Goal: Task Accomplishment & Management: Use online tool/utility

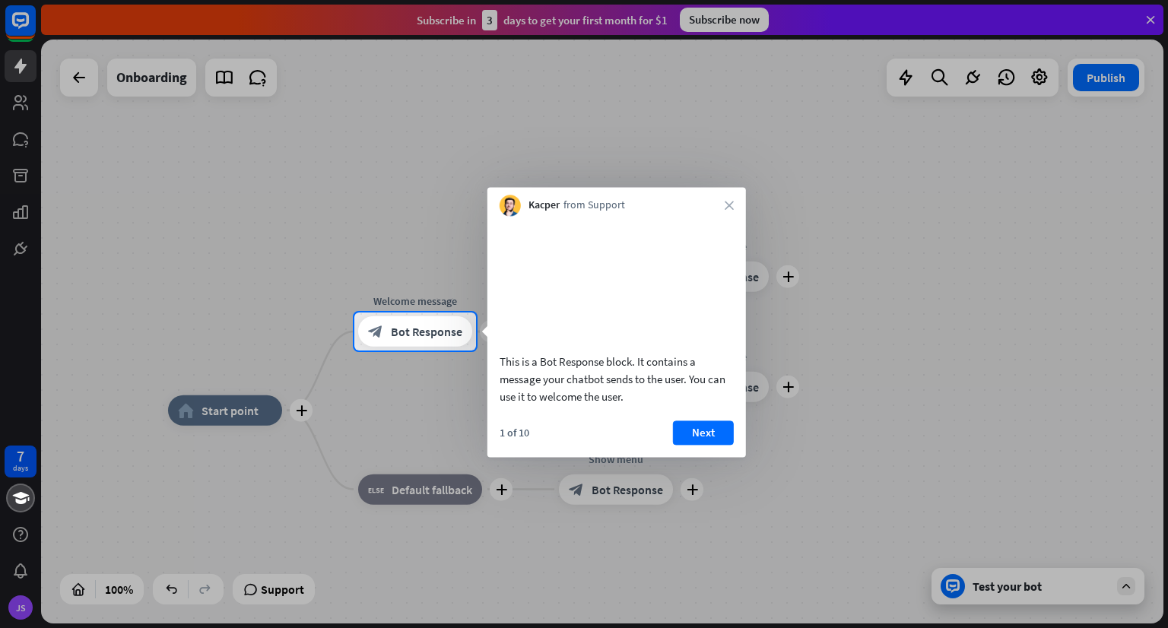
drag, startPoint x: 536, startPoint y: 379, endPoint x: 611, endPoint y: 384, distance: 75.4
click at [611, 384] on div "This is a Bot Response block. It contains a message your chatbot sends to the u…" at bounding box center [616, 379] width 234 height 52
click at [680, 445] on button "Next" at bounding box center [703, 432] width 61 height 24
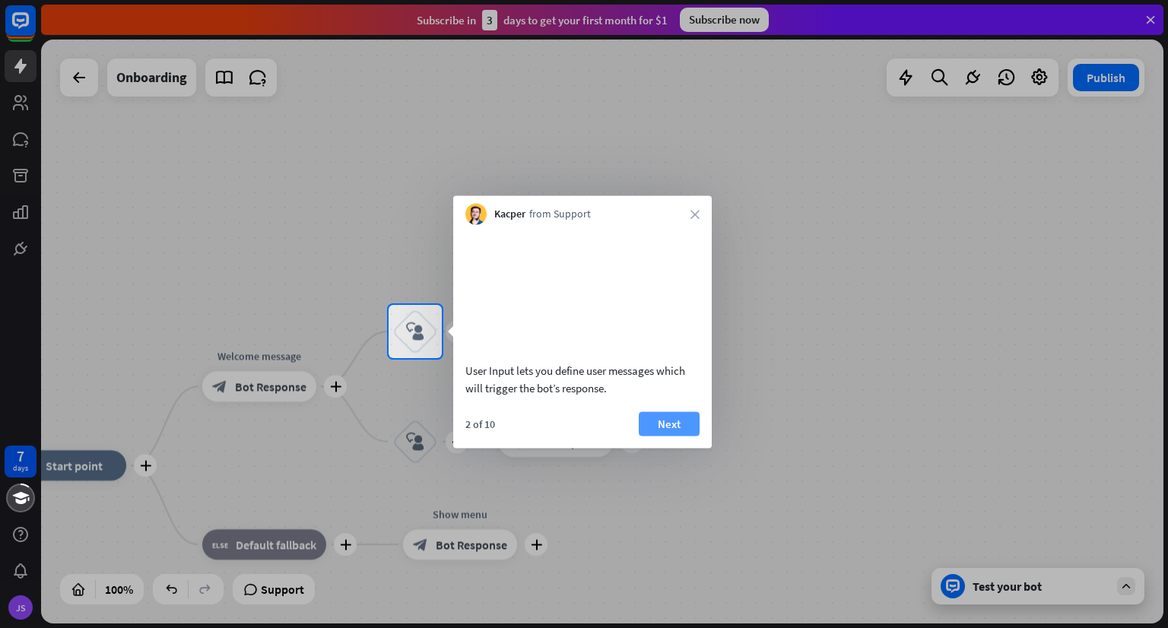
click at [685, 436] on button "Next" at bounding box center [668, 423] width 61 height 24
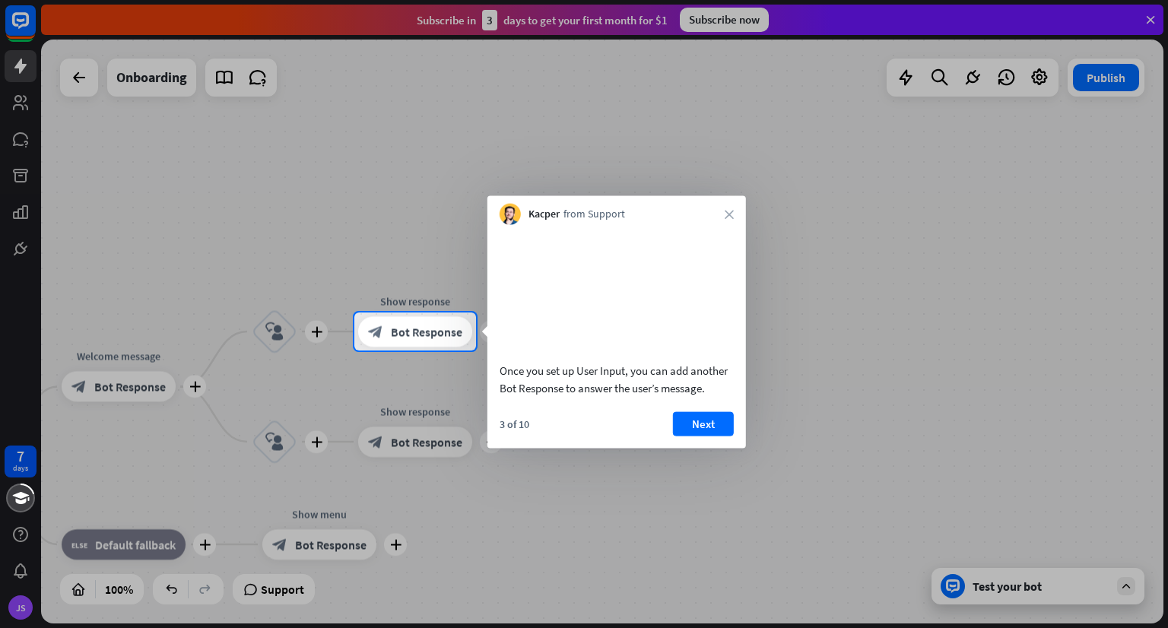
drag, startPoint x: 651, startPoint y: 391, endPoint x: 556, endPoint y: 408, distance: 96.6
click at [556, 396] on div "Once you set up User Input, you can add another Bot Response to answer the user…" at bounding box center [616, 378] width 234 height 35
drag, startPoint x: 556, startPoint y: 408, endPoint x: 638, endPoint y: 405, distance: 82.1
click at [638, 396] on div "Once you set up User Input, you can add another Bot Response to answer the user…" at bounding box center [616, 378] width 234 height 35
click at [711, 436] on button "Next" at bounding box center [703, 423] width 61 height 24
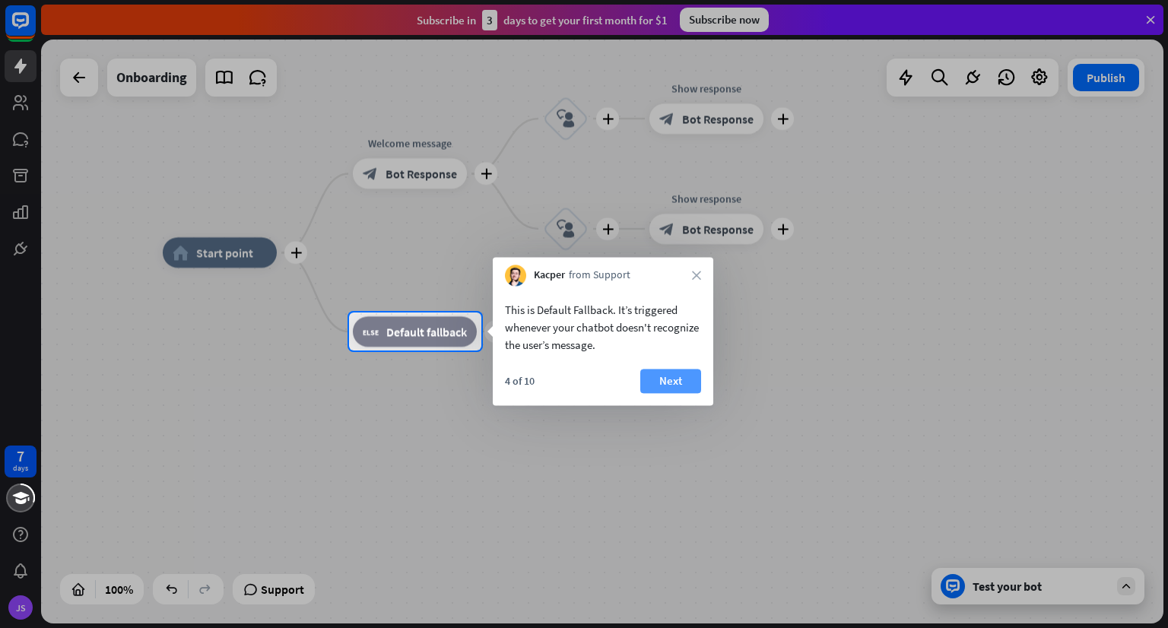
click at [664, 388] on button "Next" at bounding box center [670, 381] width 61 height 24
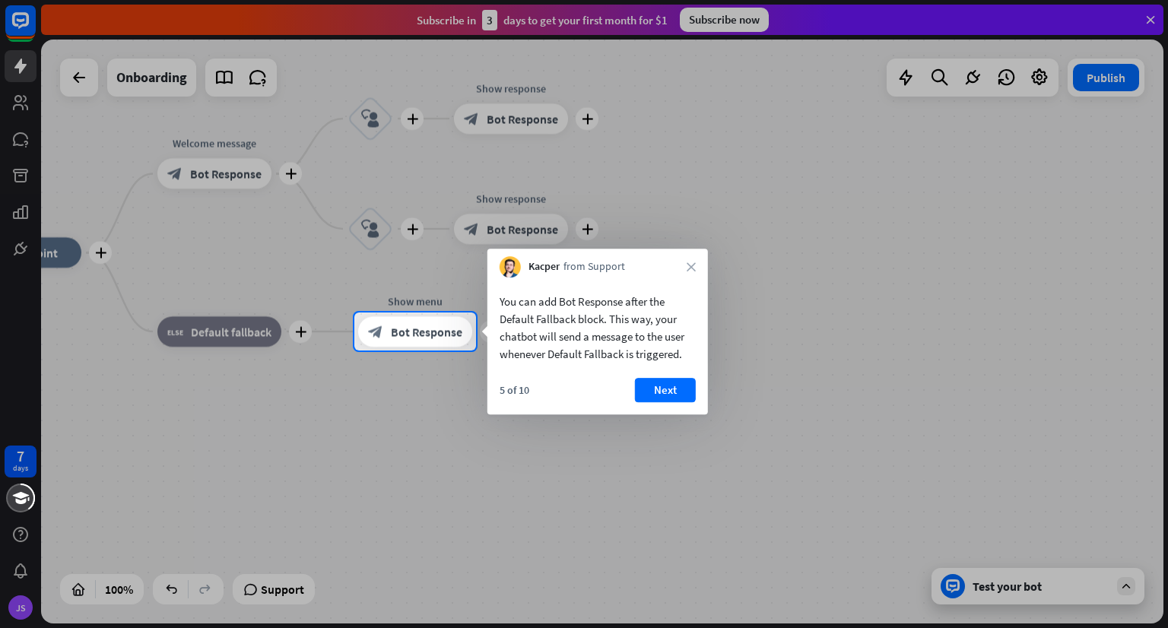
click at [664, 388] on button "Next" at bounding box center [665, 390] width 61 height 24
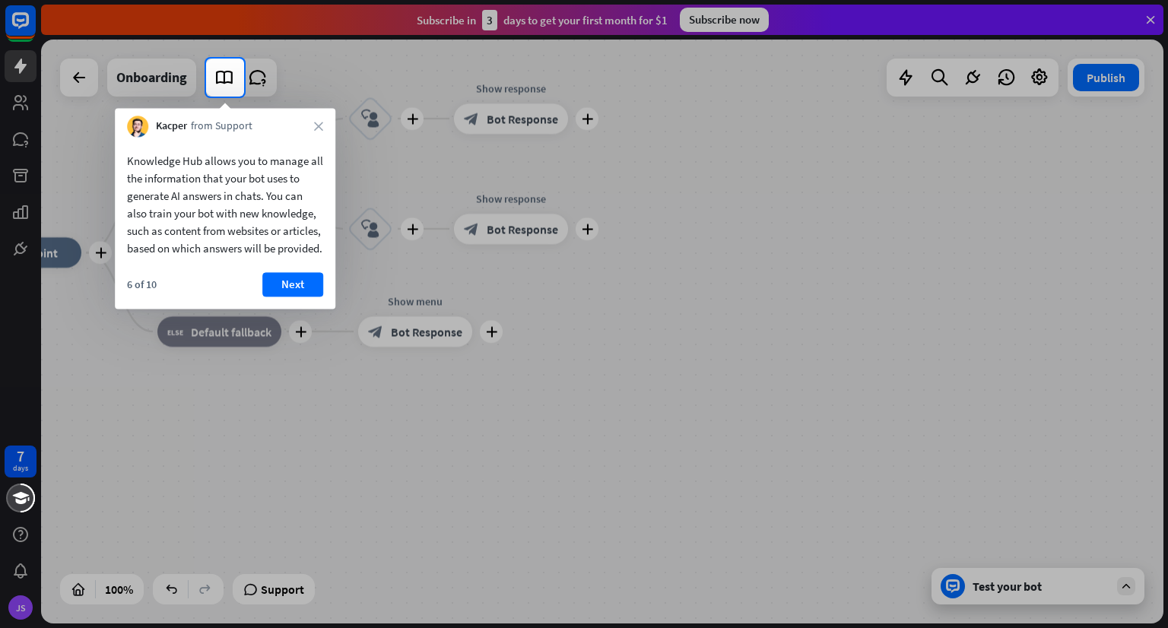
drag, startPoint x: 166, startPoint y: 155, endPoint x: 300, endPoint y: 183, distance: 137.4
click at [300, 183] on div "Knowledge Hub allows you to manage all the information that your bot uses to ge…" at bounding box center [225, 204] width 196 height 105
drag, startPoint x: 223, startPoint y: 179, endPoint x: 197, endPoint y: 201, distance: 34.0
click at [197, 201] on div "Knowledge Hub allows you to manage all the information that your bot uses to ge…" at bounding box center [225, 204] width 196 height 105
click at [297, 296] on button "Next" at bounding box center [292, 284] width 61 height 24
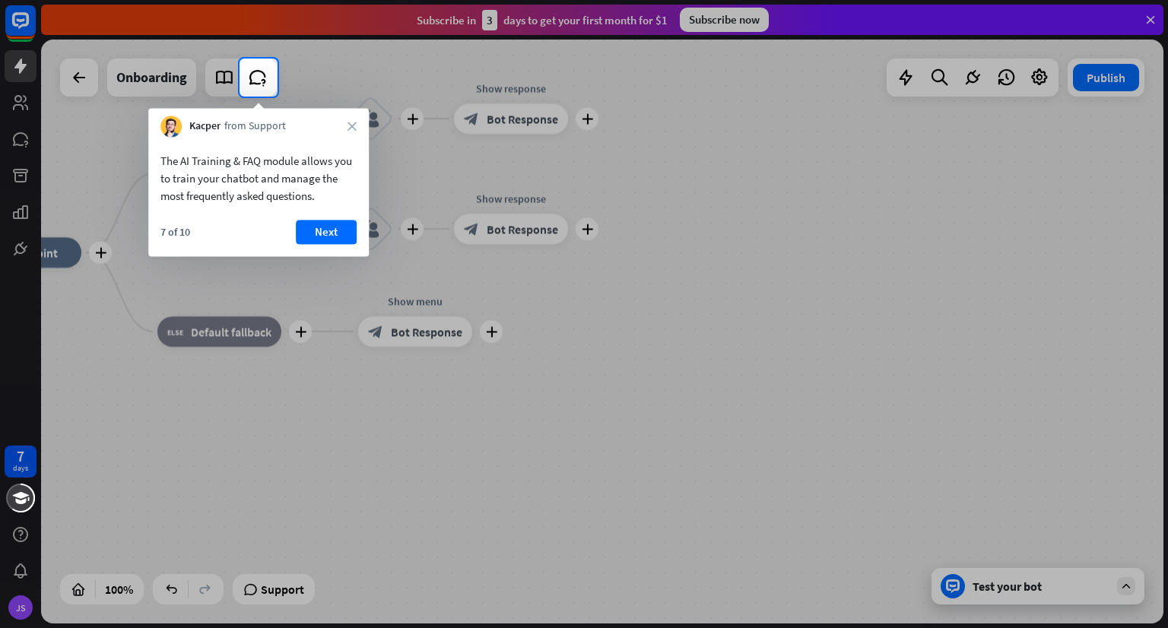
drag, startPoint x: 204, startPoint y: 177, endPoint x: 310, endPoint y: 180, distance: 106.5
click at [310, 180] on div "The AI Training & FAQ module allows you to train your chatbot and manage the mo…" at bounding box center [258, 178] width 196 height 52
click at [308, 227] on button "Next" at bounding box center [326, 232] width 61 height 24
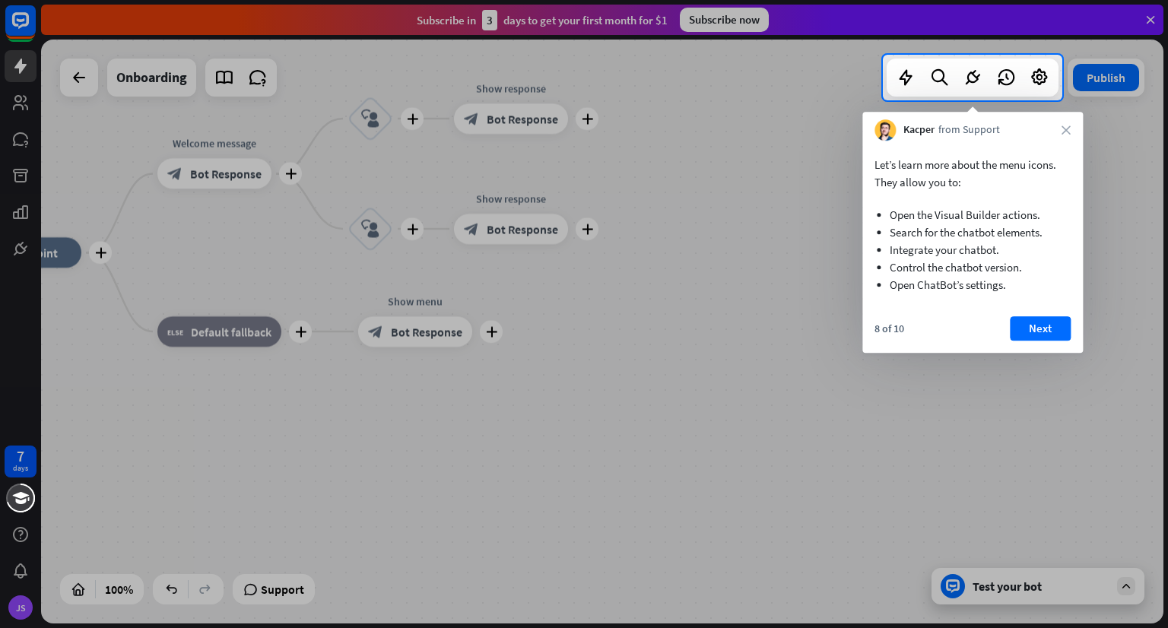
drag, startPoint x: 889, startPoint y: 160, endPoint x: 1002, endPoint y: 175, distance: 114.2
click at [1002, 175] on p "Let’s learn more about the menu icons. They allow you to:" at bounding box center [972, 173] width 196 height 35
click at [1047, 334] on button "Next" at bounding box center [1039, 328] width 61 height 24
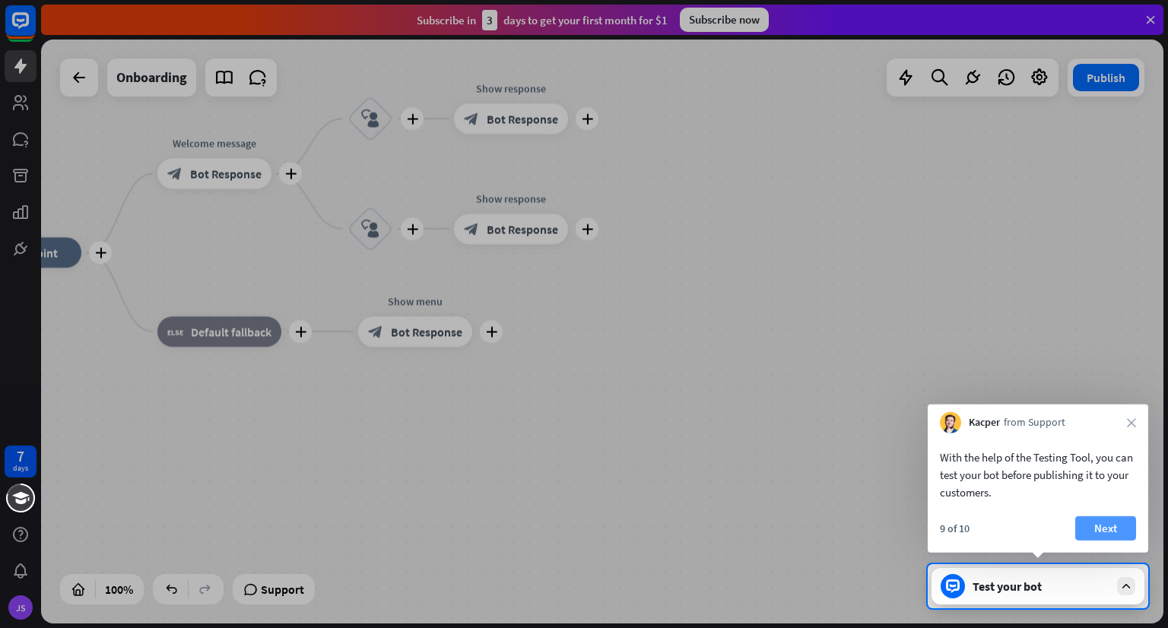
click at [1111, 521] on button "Next" at bounding box center [1105, 528] width 61 height 24
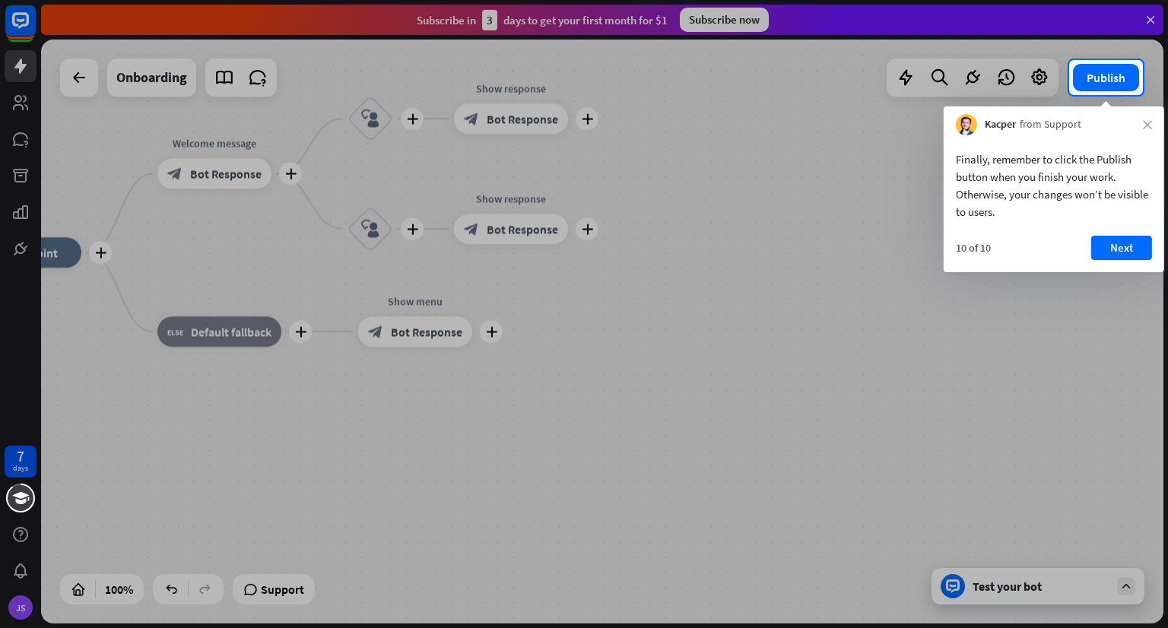
drag, startPoint x: 1111, startPoint y: 521, endPoint x: 1103, endPoint y: 471, distance: 50.7
click at [1103, 471] on div at bounding box center [584, 361] width 1168 height 533
click at [1112, 246] on button "Next" at bounding box center [1121, 248] width 61 height 24
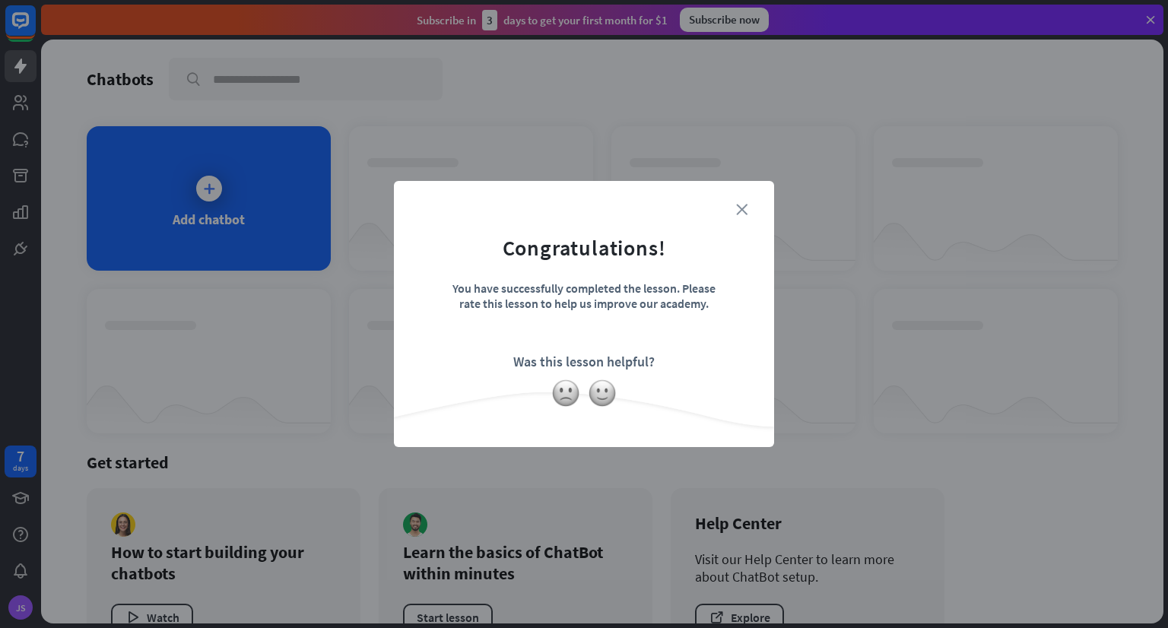
click at [738, 211] on icon "close" at bounding box center [741, 209] width 11 height 11
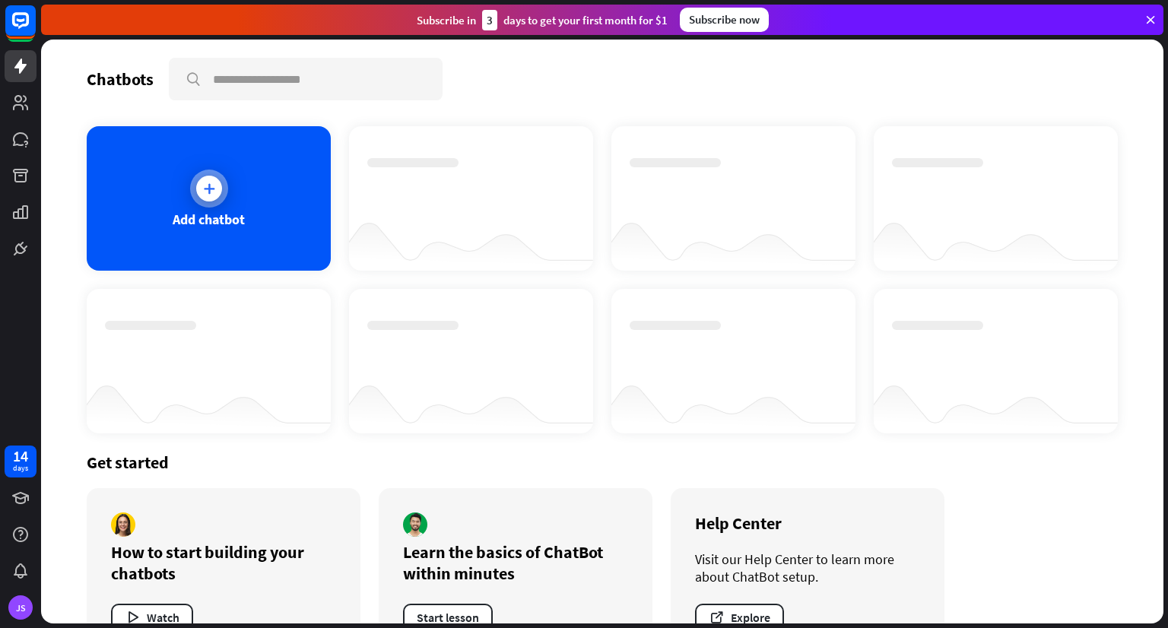
click at [204, 202] on div at bounding box center [209, 189] width 38 height 38
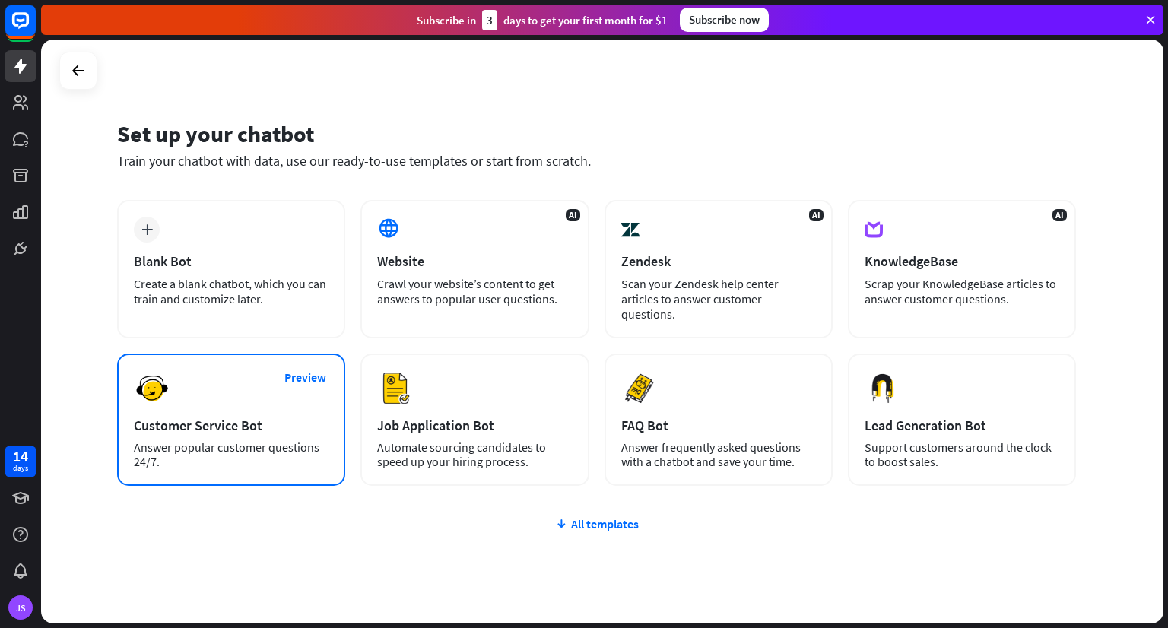
click at [192, 440] on div "Answer popular customer questions 24/7." at bounding box center [231, 454] width 195 height 29
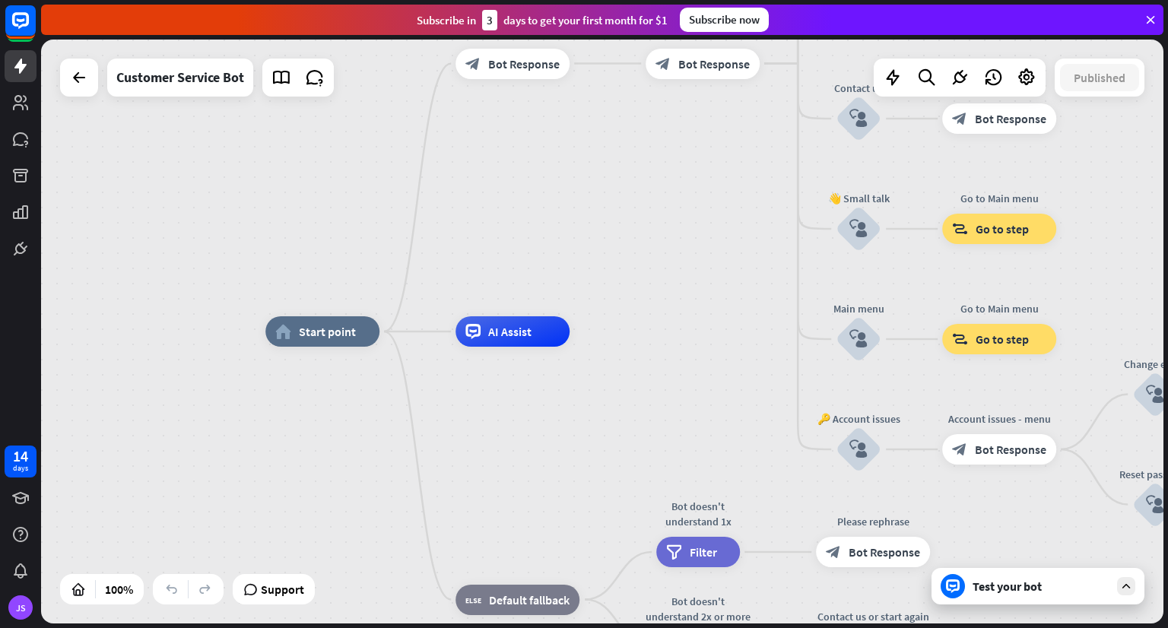
click at [1012, 582] on div "Test your bot" at bounding box center [1040, 585] width 137 height 15
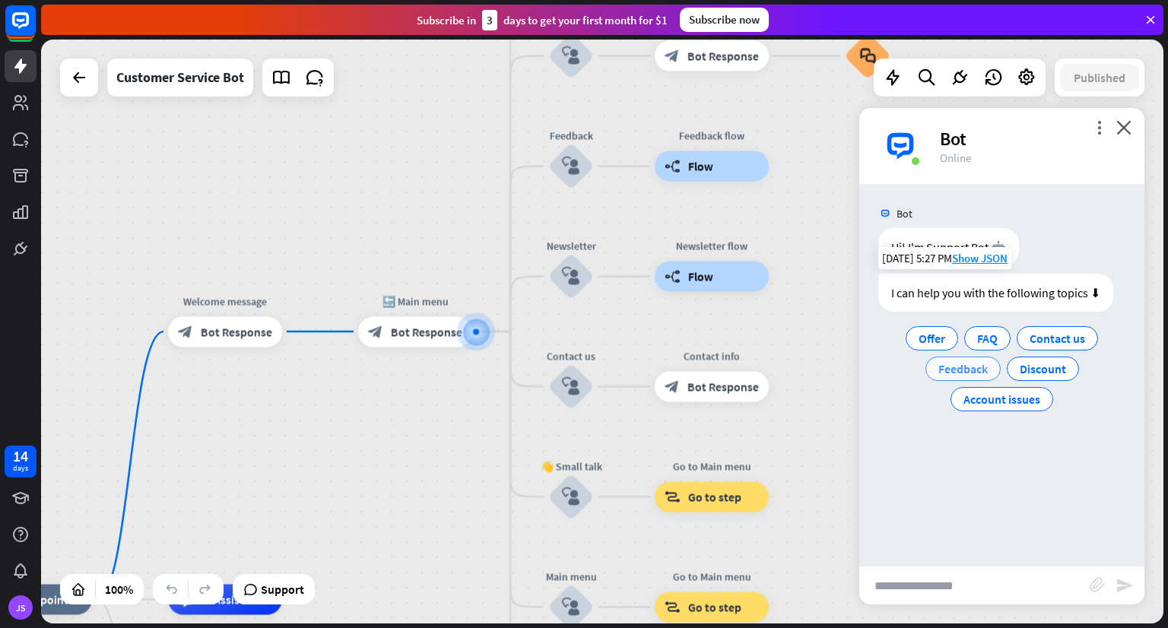
click at [949, 375] on span "Feedback" at bounding box center [962, 368] width 49 height 15
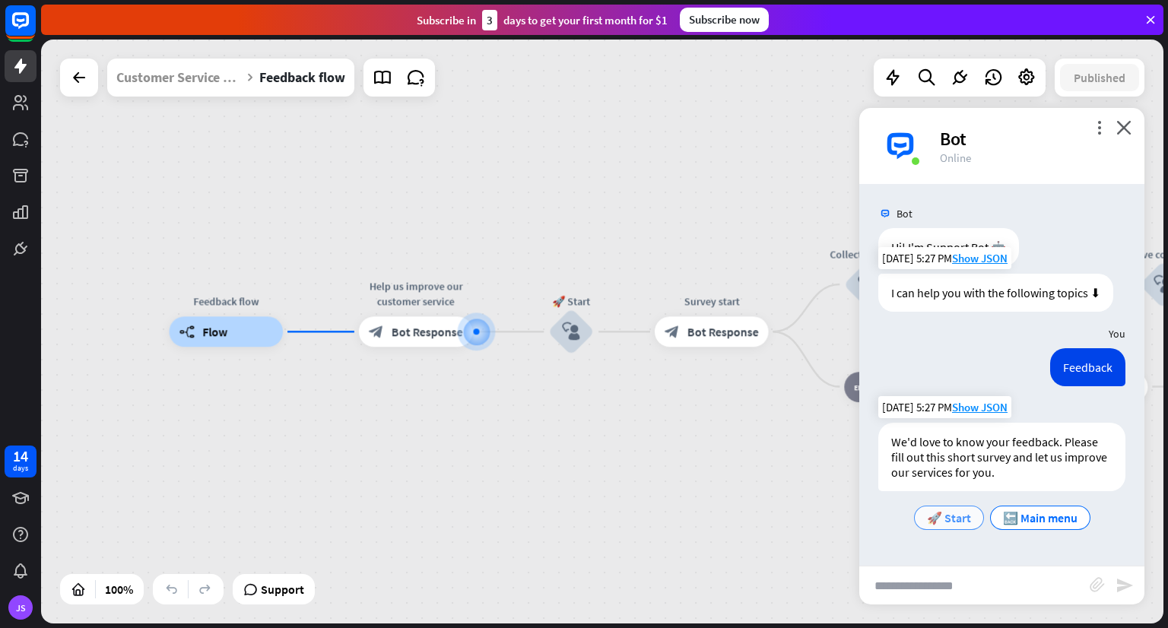
click at [965, 514] on span "🚀 Start" at bounding box center [949, 517] width 44 height 15
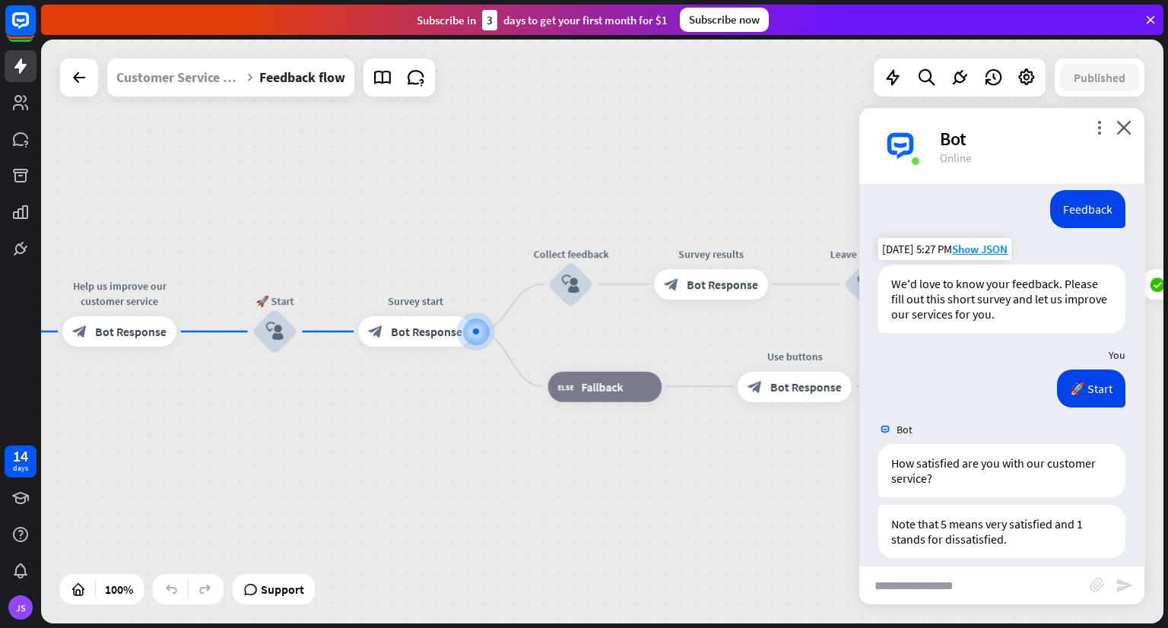
scroll to position [215, 0]
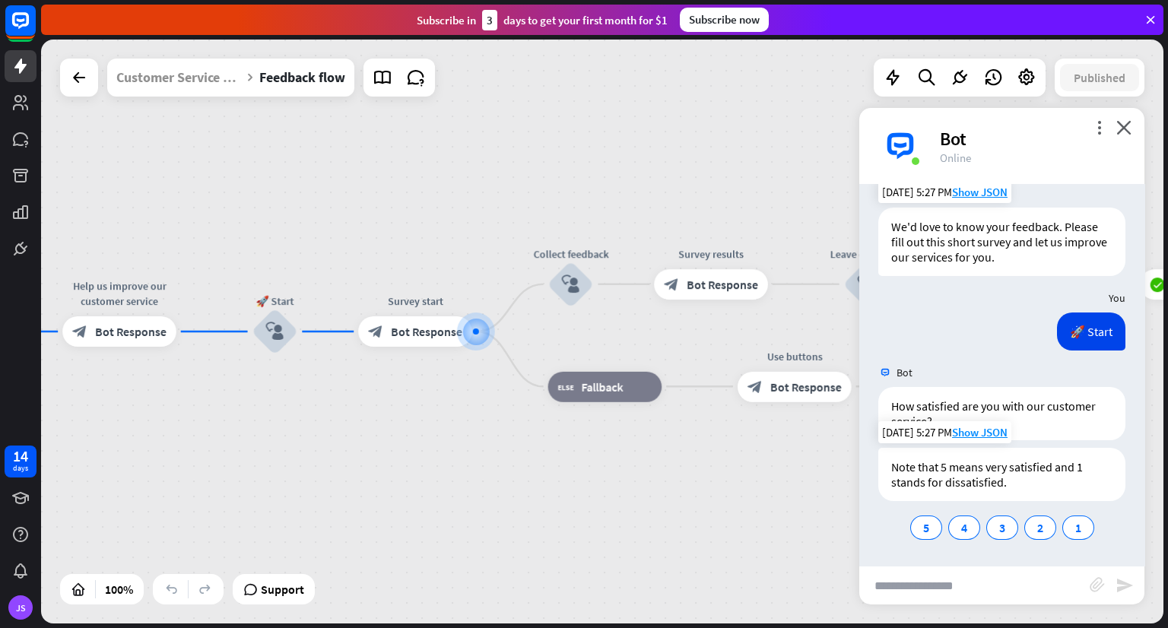
click at [1088, 476] on div "Note that 5 means very satisfied and 1 stands for dissatisfied." at bounding box center [1001, 474] width 247 height 53
click at [926, 521] on div "5" at bounding box center [926, 527] width 32 height 24
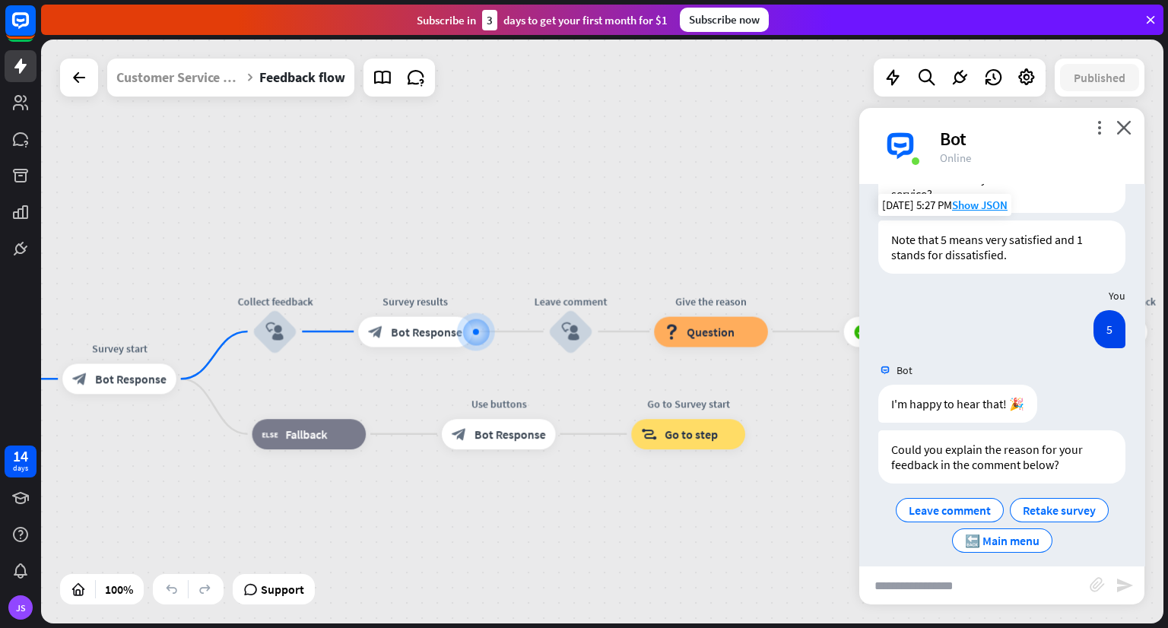
scroll to position [455, 0]
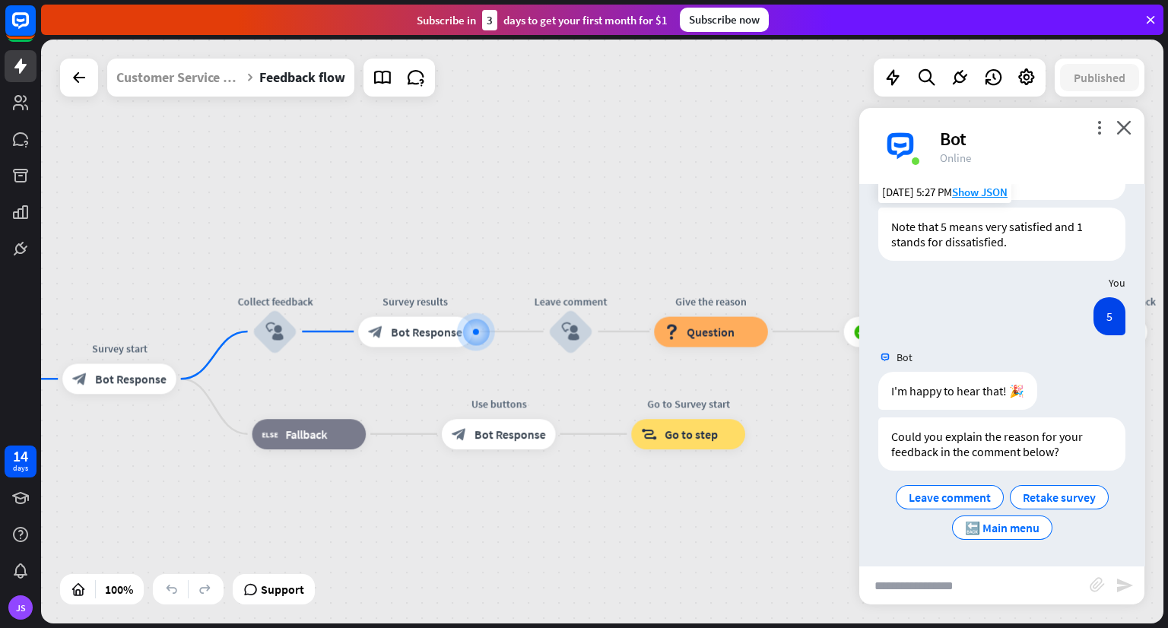
click at [922, 583] on input "text" at bounding box center [974, 585] width 230 height 38
type input "*"
type input "******"
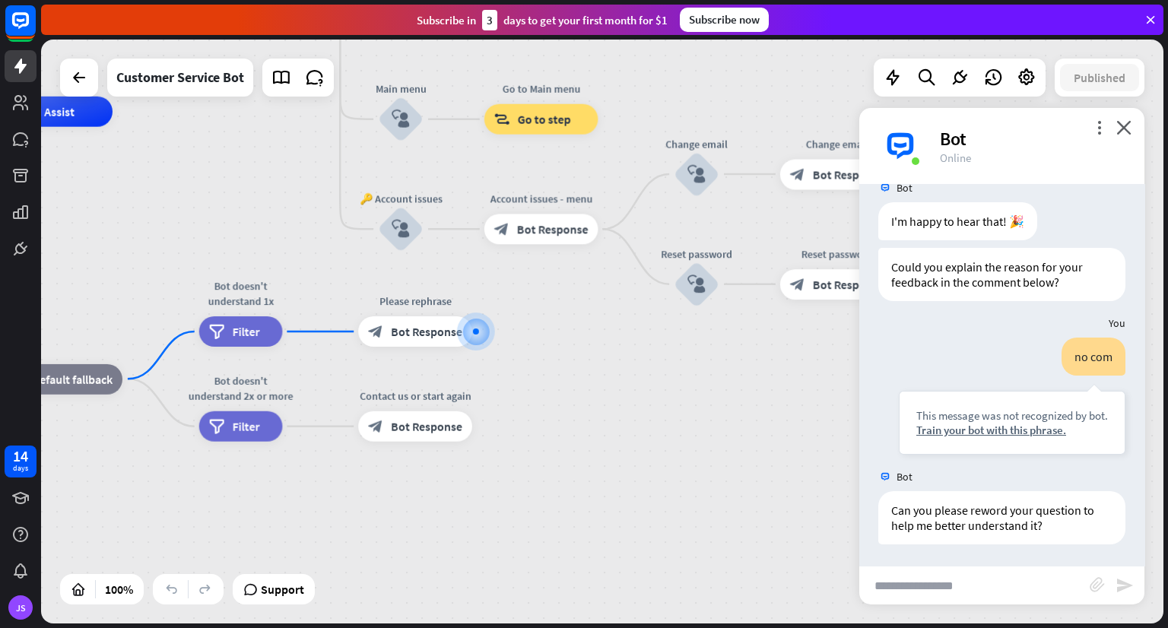
scroll to position [626, 0]
type input "**"
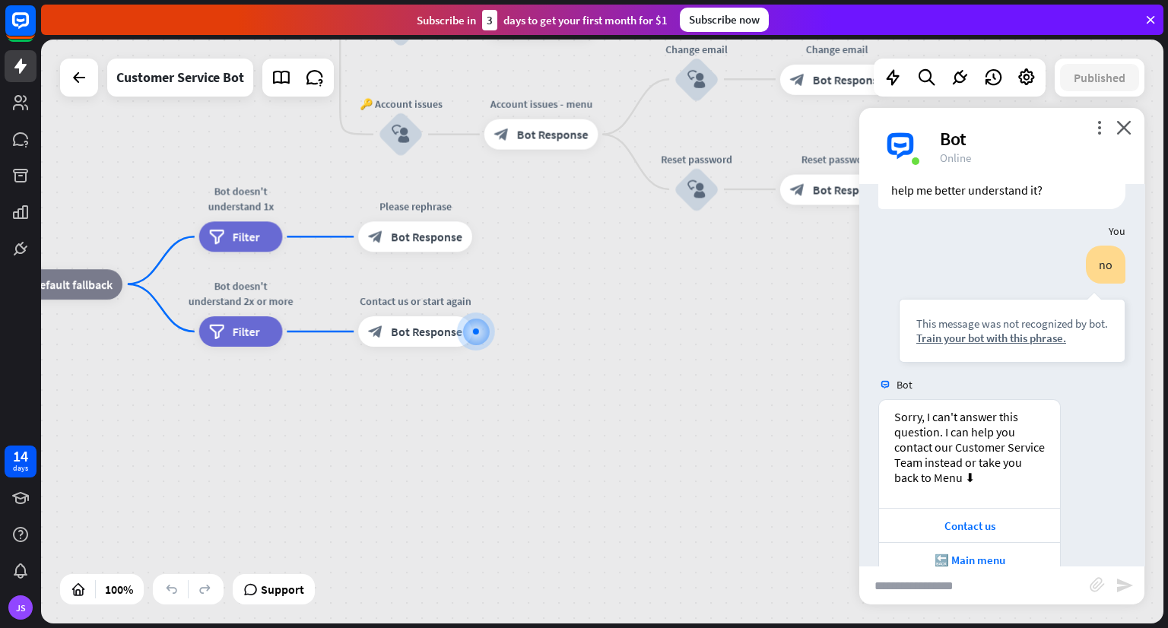
scroll to position [993, 0]
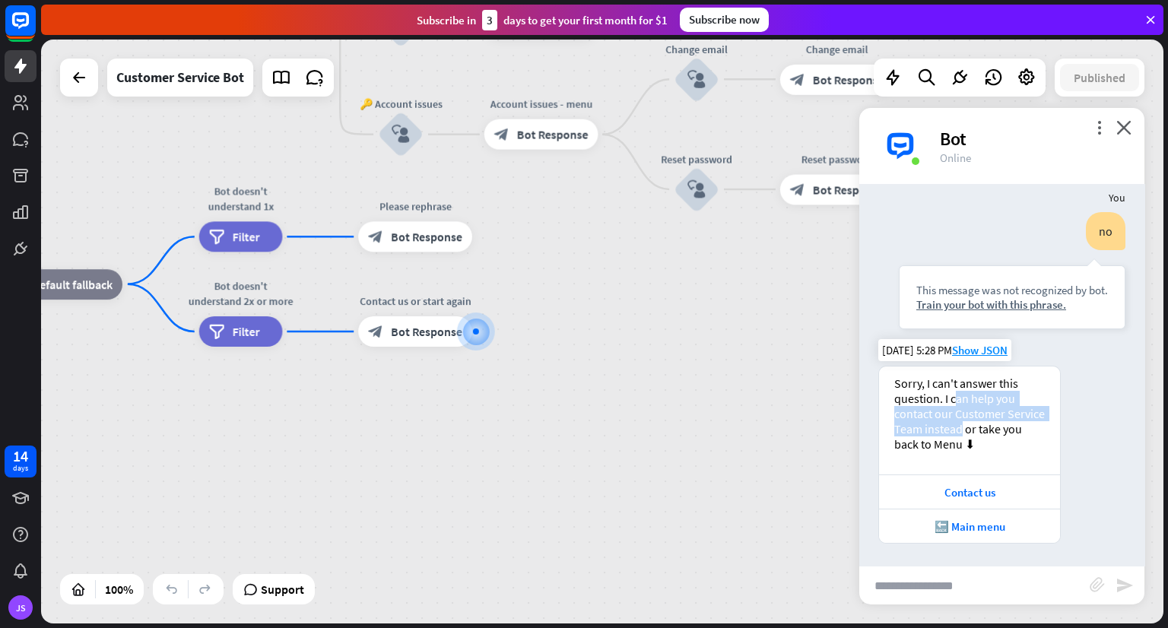
drag, startPoint x: 954, startPoint y: 398, endPoint x: 960, endPoint y: 432, distance: 34.0
click at [960, 432] on div "Sorry, I can't answer this question. I can help you contact our Customer Servic…" at bounding box center [969, 413] width 151 height 76
click at [972, 491] on div "Contact us" at bounding box center [969, 492] width 166 height 14
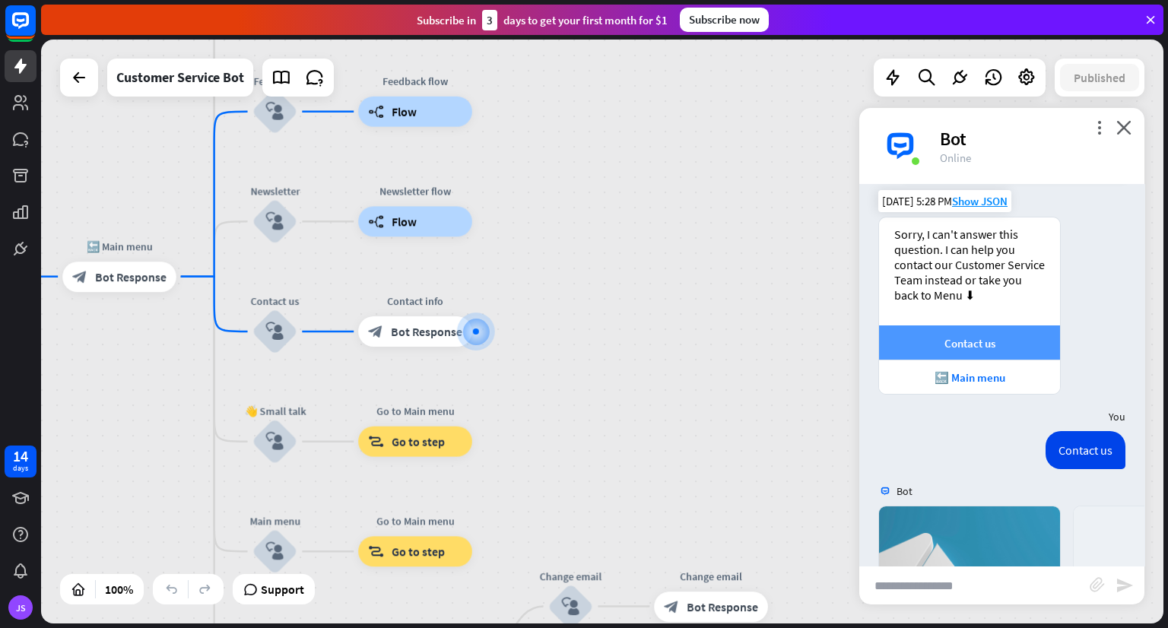
scroll to position [1405, 0]
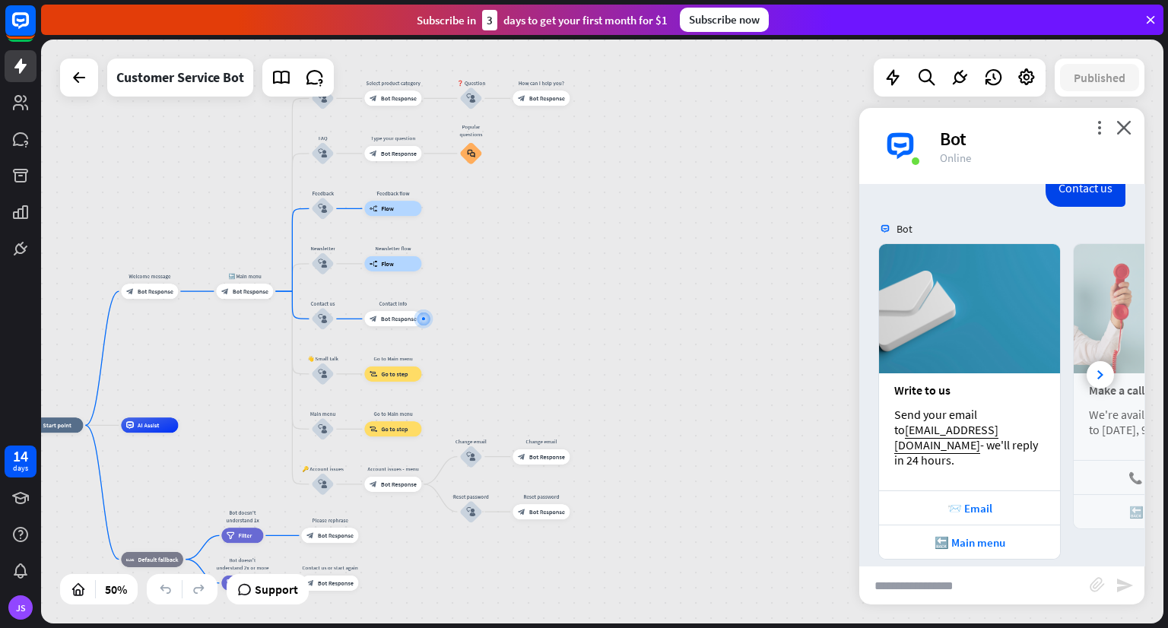
drag, startPoint x: 677, startPoint y: 391, endPoint x: 569, endPoint y: 341, distance: 119.0
click at [569, 341] on div "home_2 Start point Welcome message block_bot_response Bot Response 🔙 Main menu …" at bounding box center [602, 332] width 1122 height 584
click at [410, 376] on div "block_goto Go to step" at bounding box center [392, 373] width 57 height 15
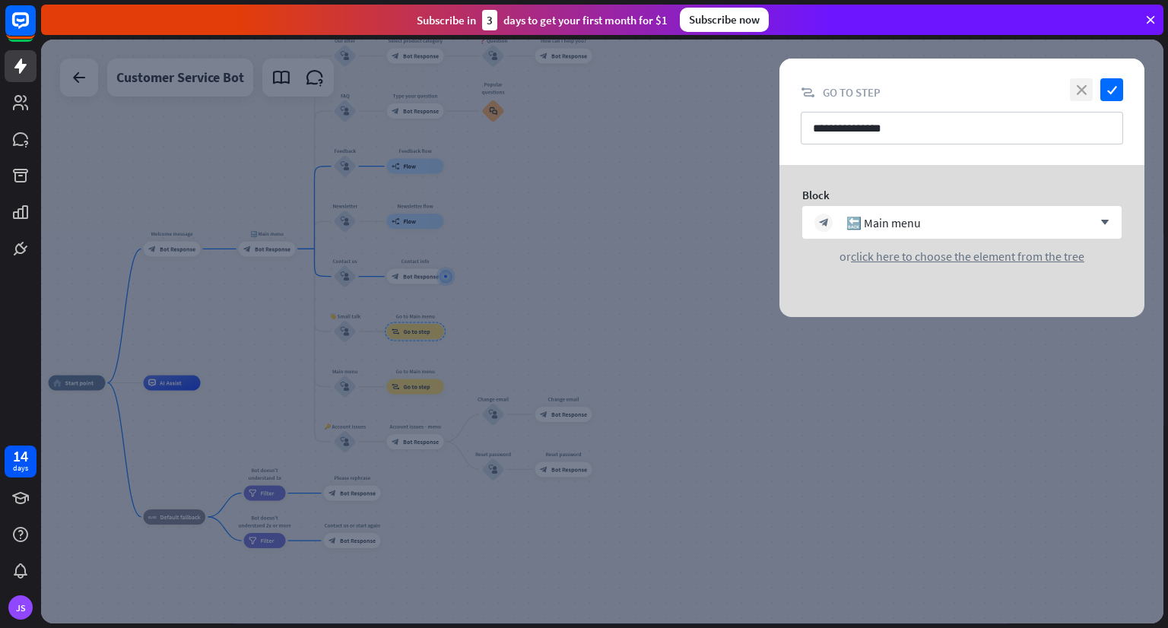
click at [1077, 94] on icon "close" at bounding box center [1080, 89] width 23 height 23
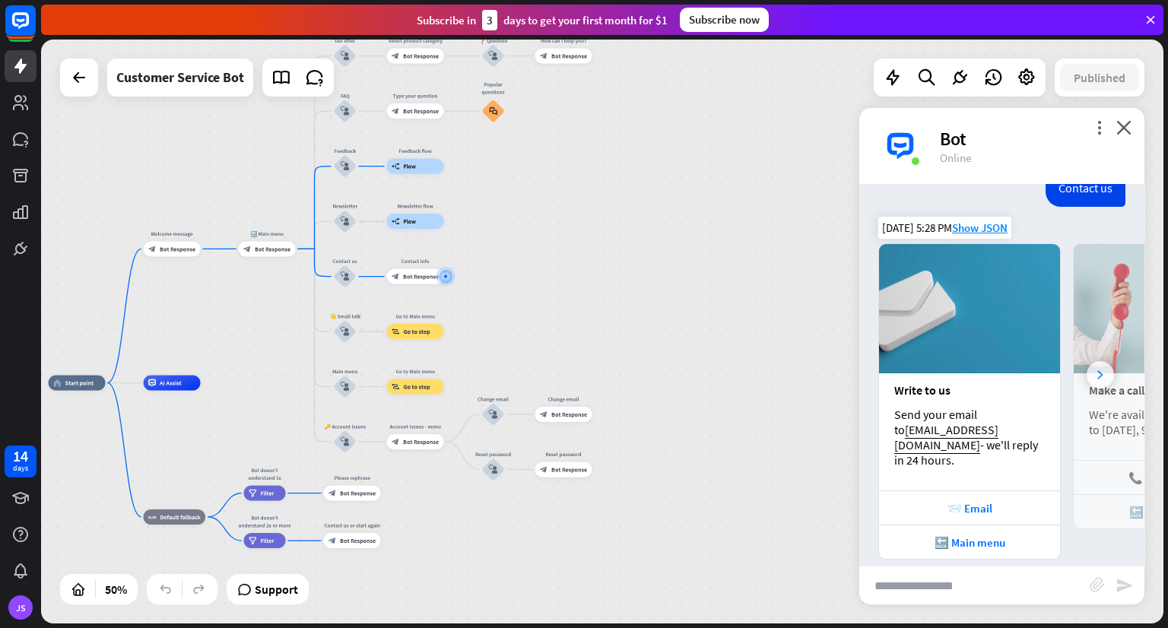
click at [1097, 370] on icon at bounding box center [1100, 374] width 6 height 9
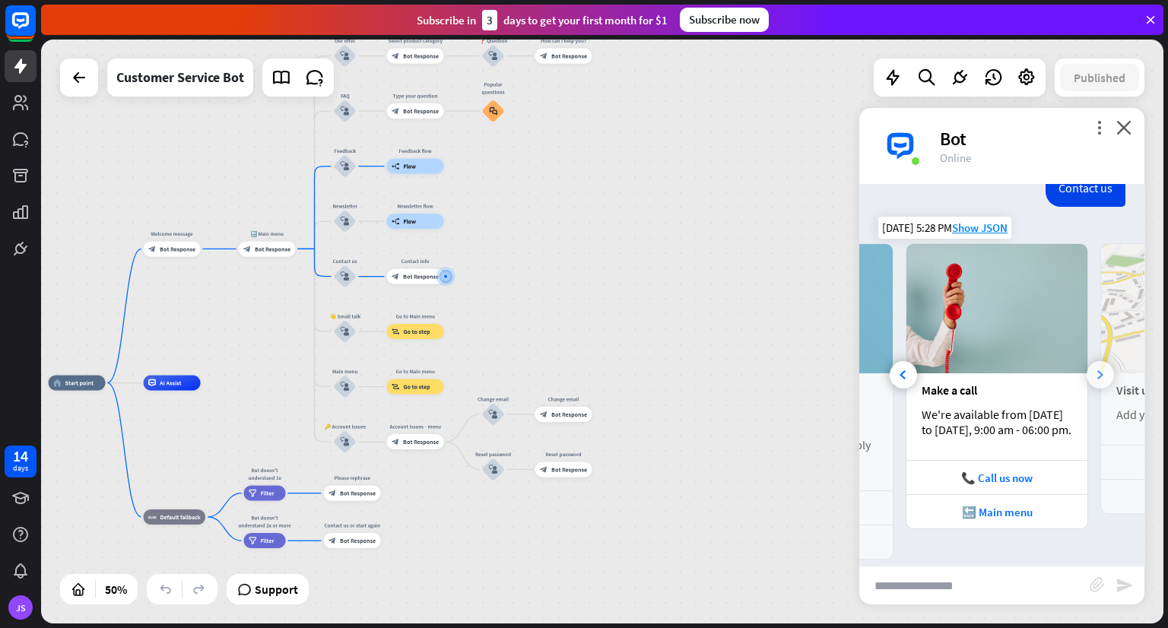
click at [1097, 370] on icon at bounding box center [1100, 374] width 6 height 9
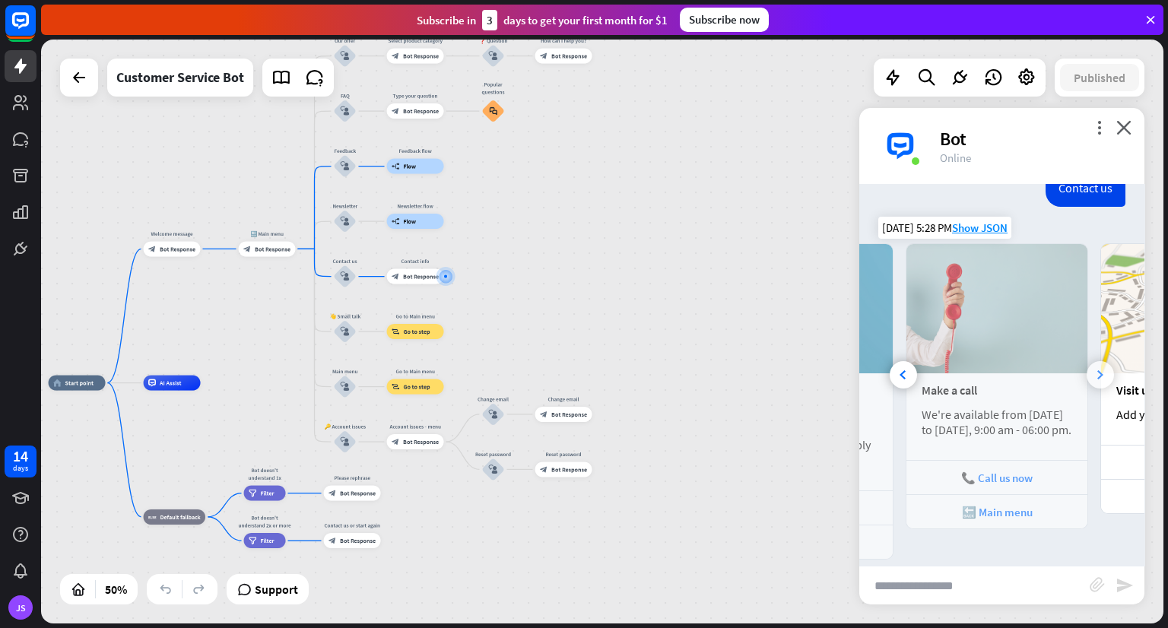
scroll to position [0, 336]
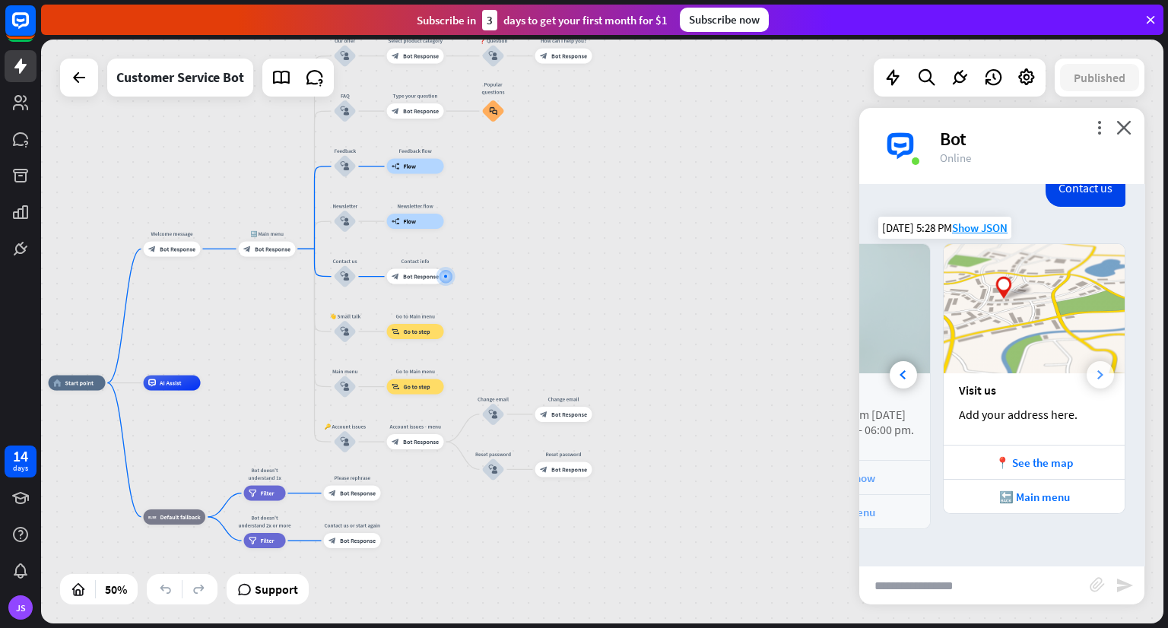
click at [1088, 368] on img at bounding box center [1033, 308] width 181 height 129
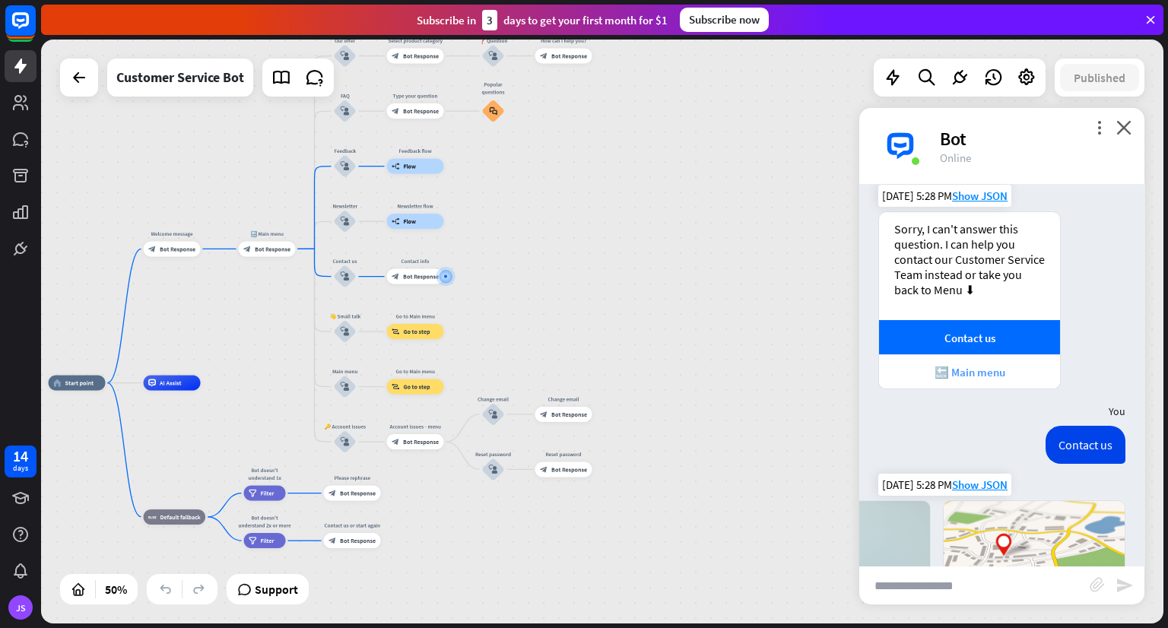
scroll to position [1143, 0]
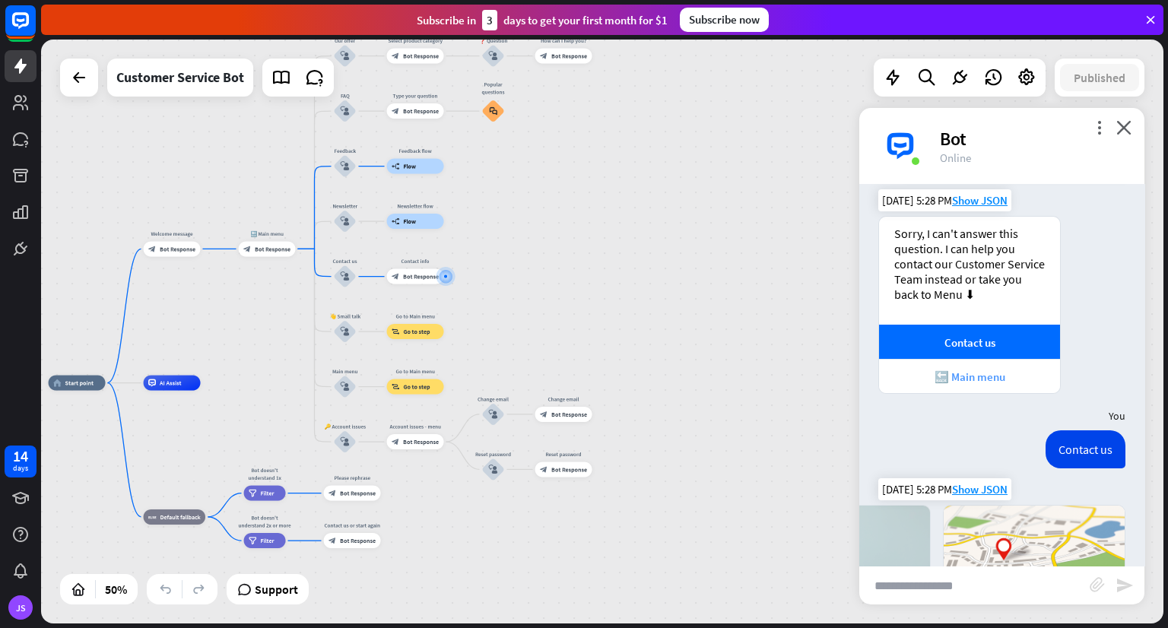
click at [985, 377] on div "🔙 Main menu" at bounding box center [969, 376] width 166 height 14
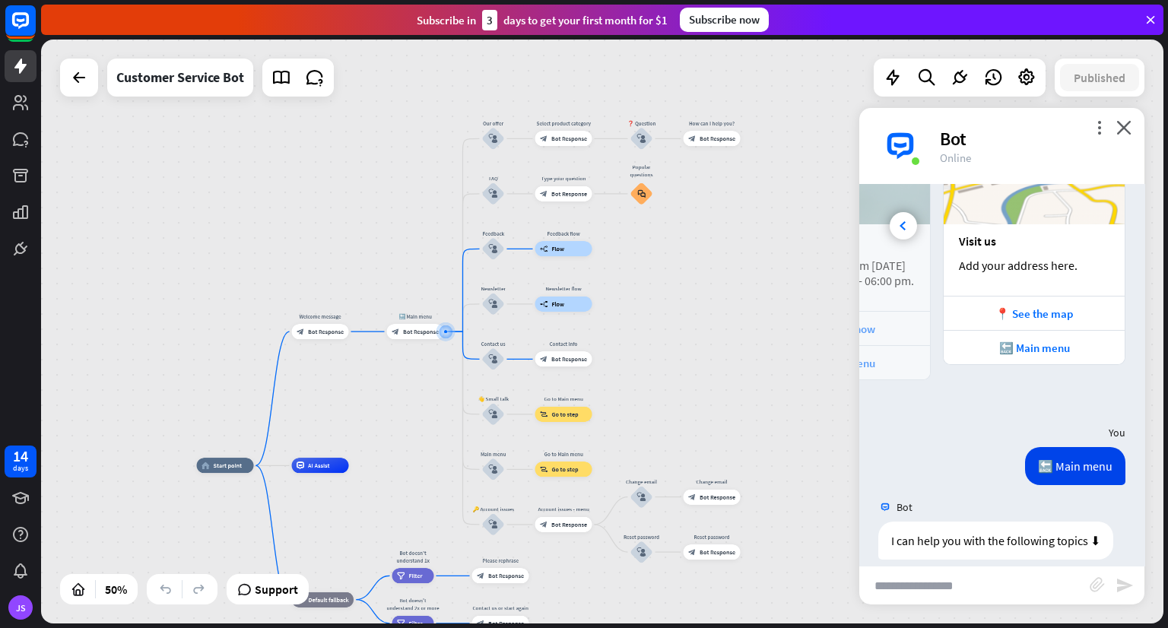
scroll to position [1656, 0]
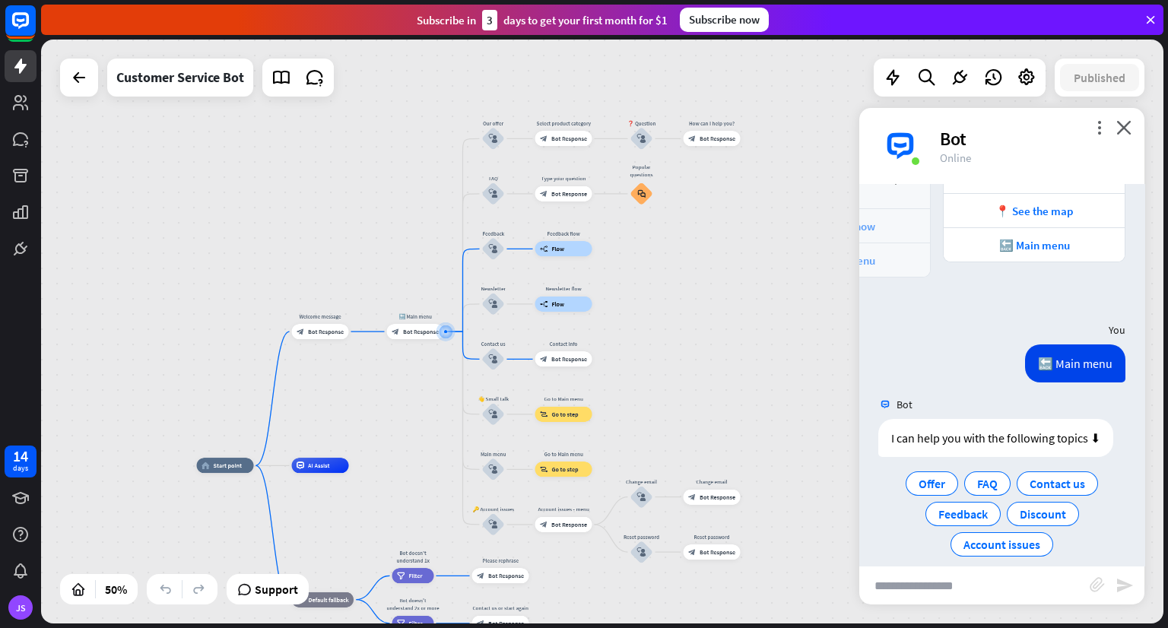
click at [1036, 586] on input "text" at bounding box center [974, 585] width 230 height 38
type input "**********"
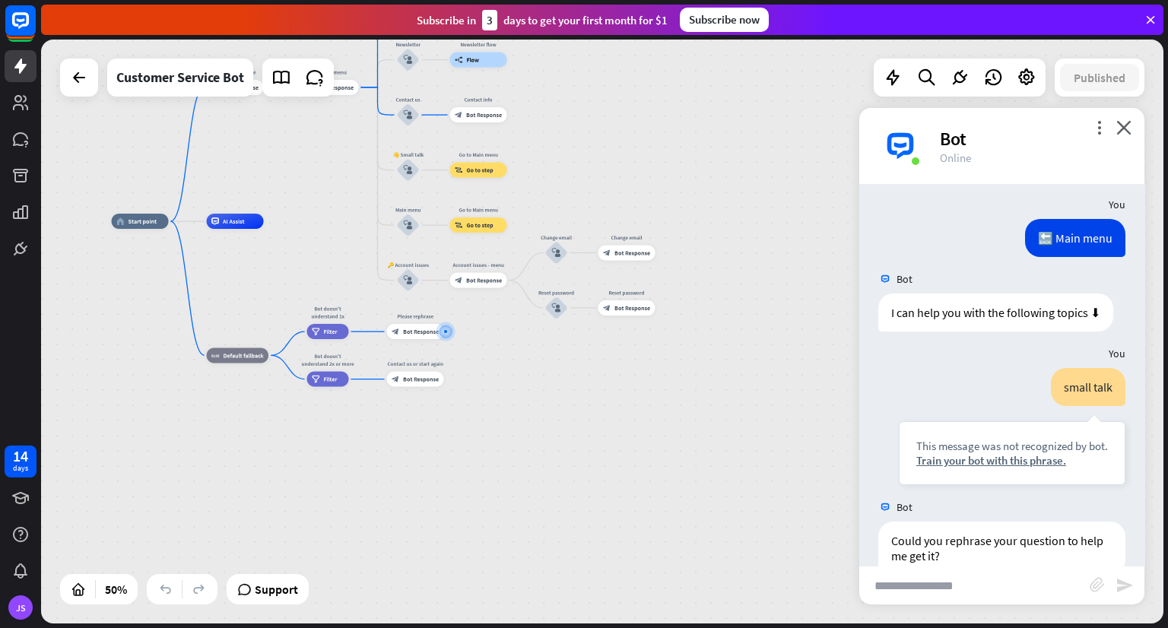
scroll to position [1797, 0]
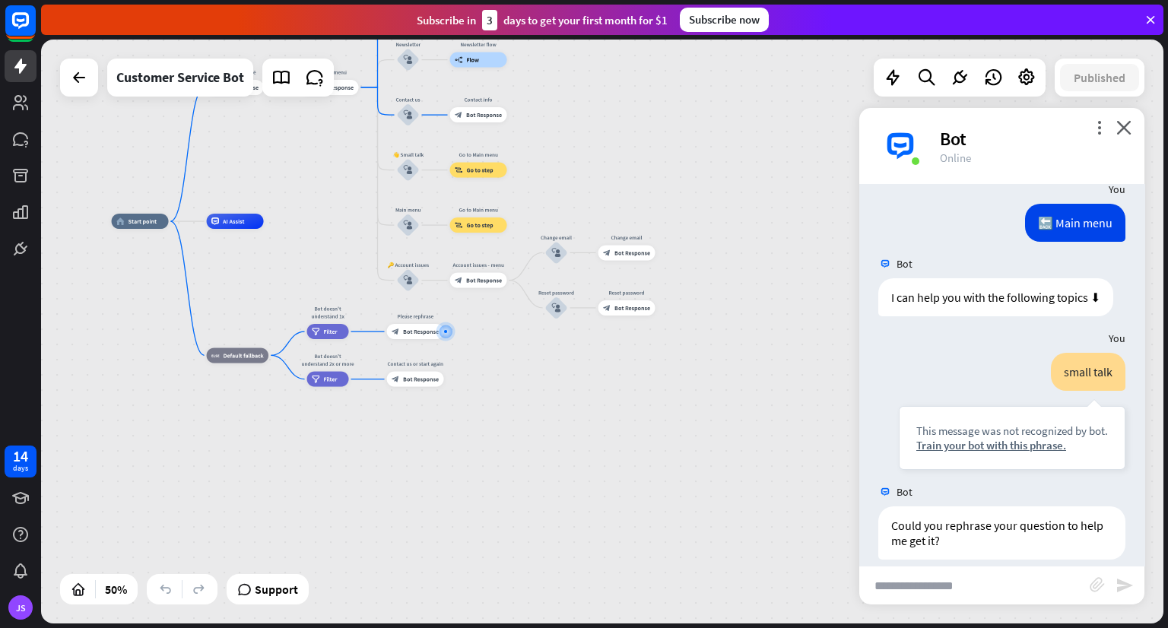
drag, startPoint x: 1036, startPoint y: 586, endPoint x: 987, endPoint y: 547, distance: 62.8
click at [987, 547] on div "more_vert close Bot Online Bot Hi! I'm Support Bot 🤖 [DATE] 5:27 PM Show JSON I…" at bounding box center [1001, 356] width 285 height 496
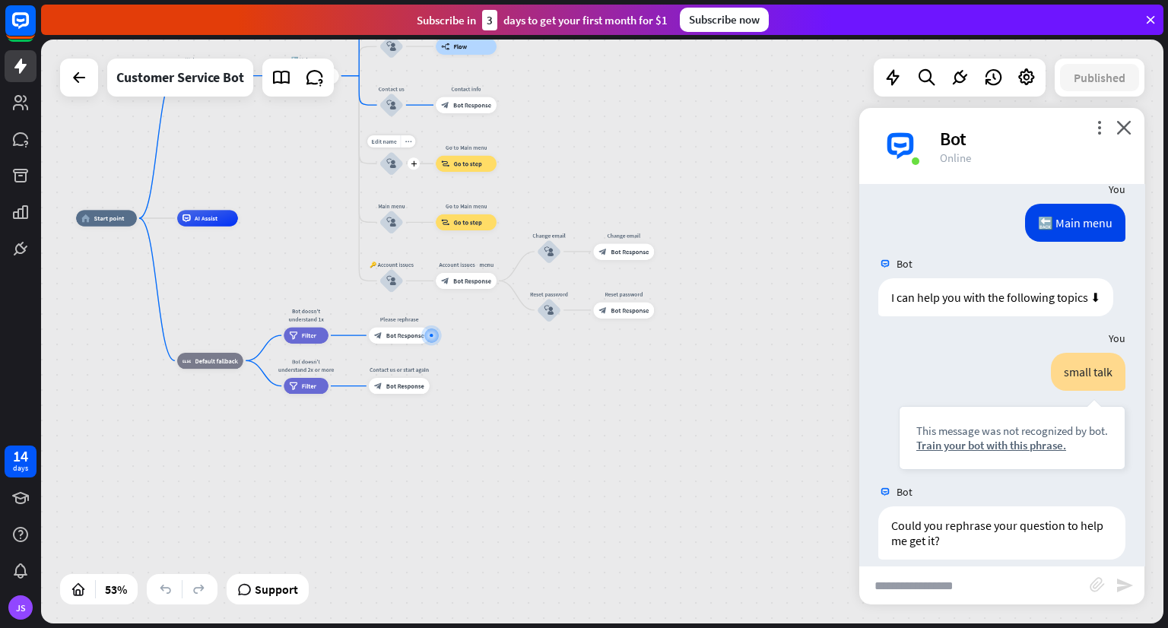
click at [391, 162] on icon "block_user_input" at bounding box center [391, 164] width 10 height 10
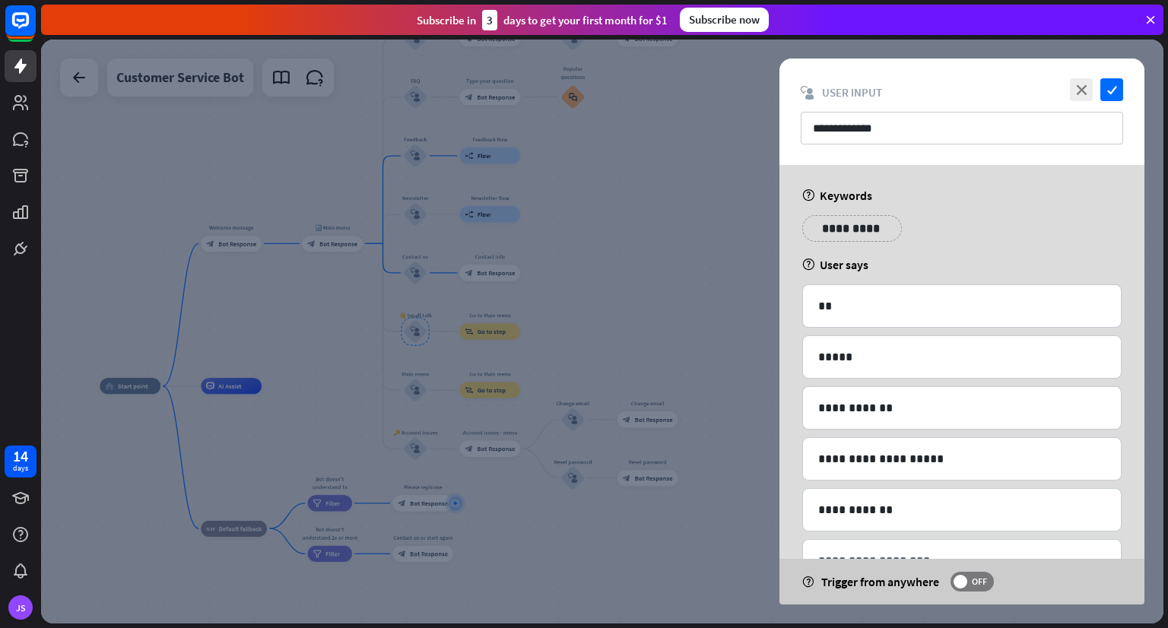
scroll to position [52, 0]
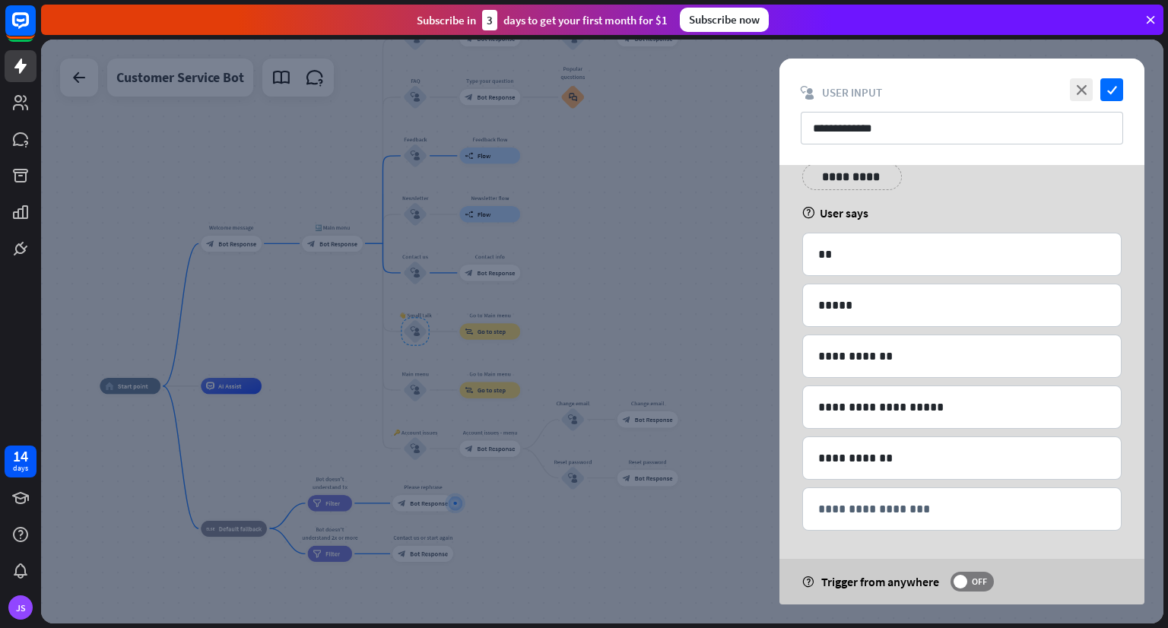
click at [655, 284] on div at bounding box center [602, 332] width 1122 height 584
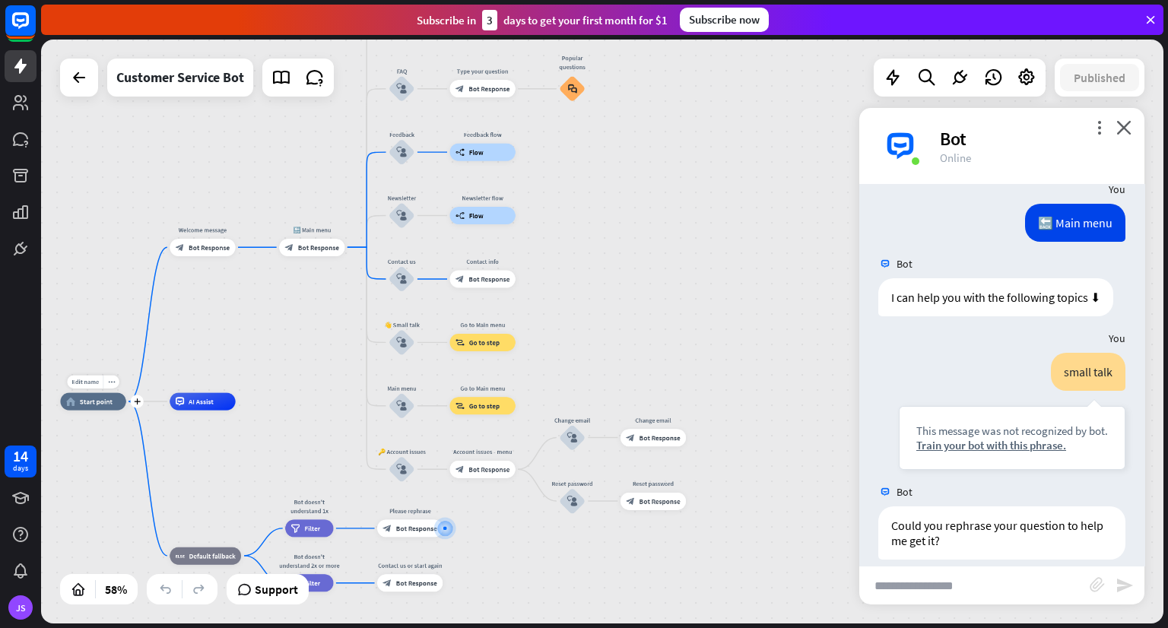
click at [93, 405] on span "Start point" at bounding box center [96, 401] width 33 height 9
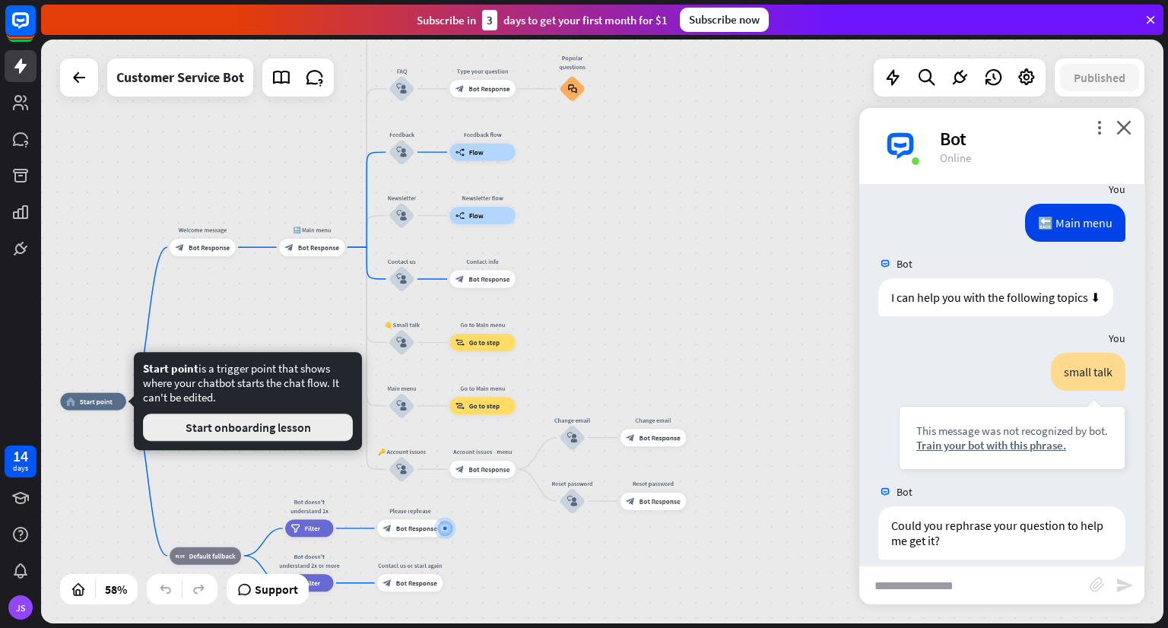
click at [189, 428] on button "Start onboarding lesson" at bounding box center [248, 427] width 210 height 27
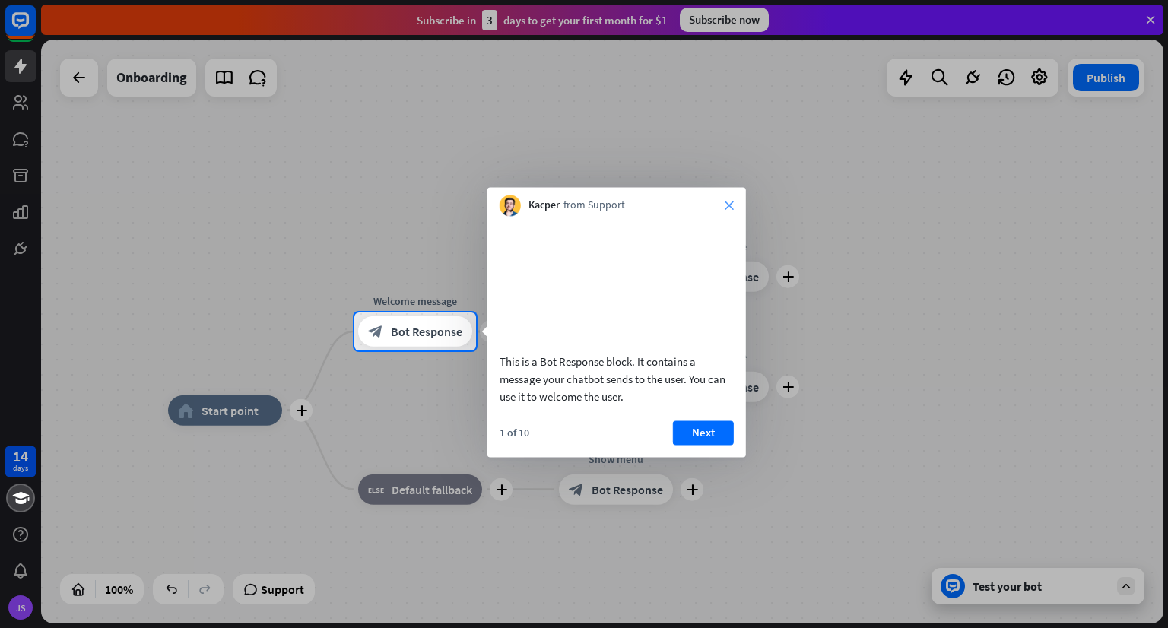
click at [731, 208] on icon "close" at bounding box center [728, 205] width 9 height 9
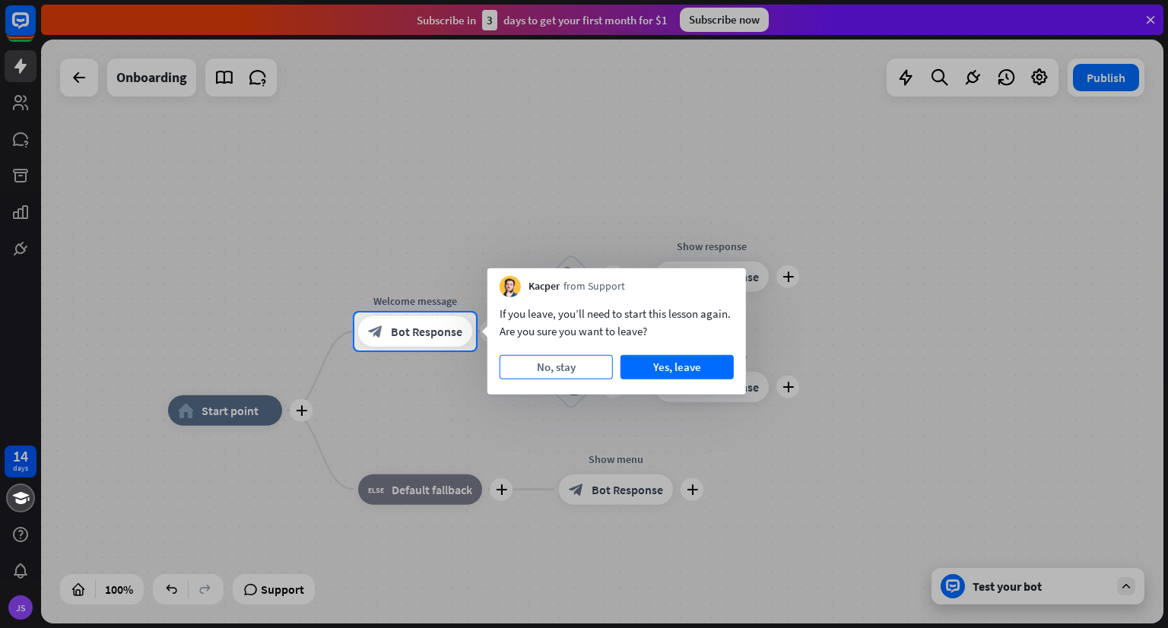
click at [599, 367] on button "No, stay" at bounding box center [555, 367] width 113 height 24
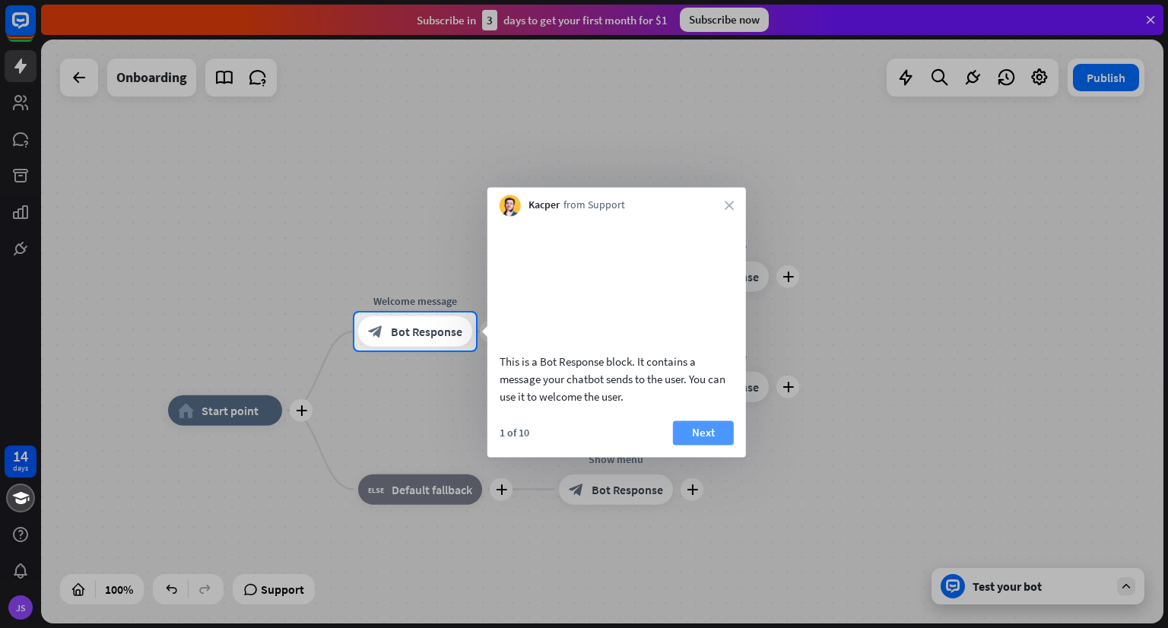
click at [711, 445] on button "Next" at bounding box center [703, 432] width 61 height 24
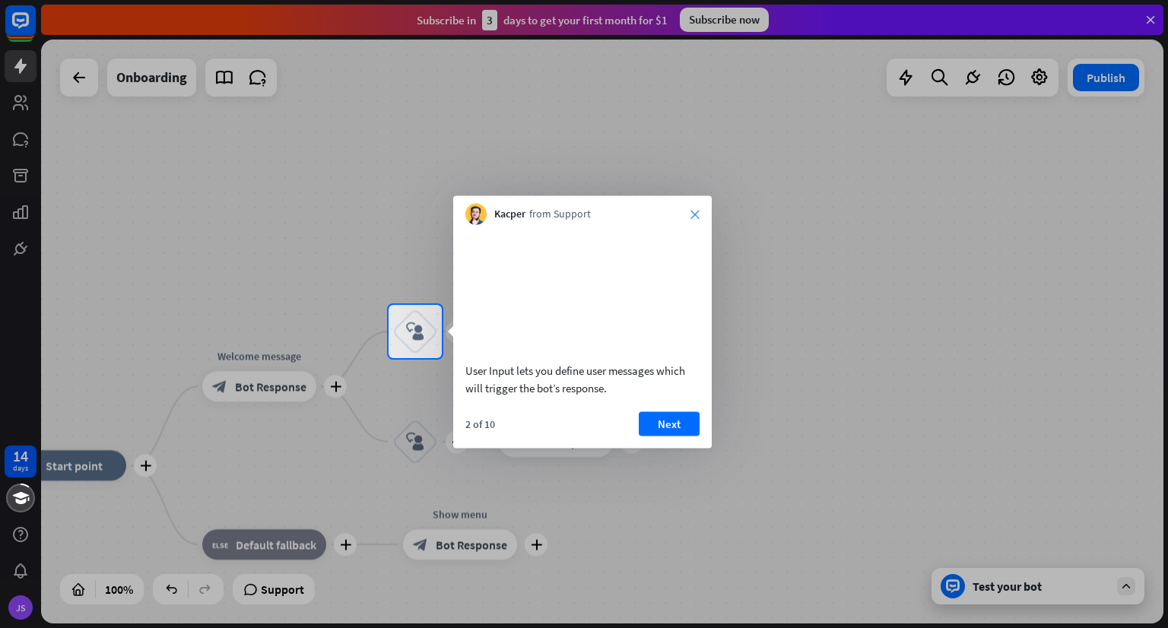
click at [696, 216] on icon "close" at bounding box center [694, 214] width 9 height 9
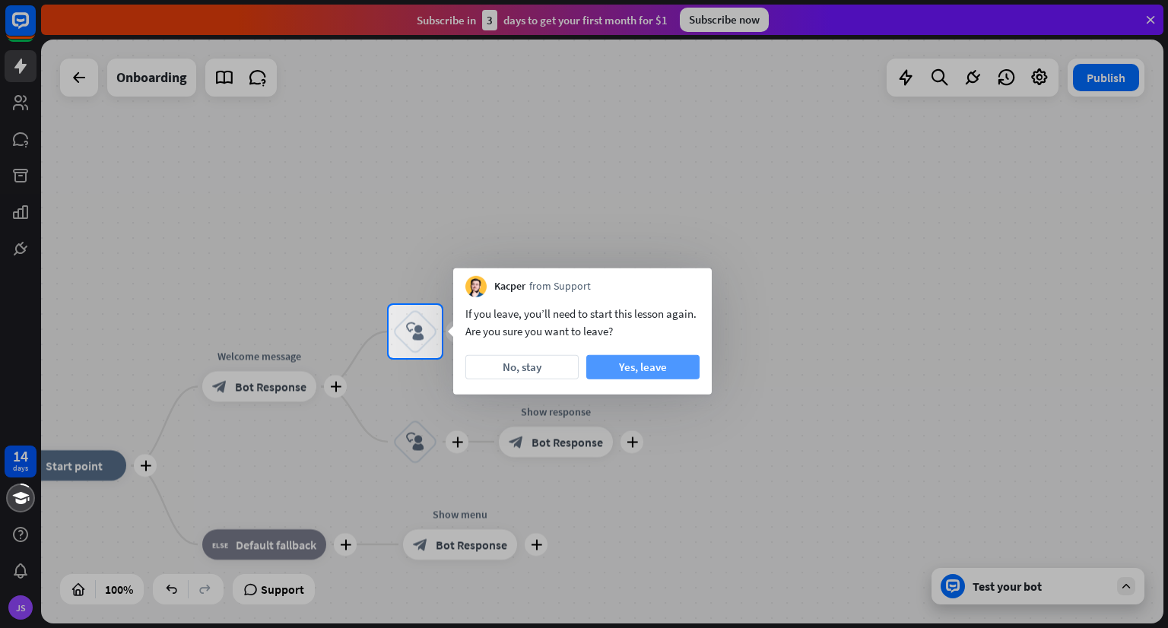
click at [624, 366] on button "Yes, leave" at bounding box center [642, 367] width 113 height 24
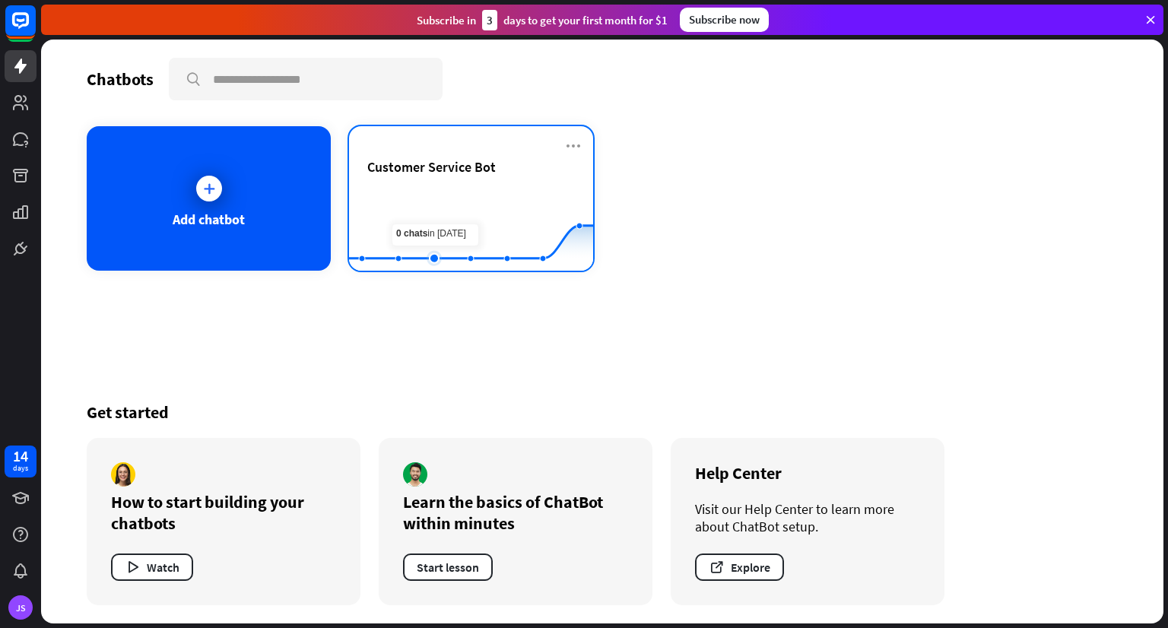
click at [429, 204] on rect at bounding box center [471, 232] width 244 height 95
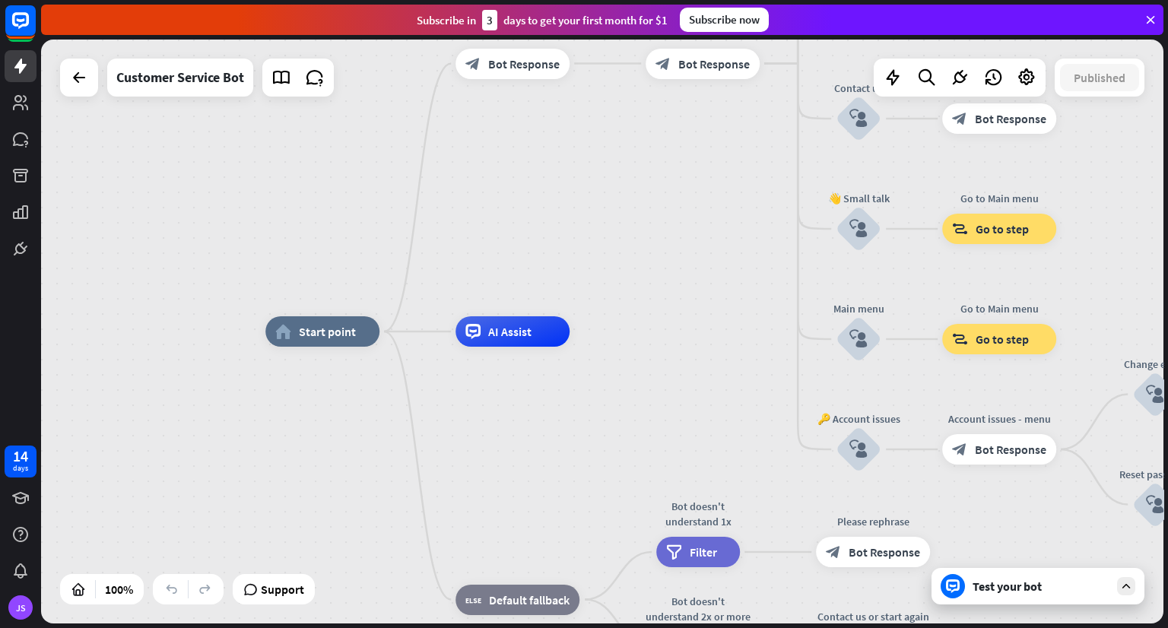
click at [984, 585] on div "Test your bot" at bounding box center [1040, 585] width 137 height 15
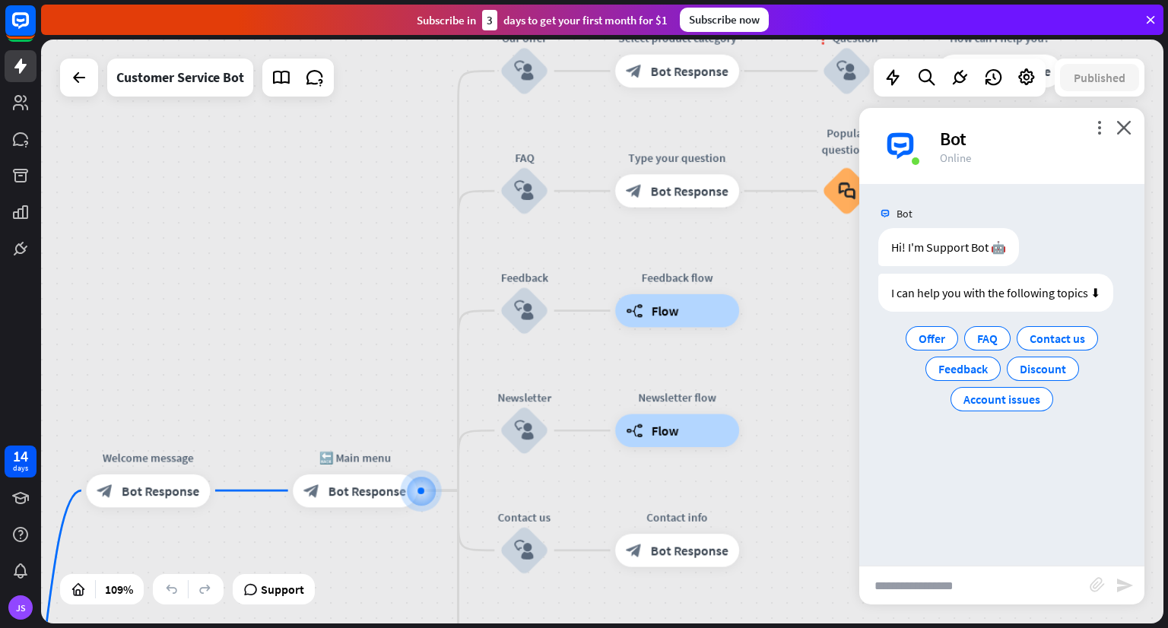
drag, startPoint x: 469, startPoint y: 181, endPoint x: 419, endPoint y: 331, distance: 158.6
click at [419, 331] on div "home_2 Start point Welcome message block_bot_response Bot Response 🔙 Main menu …" at bounding box center [602, 332] width 1122 height 584
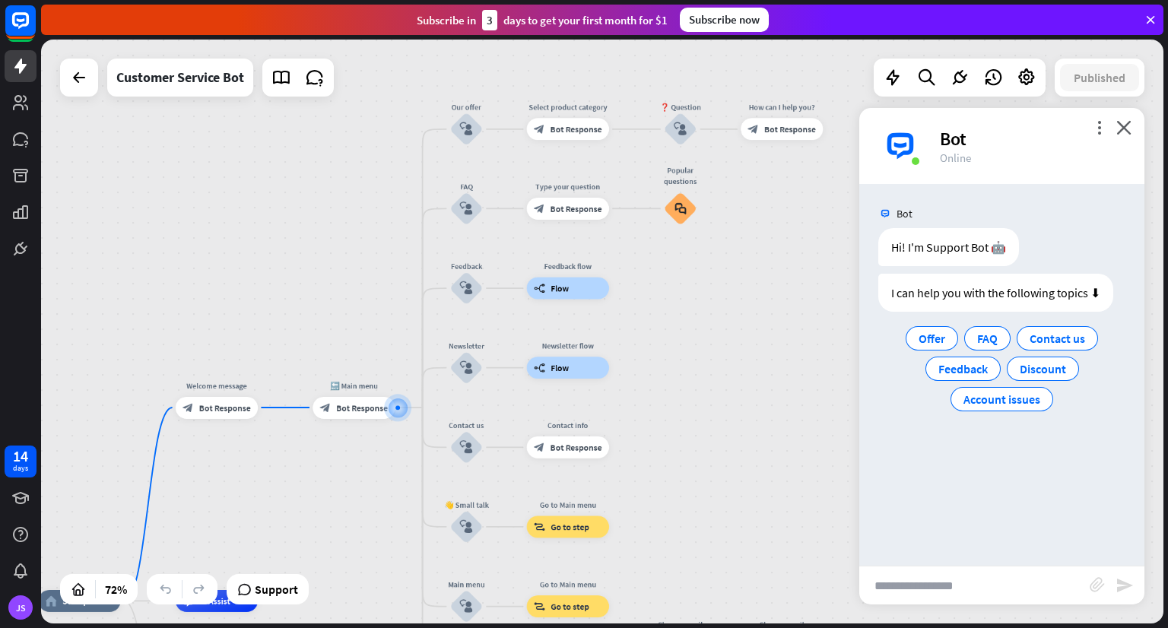
drag, startPoint x: 418, startPoint y: 242, endPoint x: 346, endPoint y: 303, distance: 94.9
click at [346, 303] on div "home_2 Start point Welcome message block_bot_response Bot Response 🔙 Main menu …" at bounding box center [602, 332] width 1122 height 584
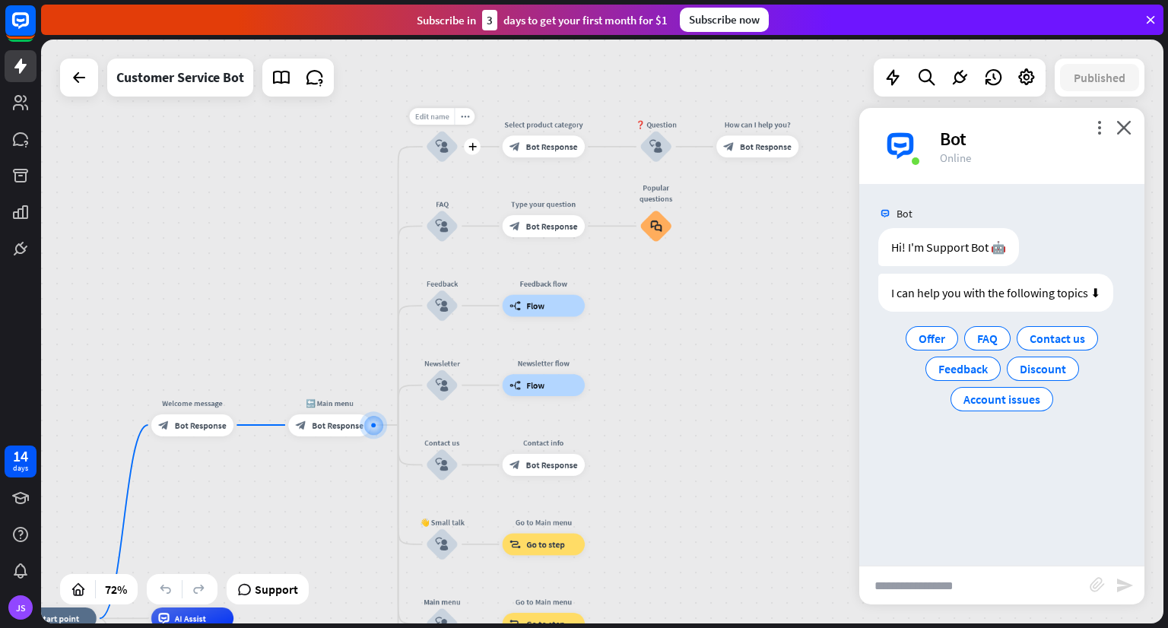
click at [428, 121] on span "Edit name" at bounding box center [432, 117] width 34 height 10
type input "***"
type input "********"
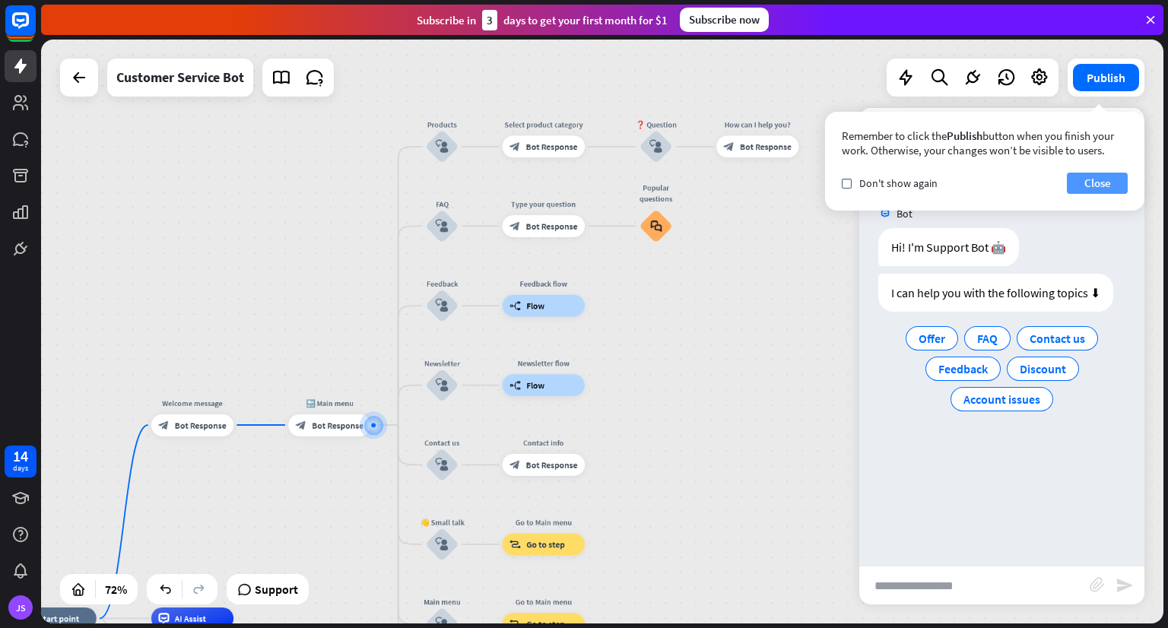
click at [1091, 182] on button "Close" at bounding box center [1096, 183] width 61 height 21
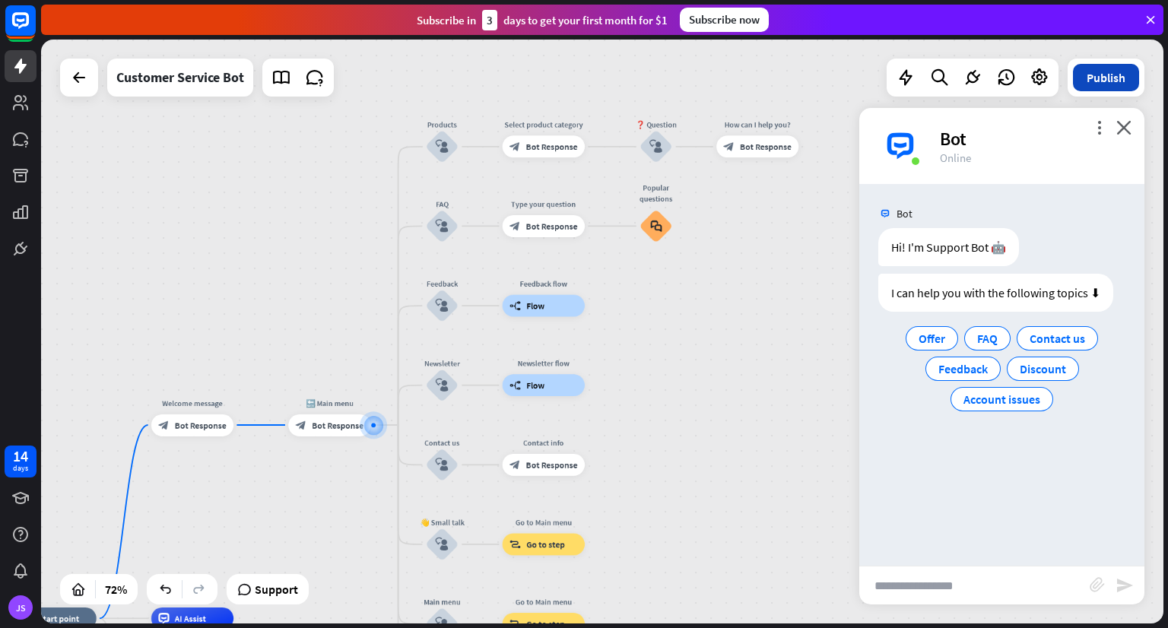
click at [1095, 78] on button "Publish" at bounding box center [1106, 77] width 66 height 27
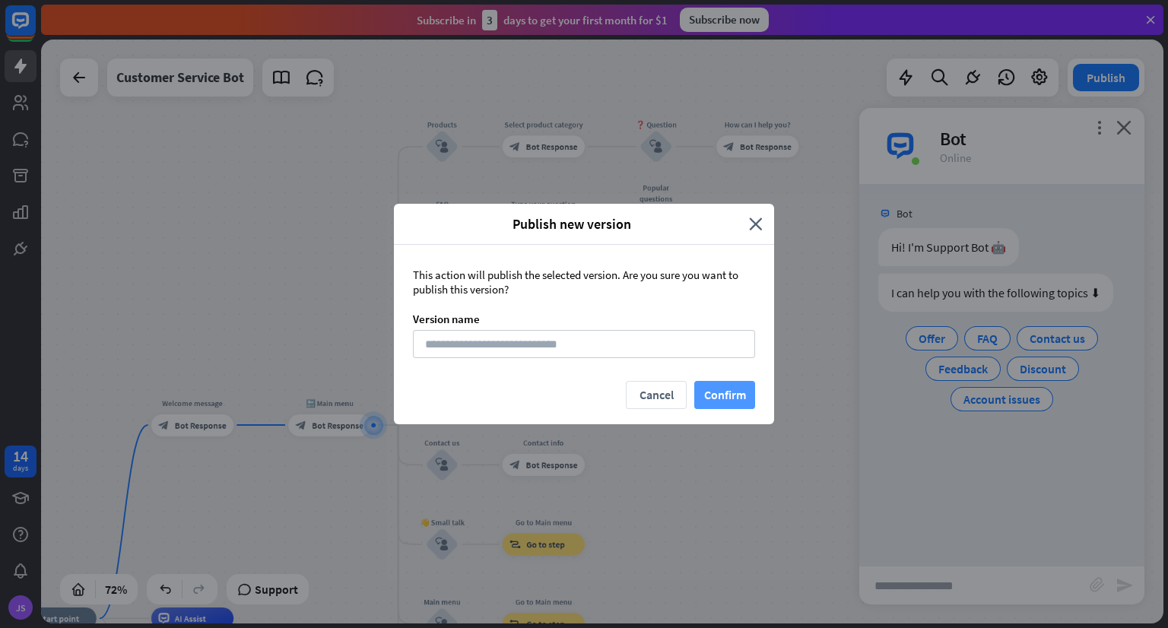
click at [727, 399] on button "Confirm" at bounding box center [724, 395] width 61 height 28
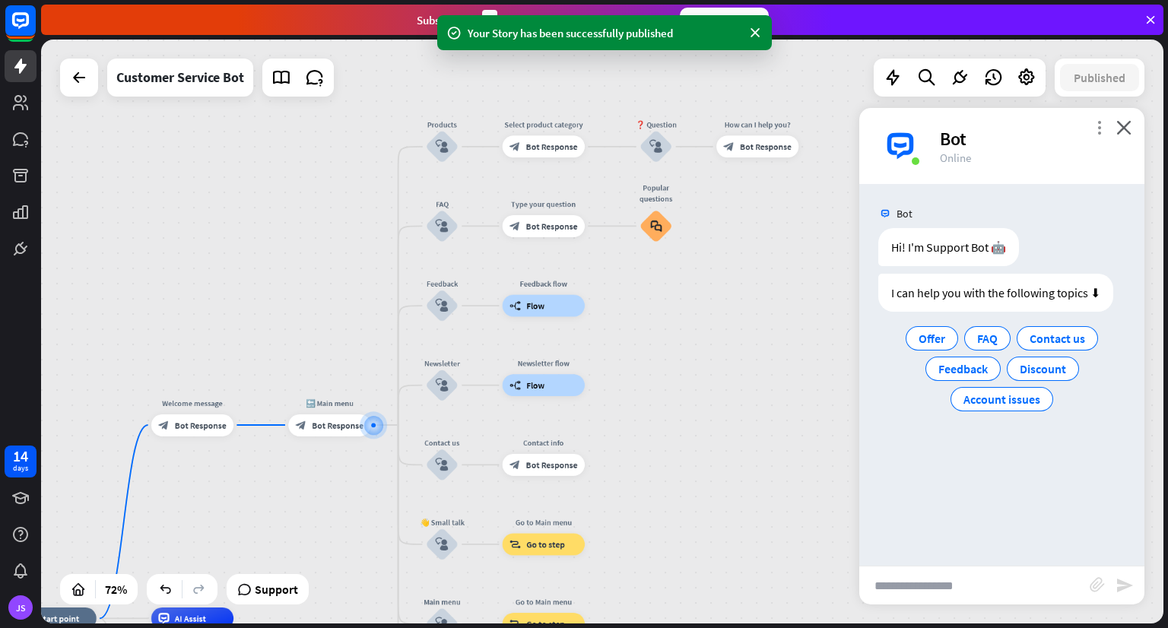
click at [1100, 131] on icon "more_vert" at bounding box center [1099, 127] width 14 height 14
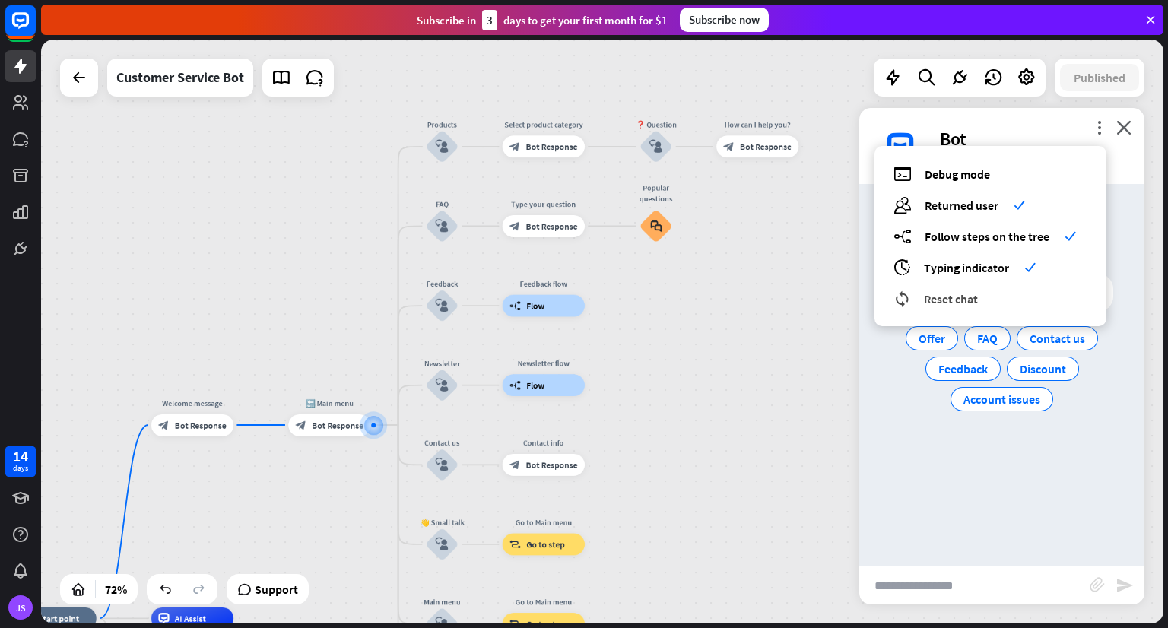
click at [984, 301] on div "reset_chat Reset chat" at bounding box center [990, 298] width 194 height 17
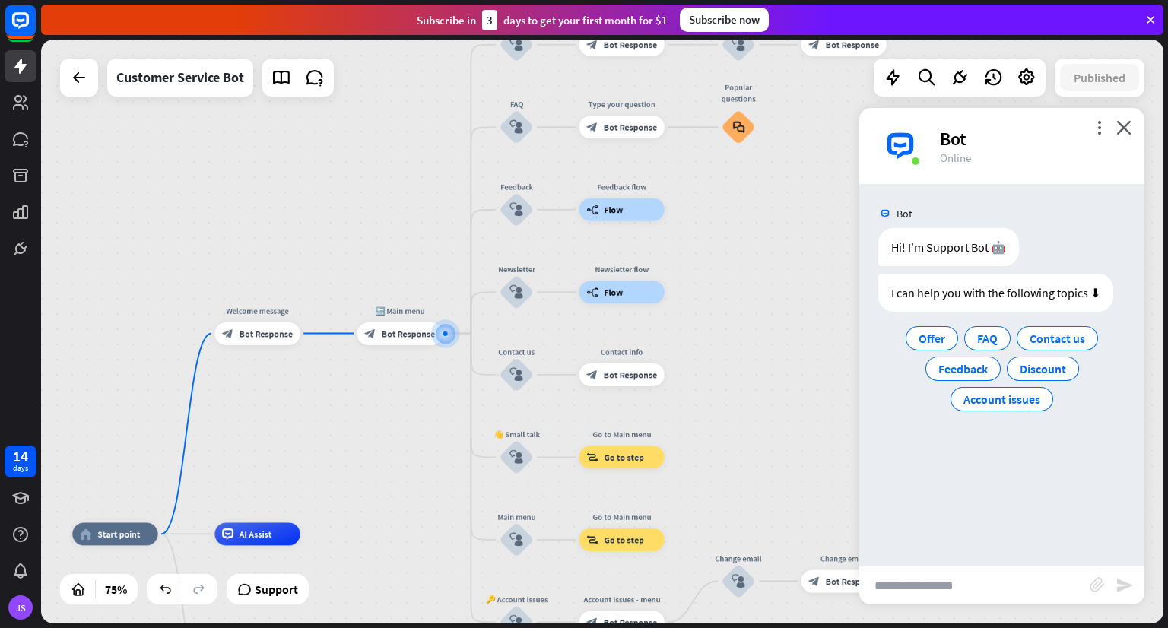
click at [755, 265] on div "home_2 Start point Welcome message block_bot_response Bot Response 🔙 Main menu …" at bounding box center [602, 332] width 1122 height 584
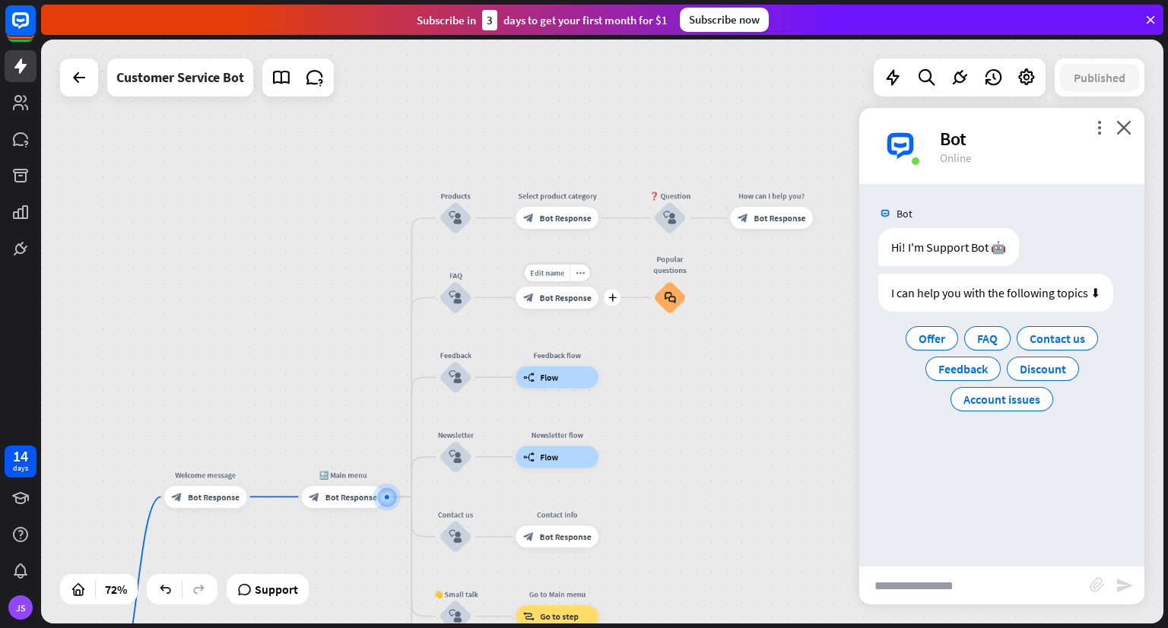
drag, startPoint x: 597, startPoint y: 119, endPoint x: 527, endPoint y: 286, distance: 181.6
click at [527, 287] on div "Edit name more_horiz plus block_bot_response Bot Response" at bounding box center [557, 298] width 82 height 22
click at [540, 213] on div "block_bot_response Bot Response" at bounding box center [556, 219] width 82 height 22
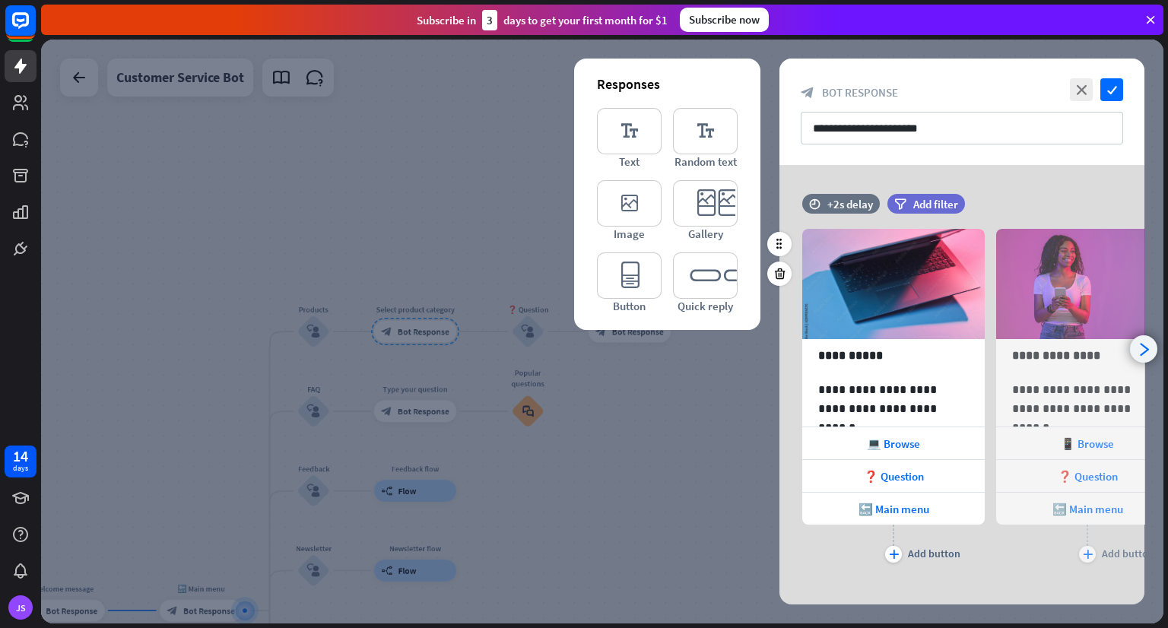
click at [1139, 346] on icon "arrowhead_right" at bounding box center [1143, 349] width 14 height 14
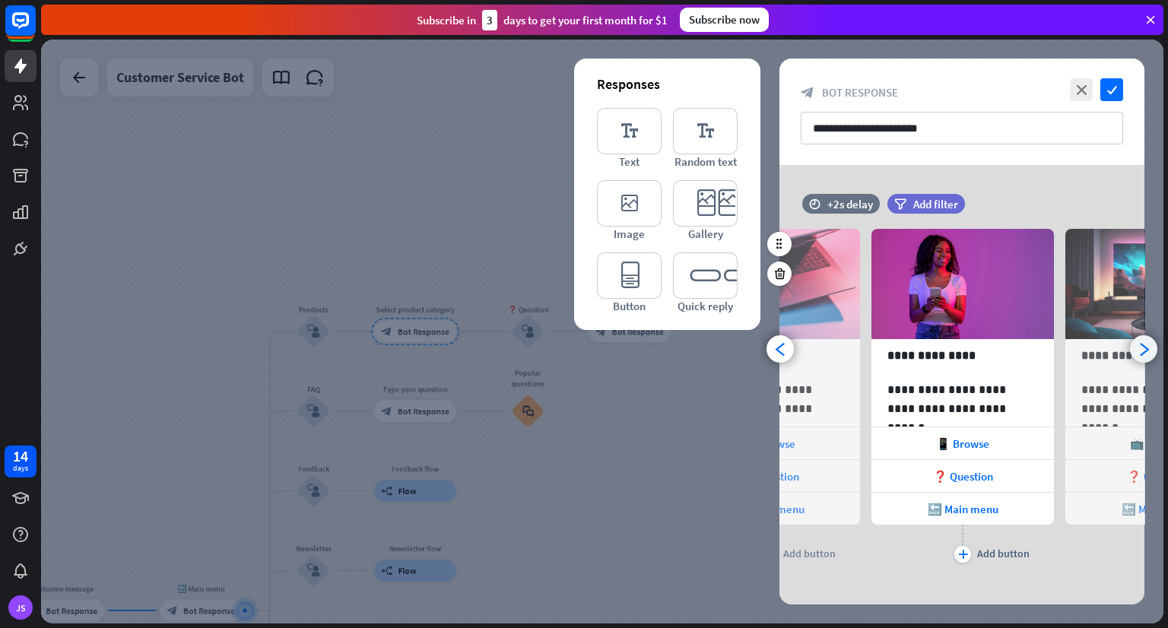
scroll to position [0, 125]
click at [1139, 346] on icon "arrowhead_right" at bounding box center [1143, 349] width 14 height 14
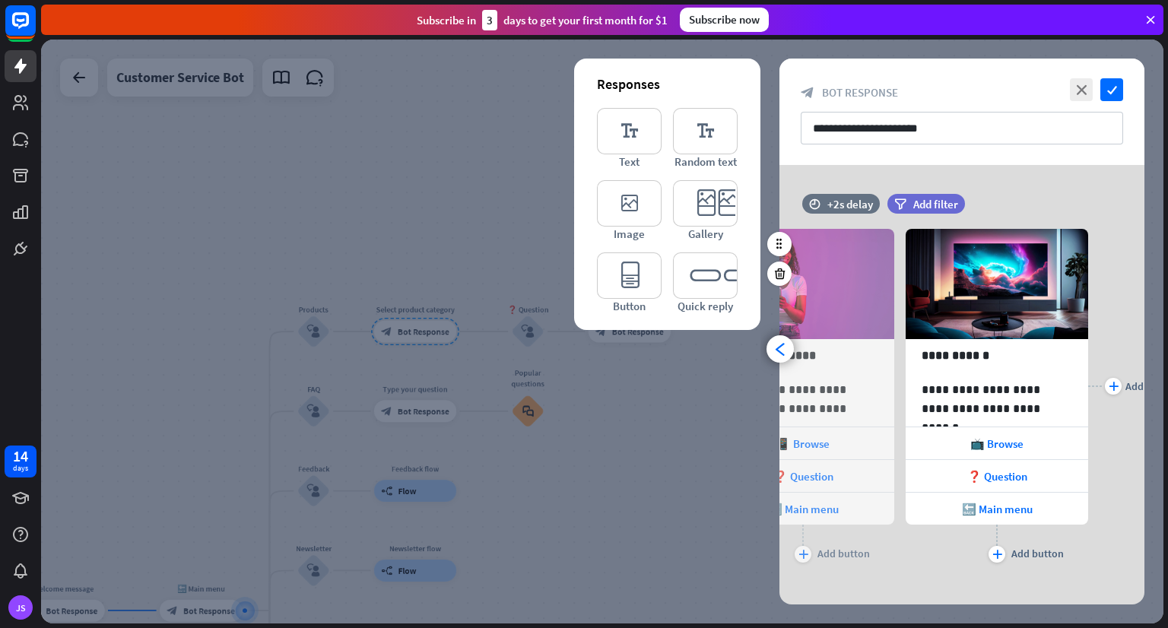
scroll to position [0, 319]
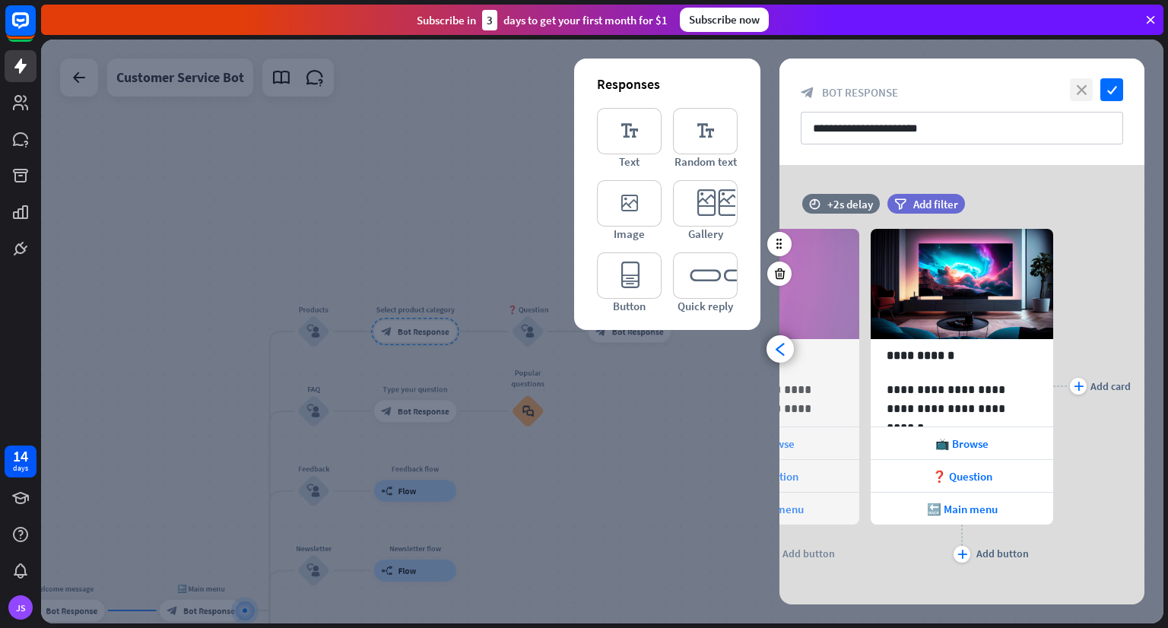
click at [1074, 78] on icon "close" at bounding box center [1080, 89] width 23 height 23
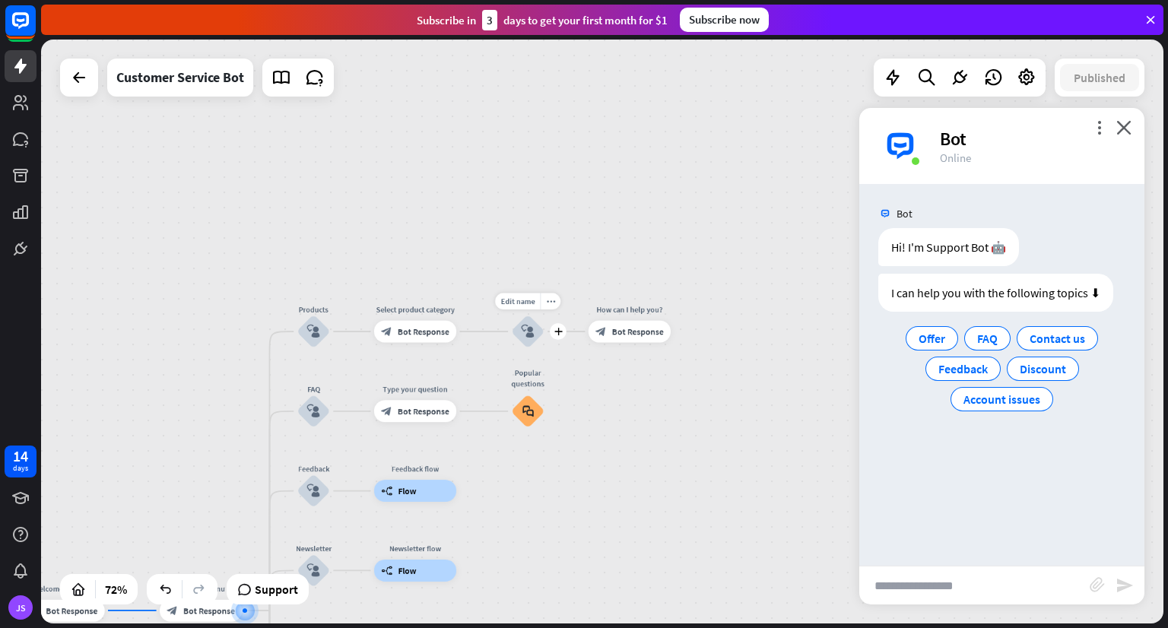
click at [525, 339] on div "block_user_input" at bounding box center [527, 331] width 33 height 33
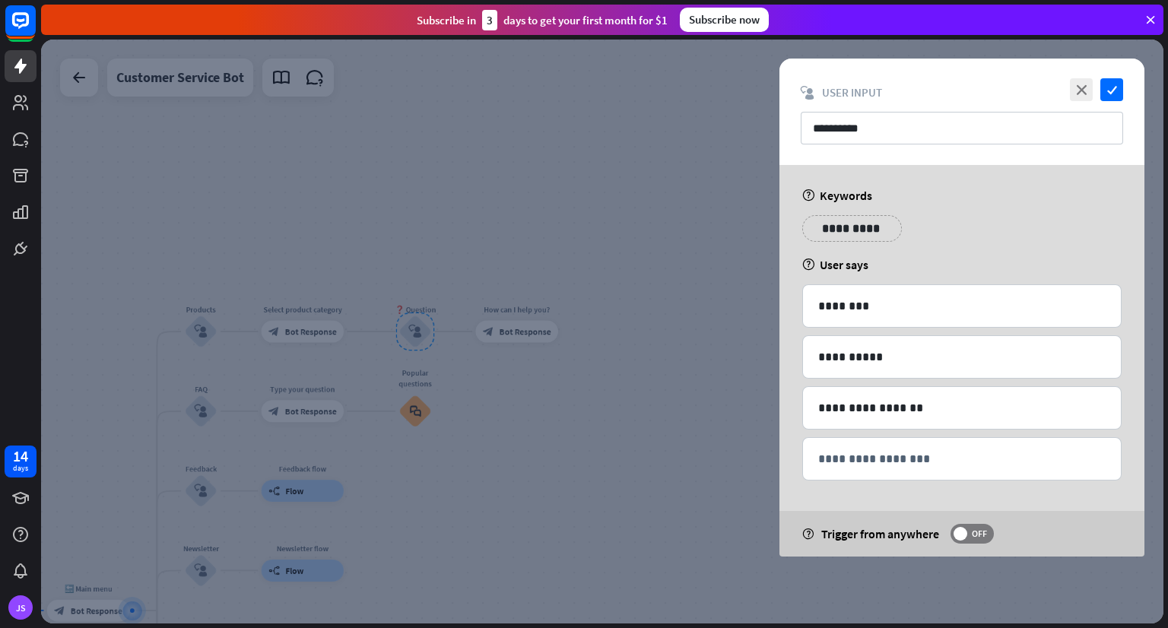
click at [669, 481] on div at bounding box center [602, 332] width 1122 height 584
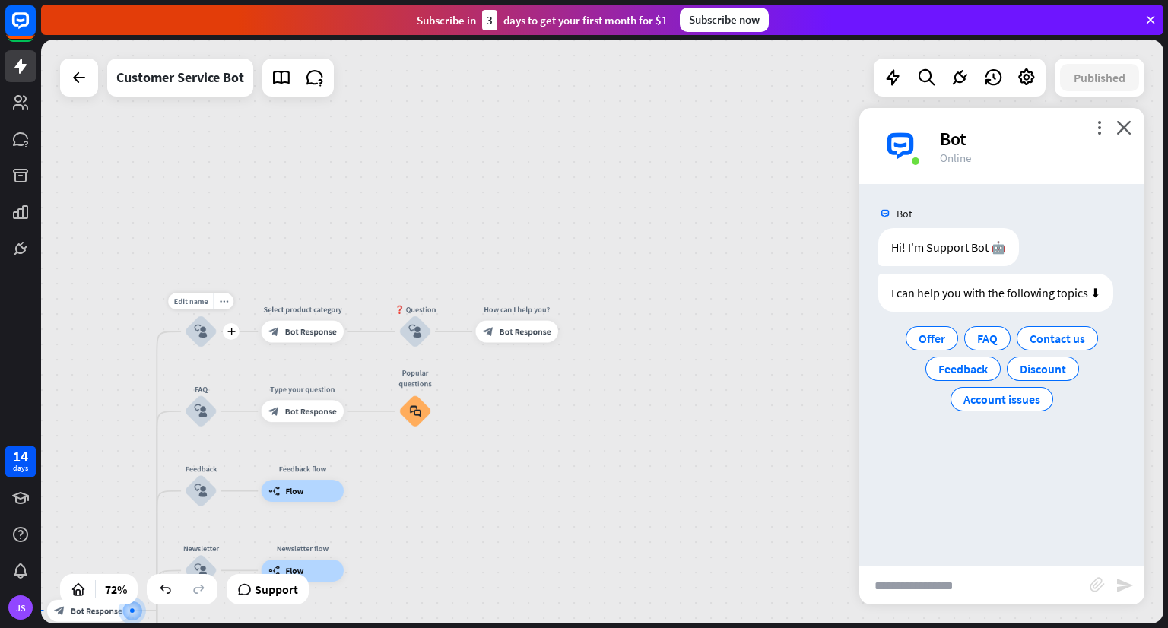
click at [198, 328] on icon "block_user_input" at bounding box center [200, 331] width 13 height 13
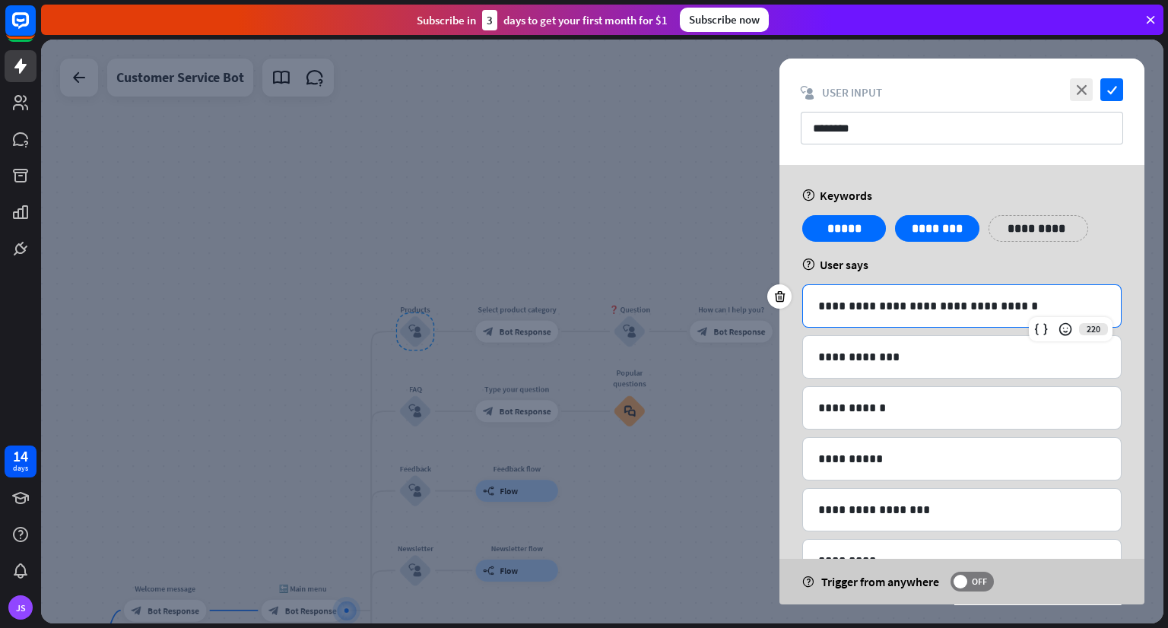
click at [980, 314] on p "**********" at bounding box center [961, 305] width 287 height 19
click at [946, 329] on div "**********" at bounding box center [961, 462] width 319 height 356
click at [878, 219] on icon at bounding box center [883, 218] width 14 height 14
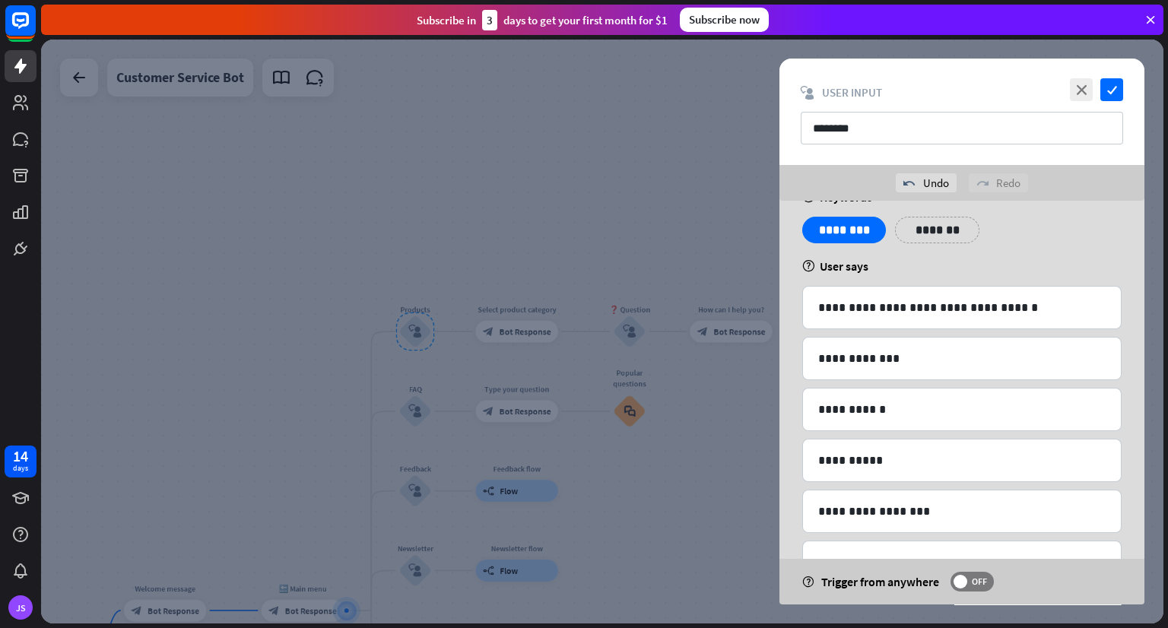
scroll to position [138, 0]
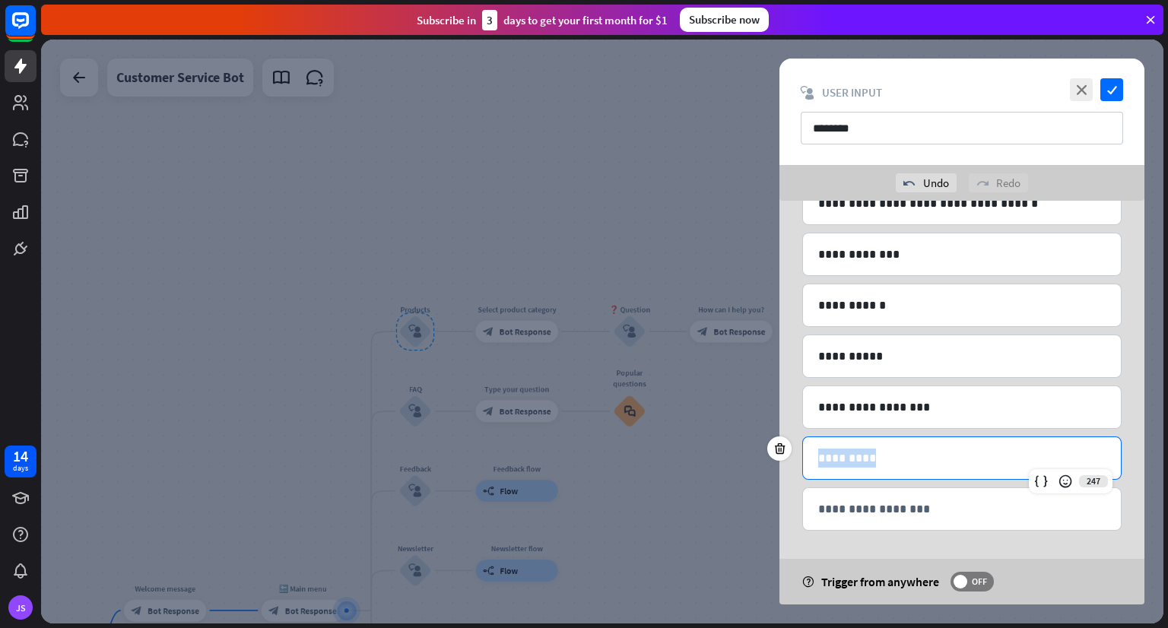
drag, startPoint x: 884, startPoint y: 442, endPoint x: 814, endPoint y: 451, distance: 70.4
click at [814, 451] on div "*********" at bounding box center [962, 458] width 318 height 42
click at [1118, 81] on icon "check" at bounding box center [1111, 89] width 23 height 23
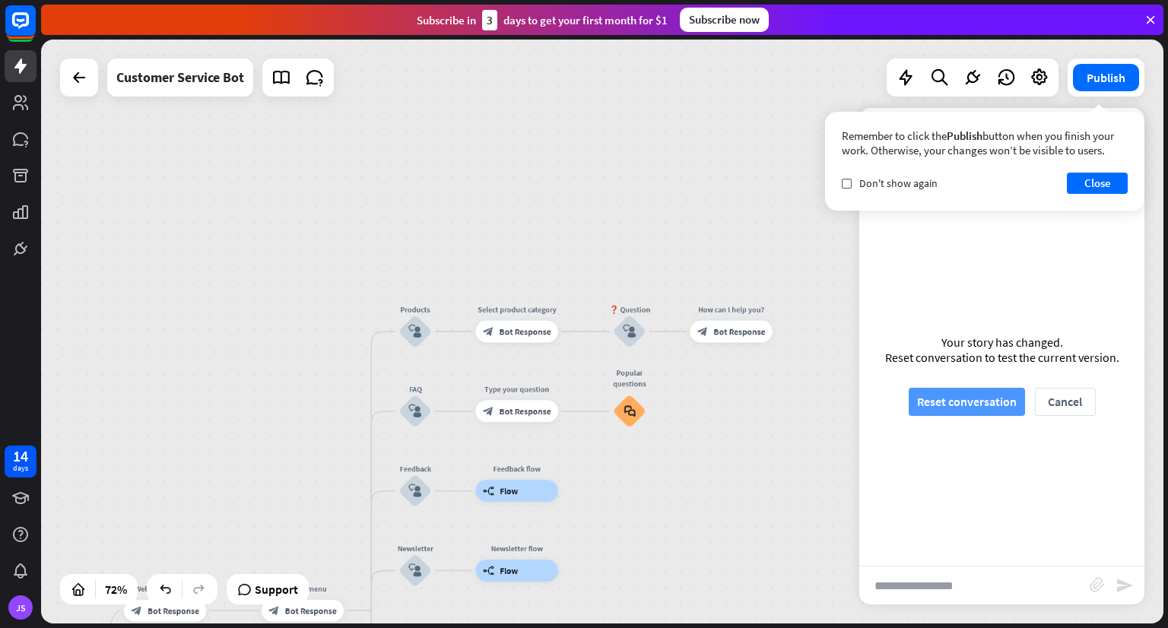
click at [951, 409] on button "Reset conversation" at bounding box center [966, 402] width 116 height 28
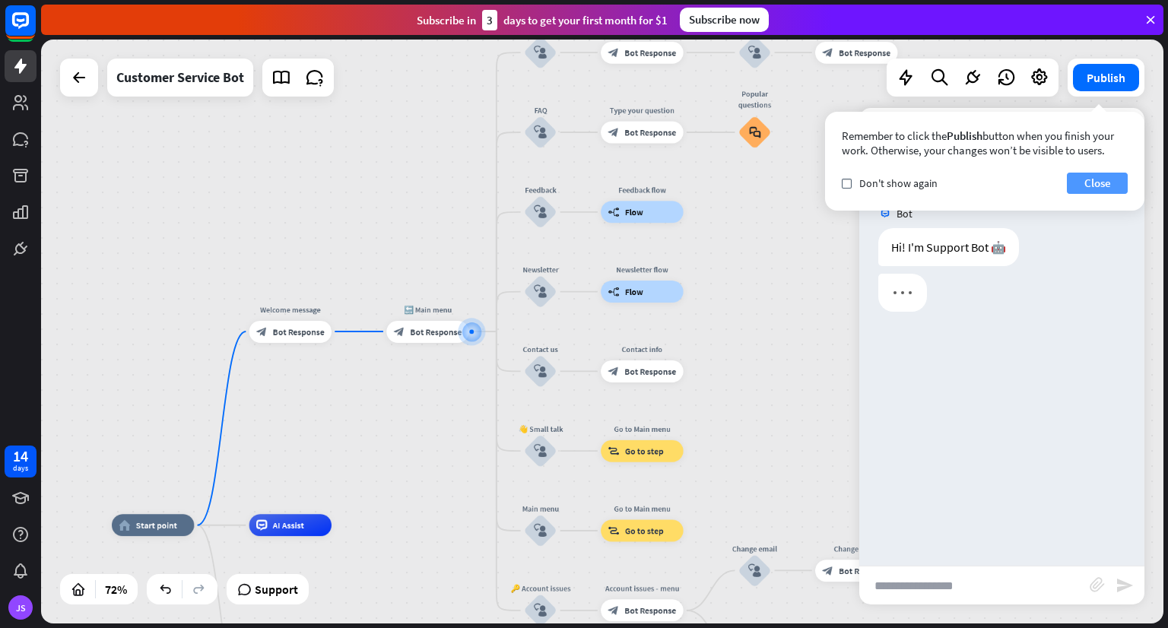
click at [1090, 183] on button "Close" at bounding box center [1096, 183] width 61 height 21
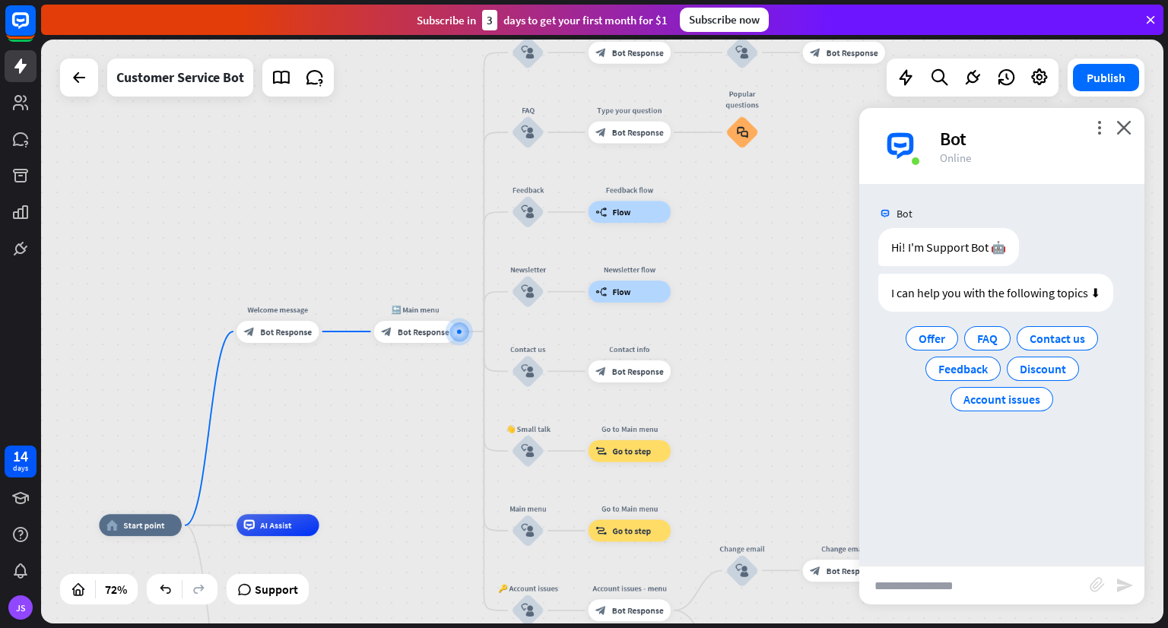
click at [909, 590] on input "text" at bounding box center [974, 585] width 230 height 38
type input "********"
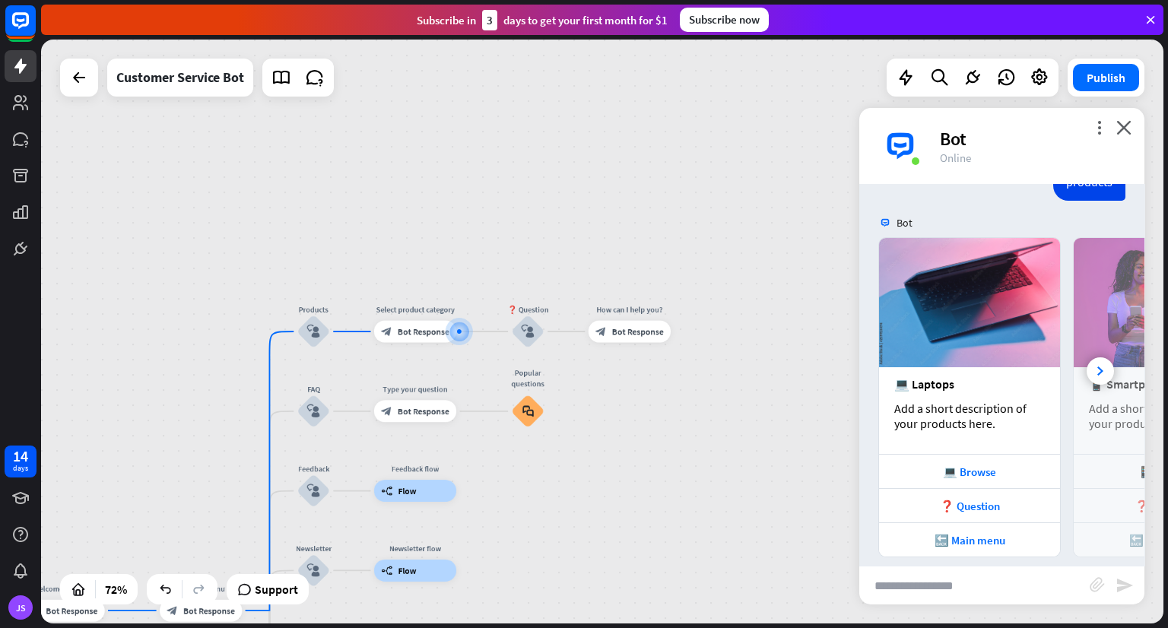
scroll to position [200, 0]
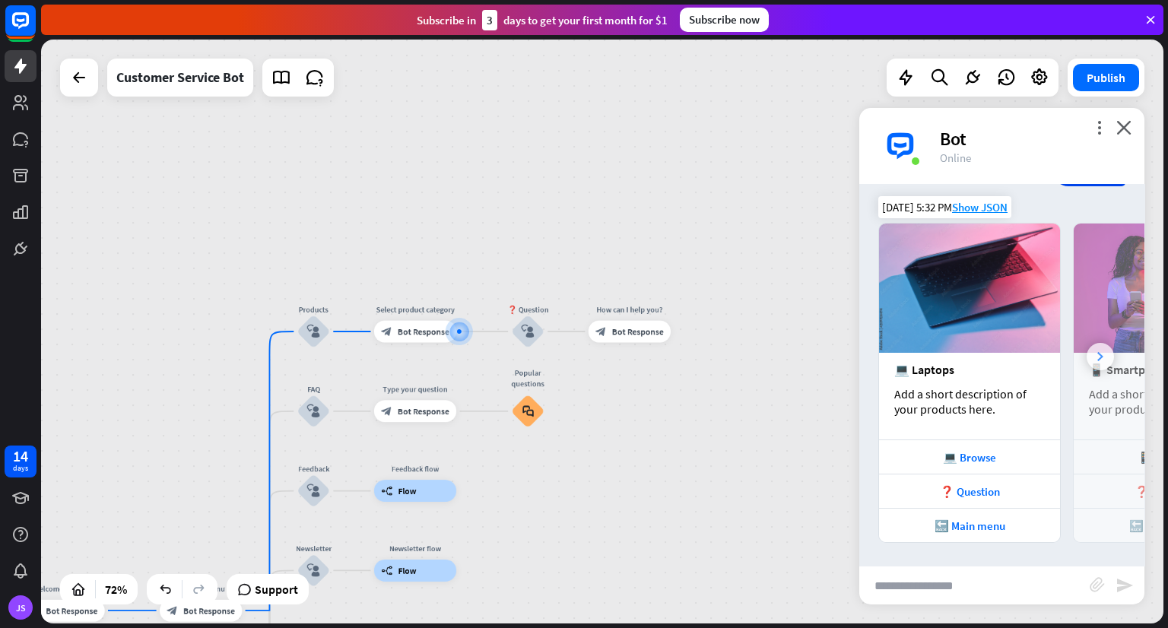
click at [1086, 354] on div at bounding box center [1099, 356] width 27 height 27
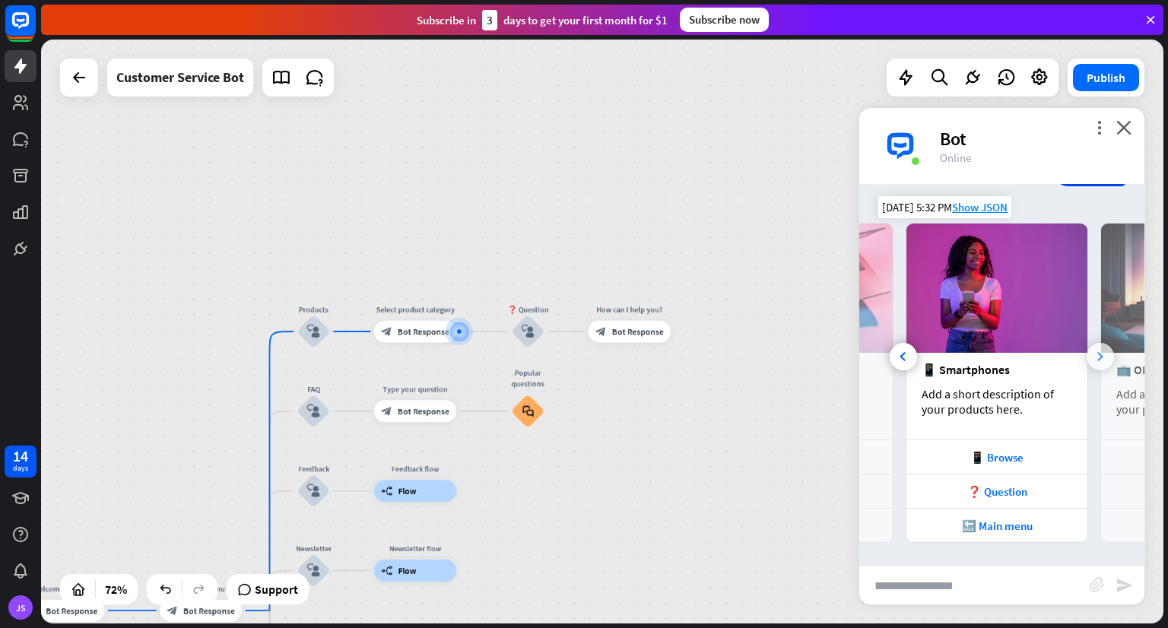
click at [1086, 354] on div at bounding box center [1099, 356] width 27 height 27
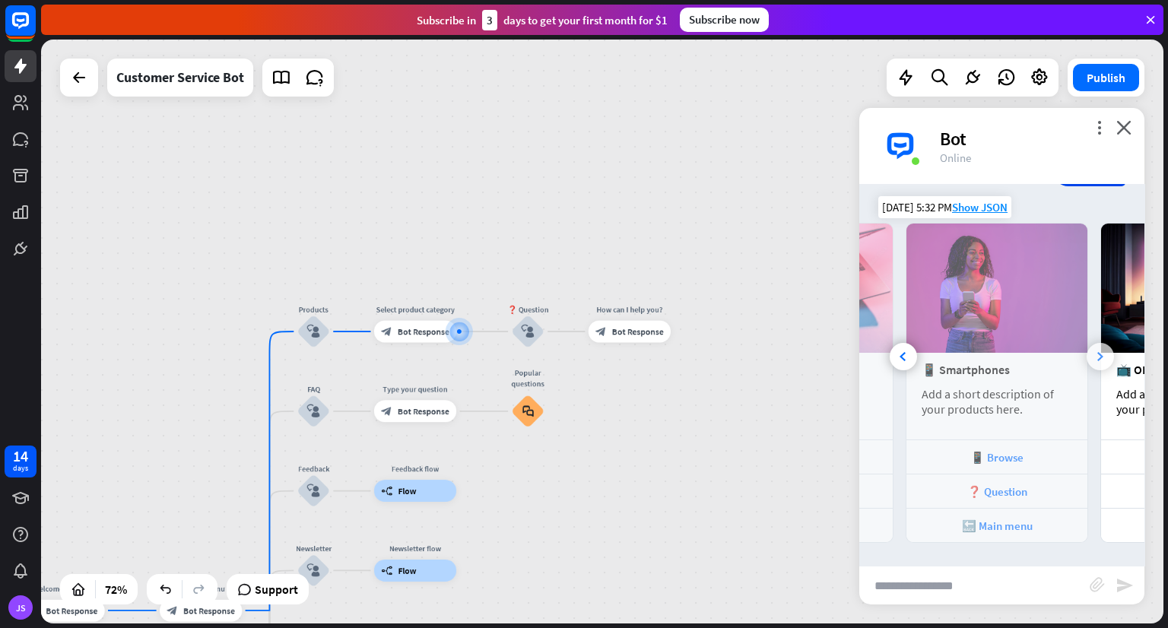
scroll to position [0, 336]
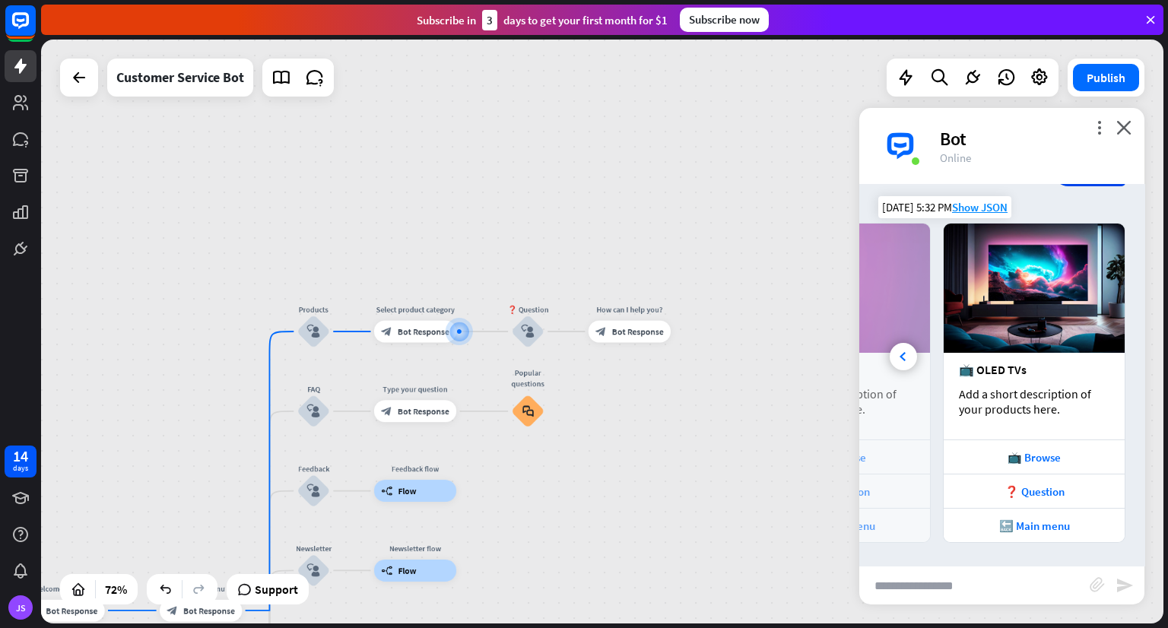
click at [1084, 354] on div "📺 OLED TVs Add a short description of your products here." at bounding box center [1033, 396] width 181 height 87
click at [309, 330] on icon "block_user_input" at bounding box center [313, 331] width 13 height 13
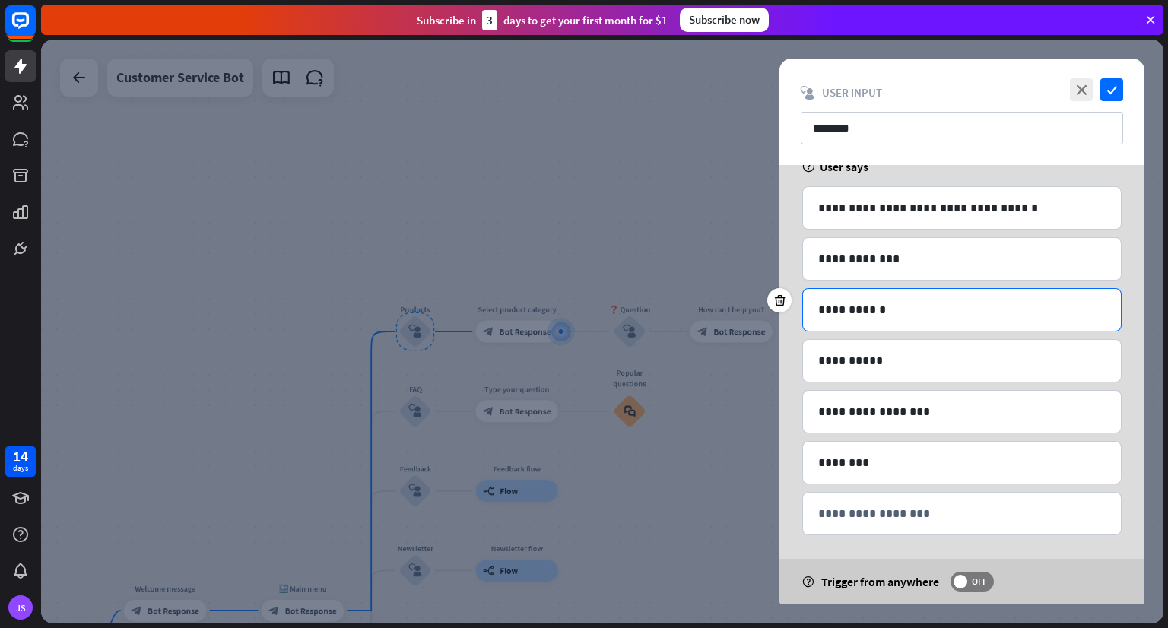
scroll to position [103, 0]
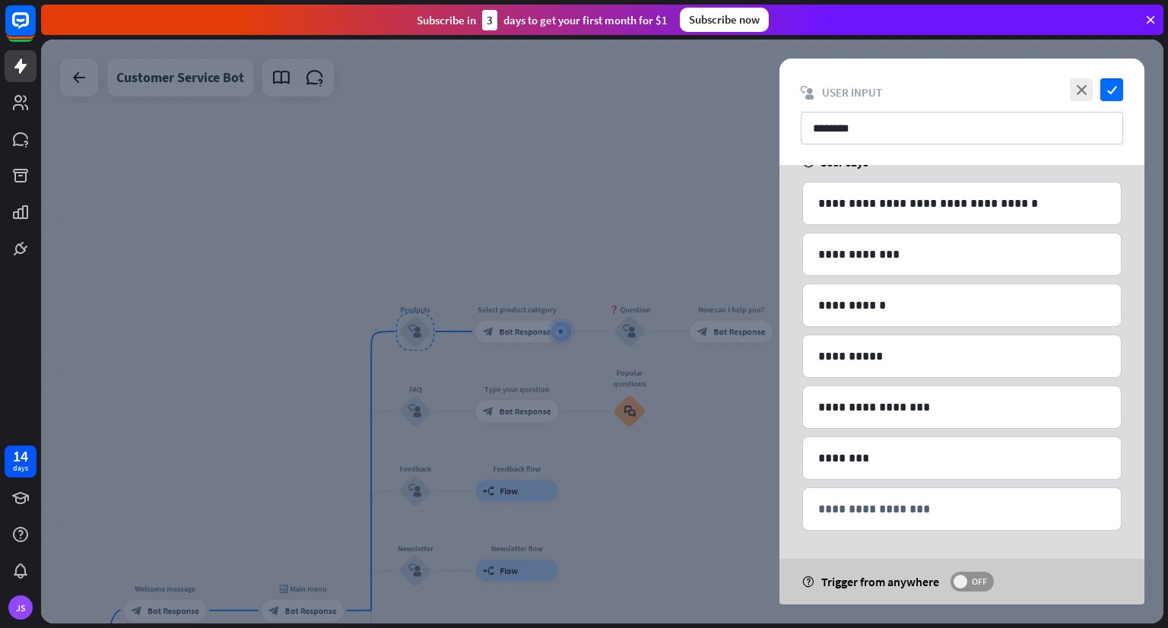
click at [967, 584] on span "OFF" at bounding box center [979, 581] width 24 height 12
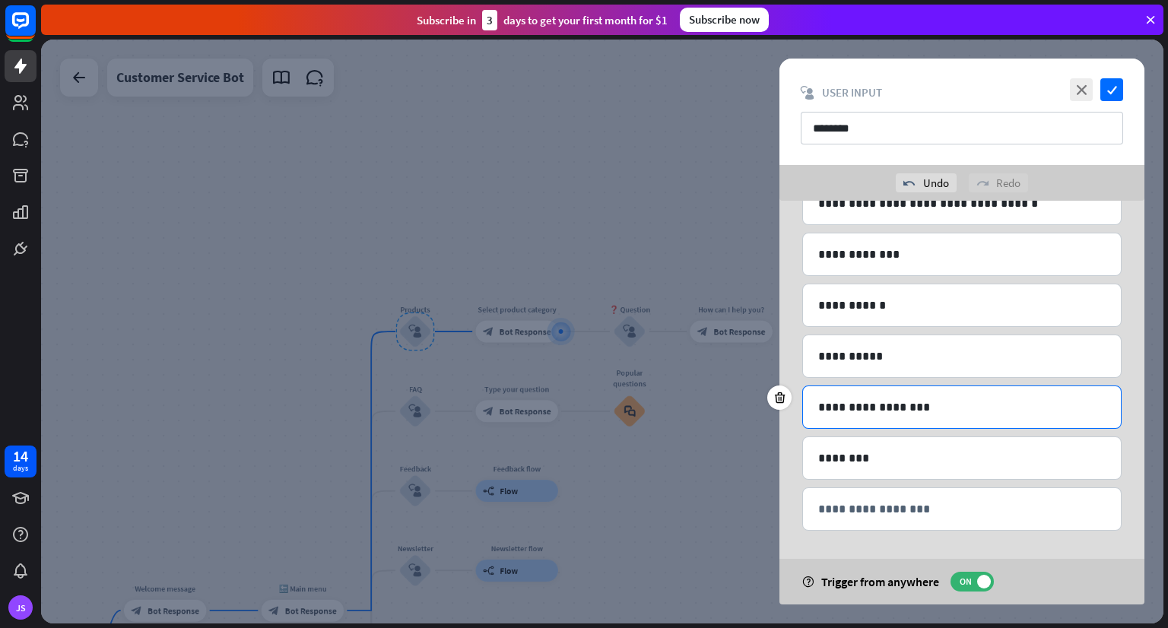
scroll to position [0, 0]
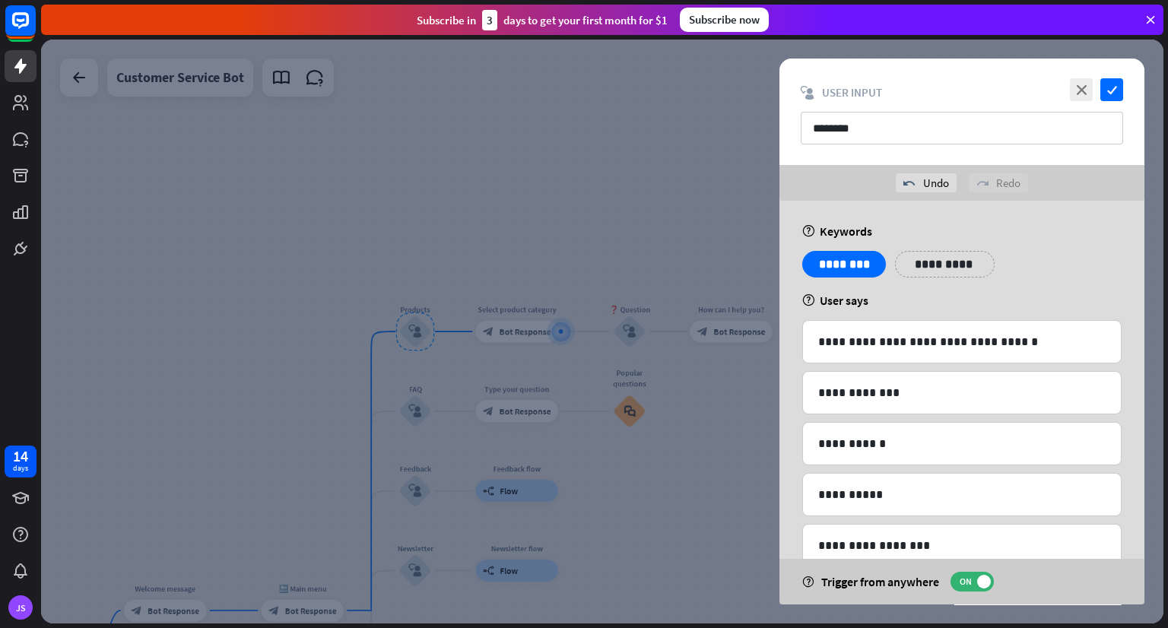
click at [1123, 84] on div "close check block_user_input User Input ********" at bounding box center [961, 112] width 365 height 106
click at [1115, 90] on icon "check" at bounding box center [1111, 89] width 23 height 23
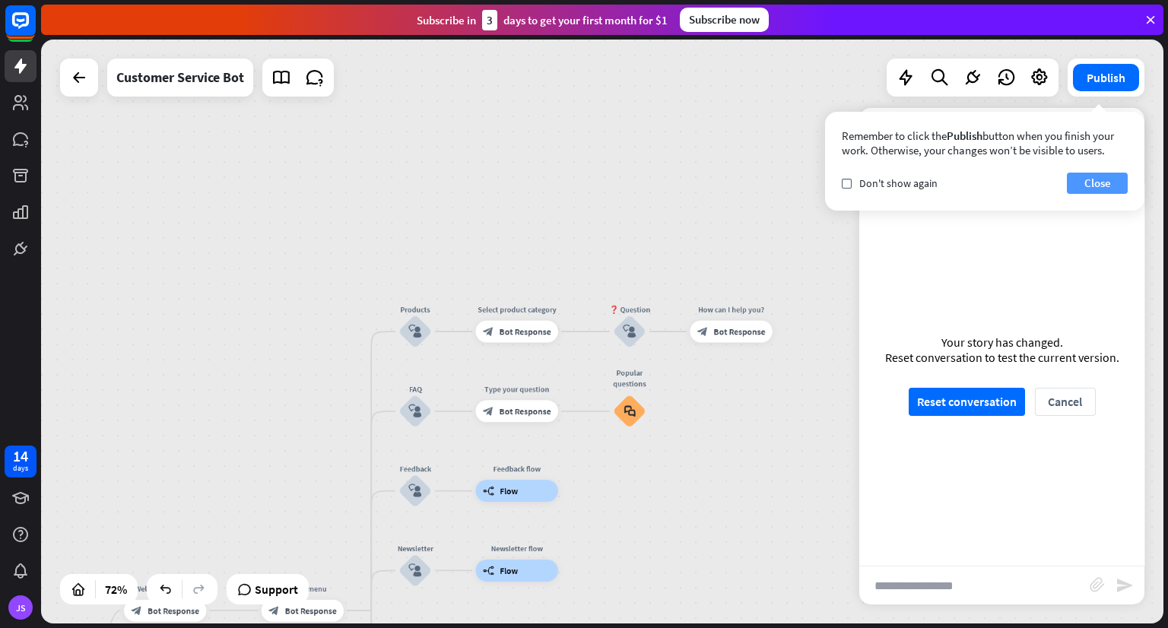
click at [1095, 180] on button "Close" at bounding box center [1096, 183] width 61 height 21
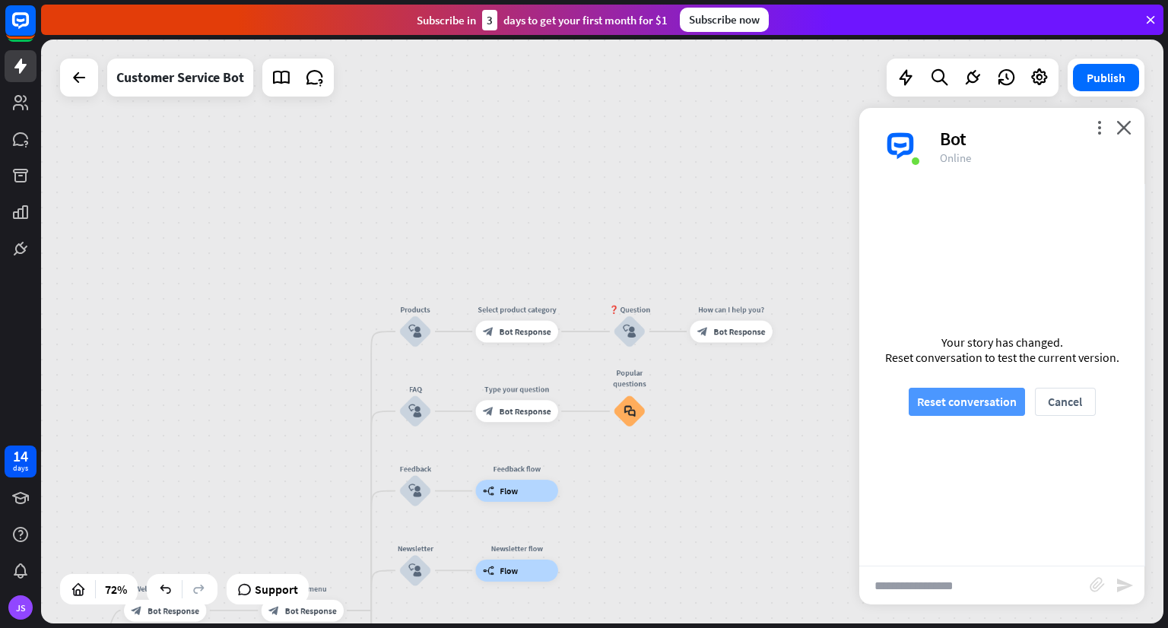
click at [941, 392] on button "Reset conversation" at bounding box center [966, 402] width 116 height 28
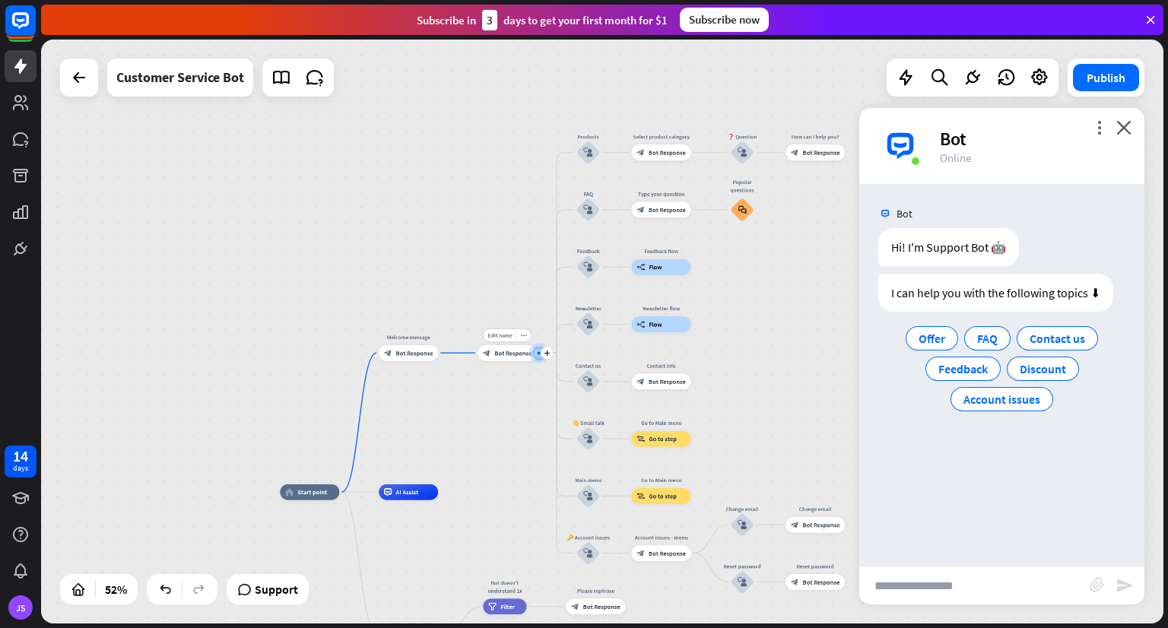
click at [498, 356] on span "Bot Response" at bounding box center [512, 353] width 37 height 8
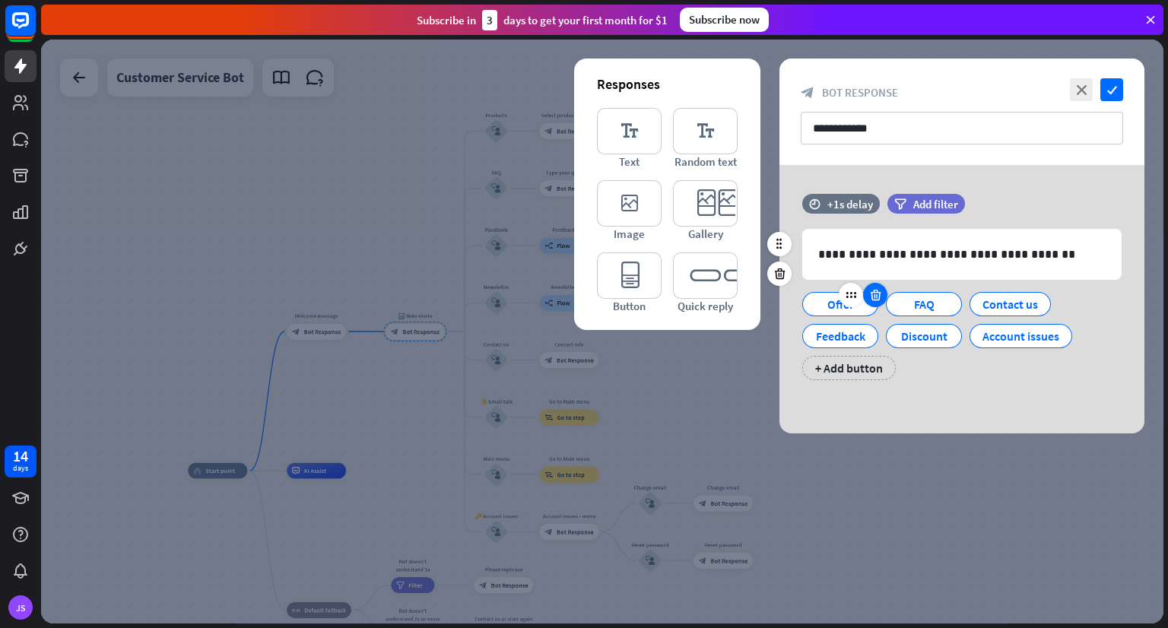
click at [878, 301] on icon at bounding box center [875, 295] width 14 height 14
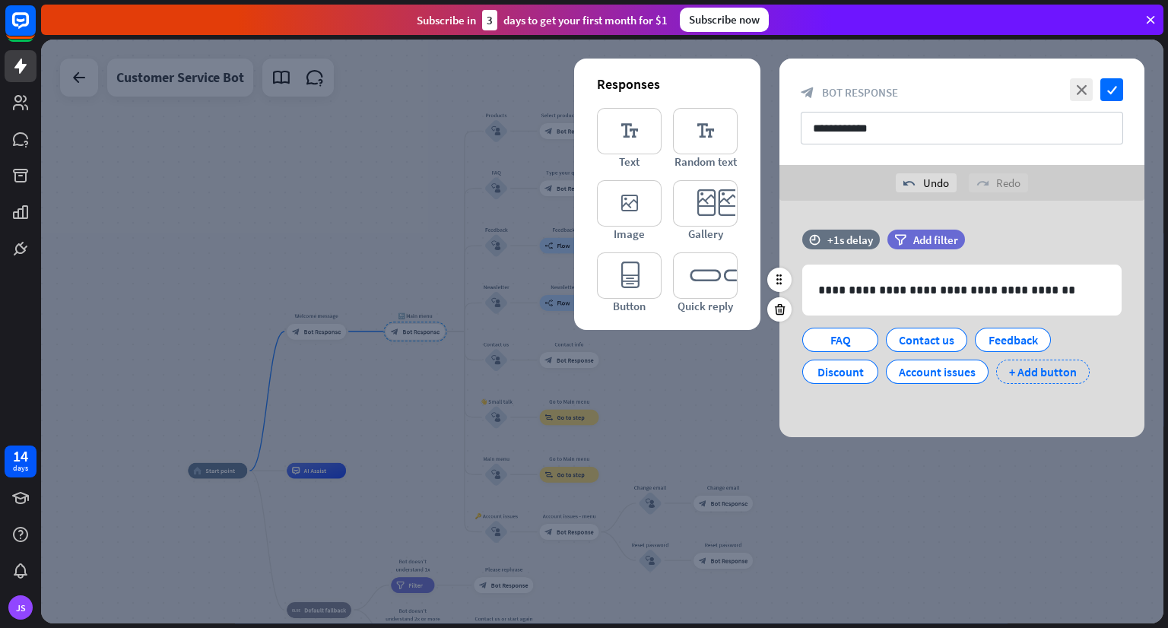
click at [1034, 374] on div "+ Add button" at bounding box center [1042, 372] width 93 height 24
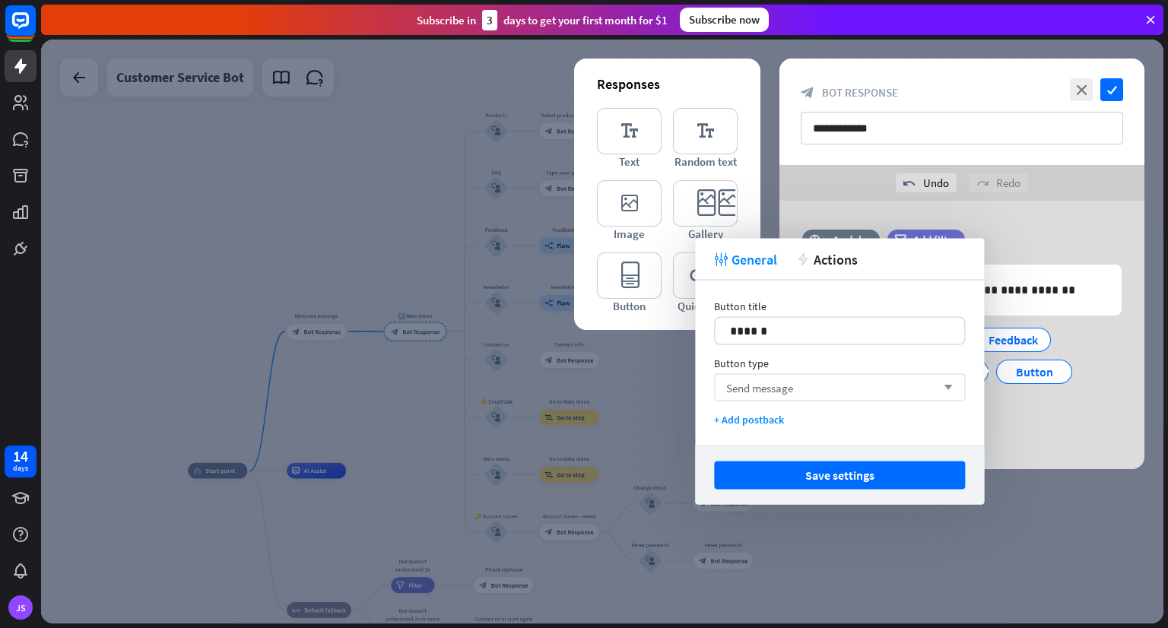
click at [766, 387] on span "Send message" at bounding box center [759, 387] width 67 height 14
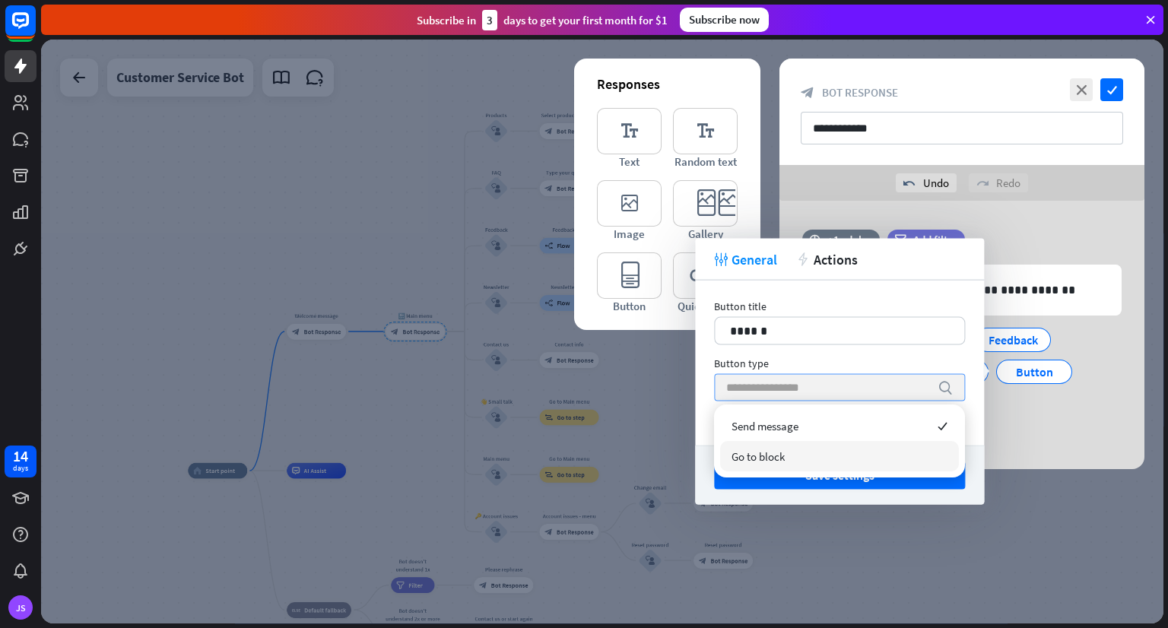
click at [776, 458] on span "Go to block" at bounding box center [757, 456] width 53 height 14
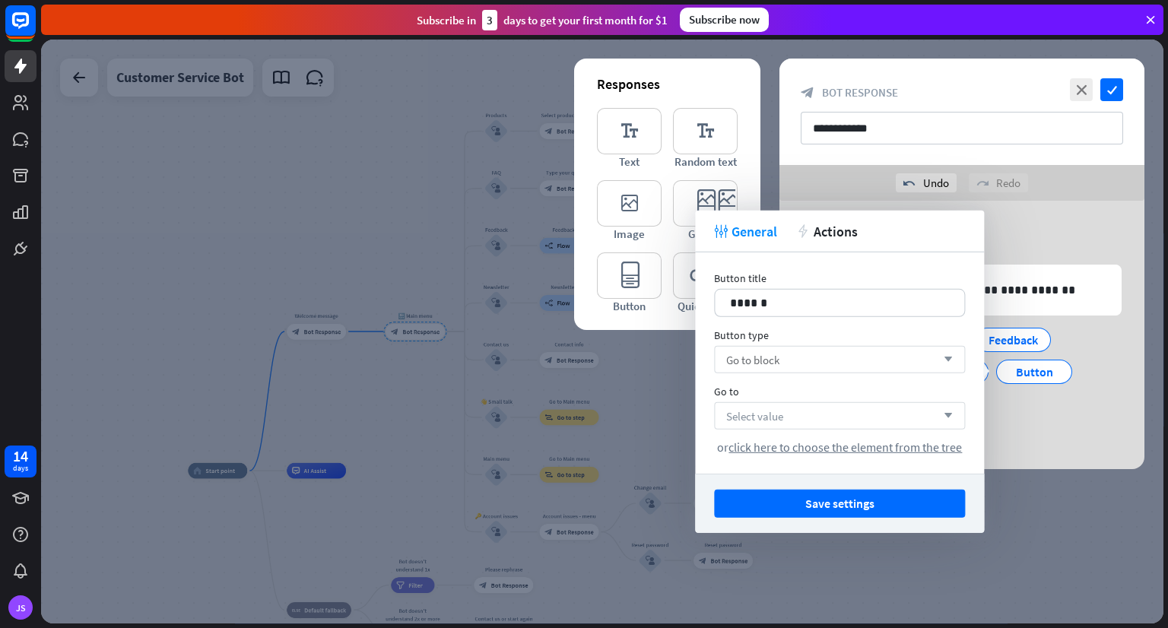
click at [836, 408] on div "Select value arrow_down" at bounding box center [839, 415] width 251 height 27
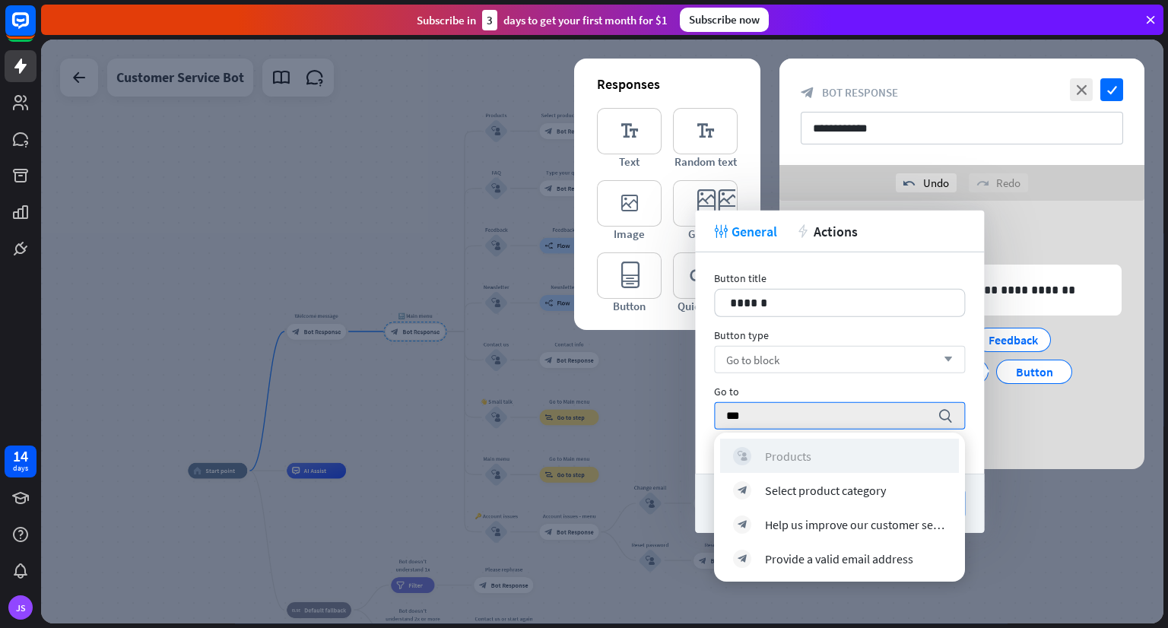
type input "***"
click at [811, 453] on div "block_user_input Products" at bounding box center [839, 456] width 213 height 18
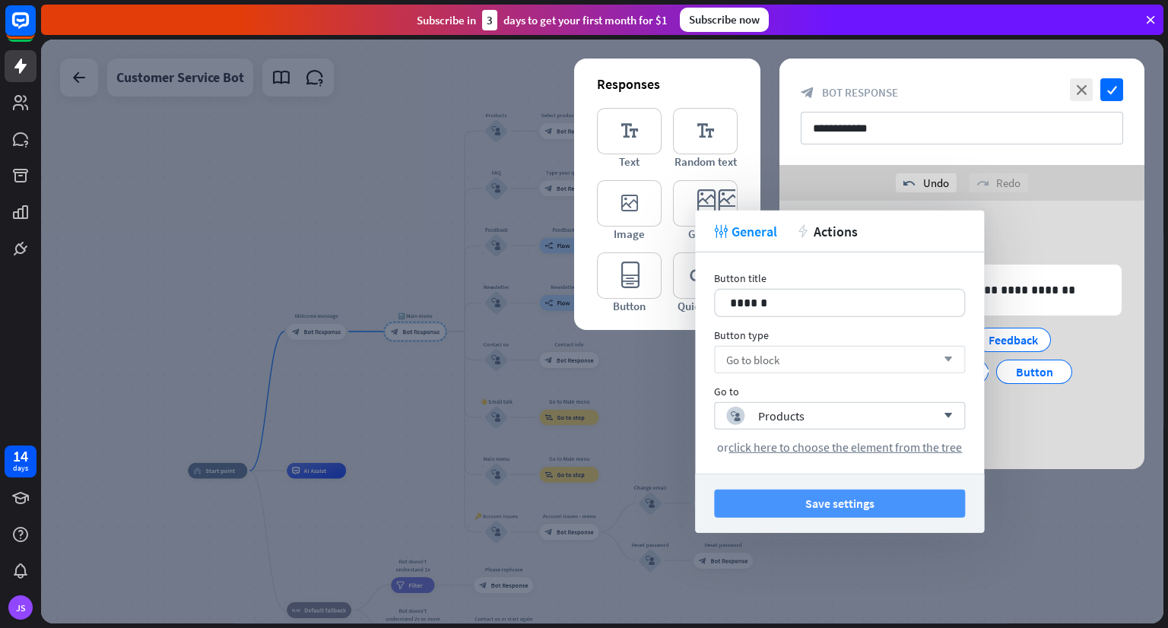
click at [829, 493] on button "Save settings" at bounding box center [839, 504] width 251 height 28
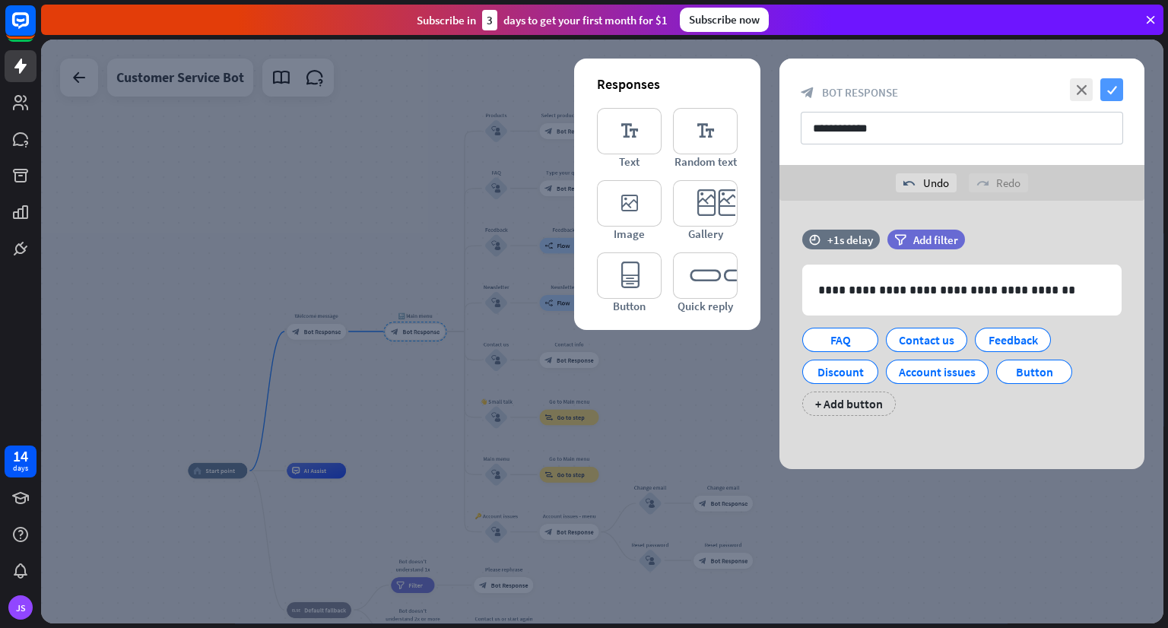
click at [1109, 86] on icon "check" at bounding box center [1111, 89] width 23 height 23
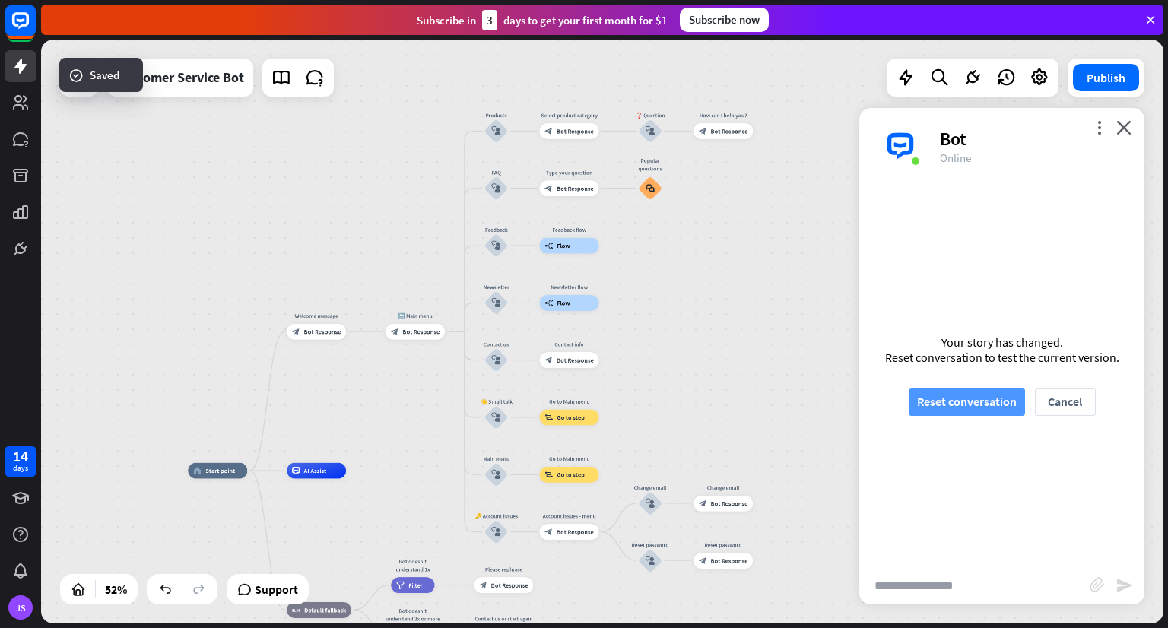
click at [916, 395] on button "Reset conversation" at bounding box center [966, 402] width 116 height 28
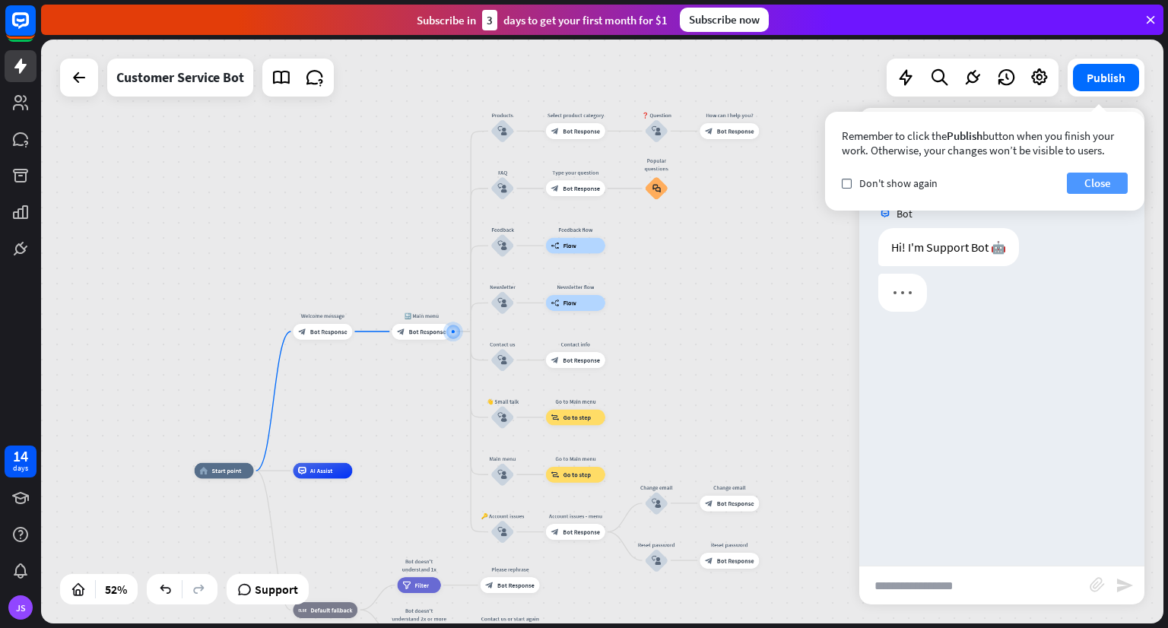
click at [1085, 179] on button "Close" at bounding box center [1096, 183] width 61 height 21
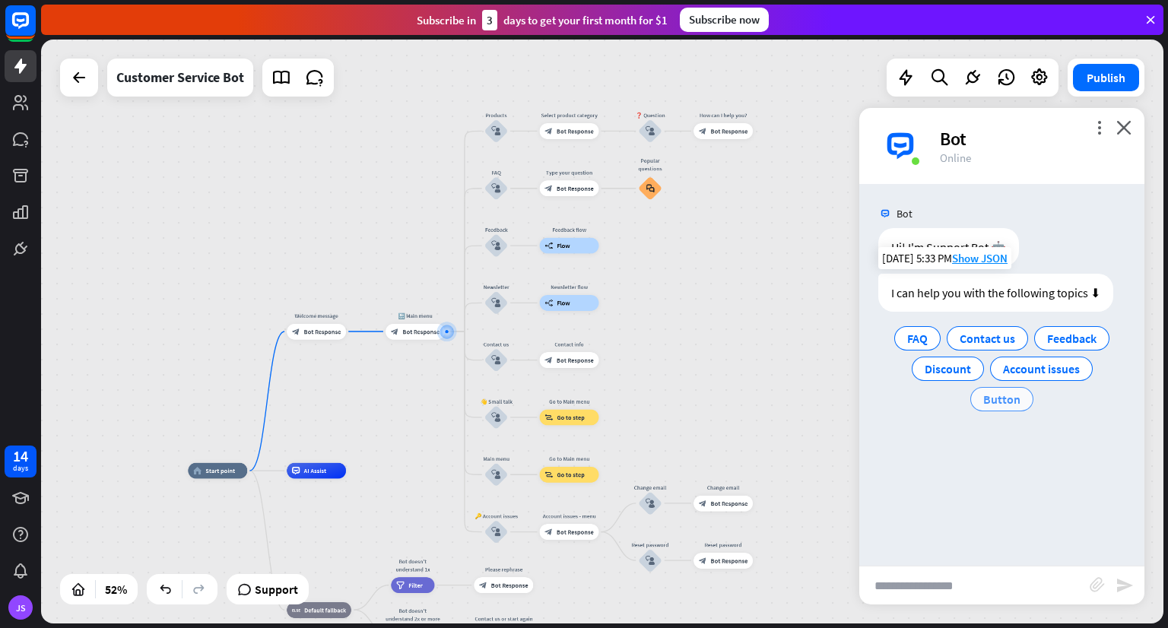
click at [1000, 401] on span "Button" at bounding box center [1001, 398] width 37 height 15
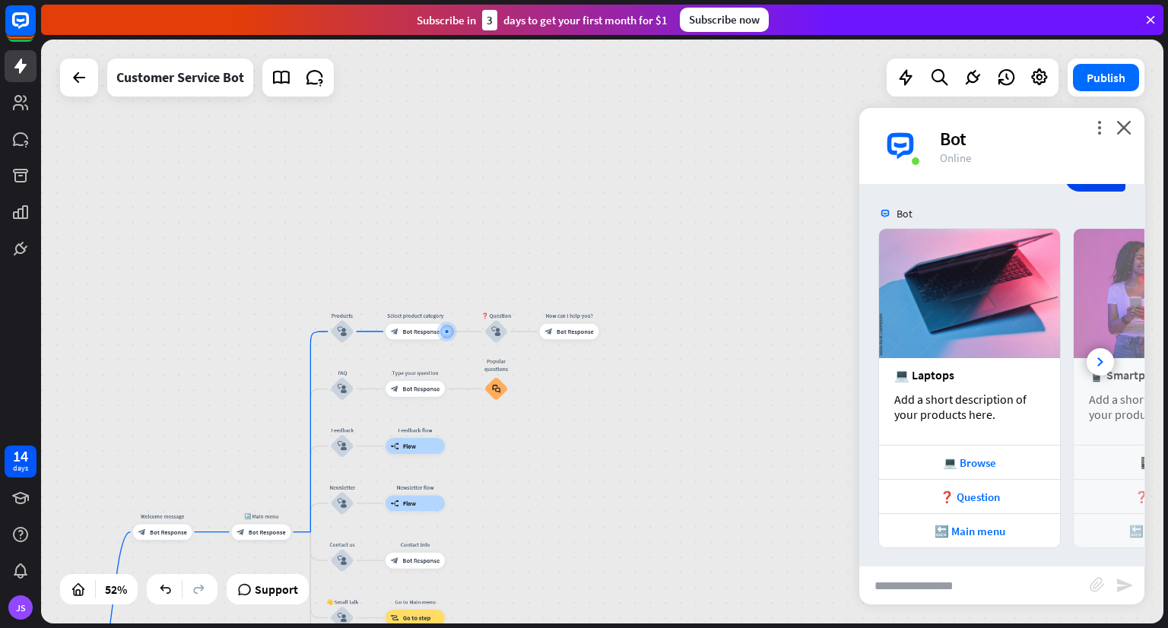
scroll to position [200, 0]
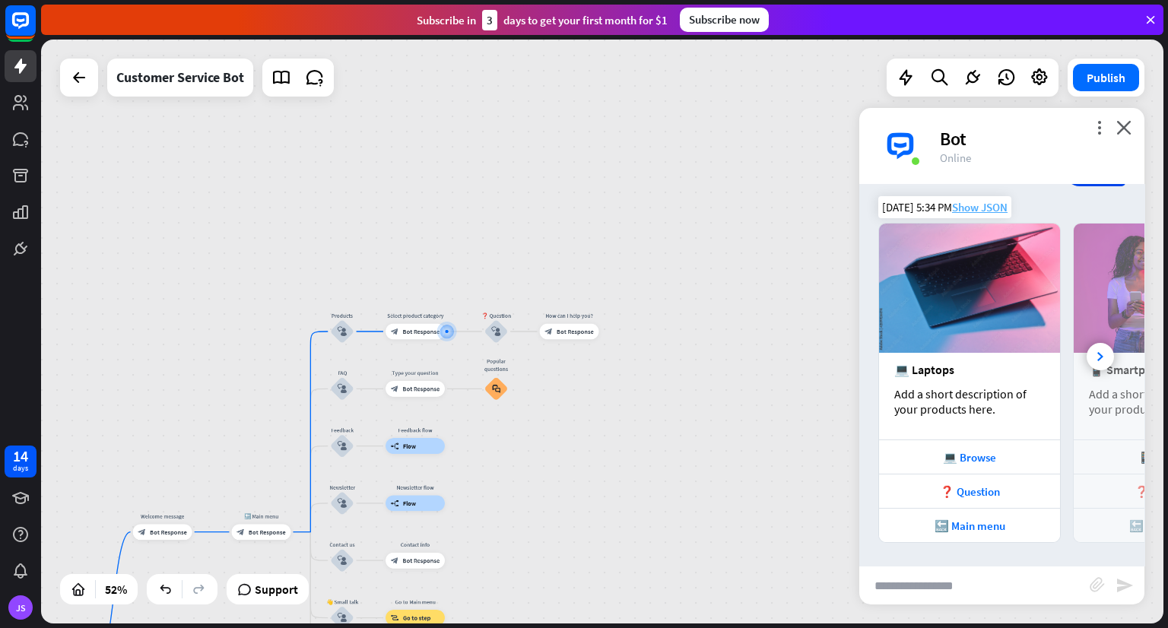
click at [973, 208] on span "Show JSON" at bounding box center [979, 207] width 55 height 14
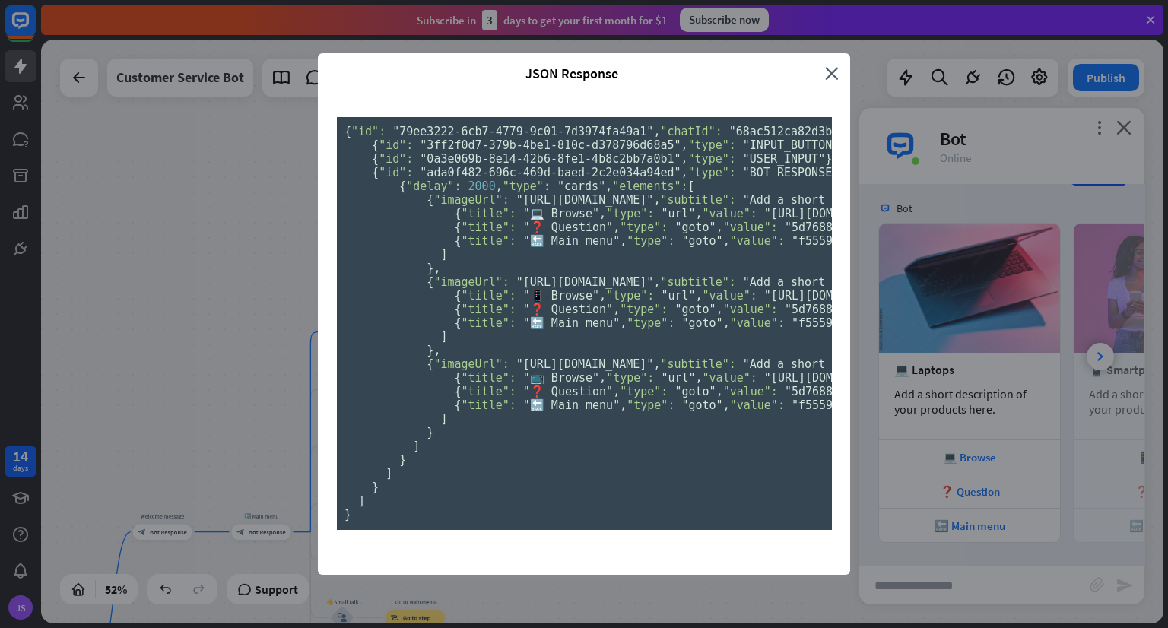
scroll to position [0, 60]
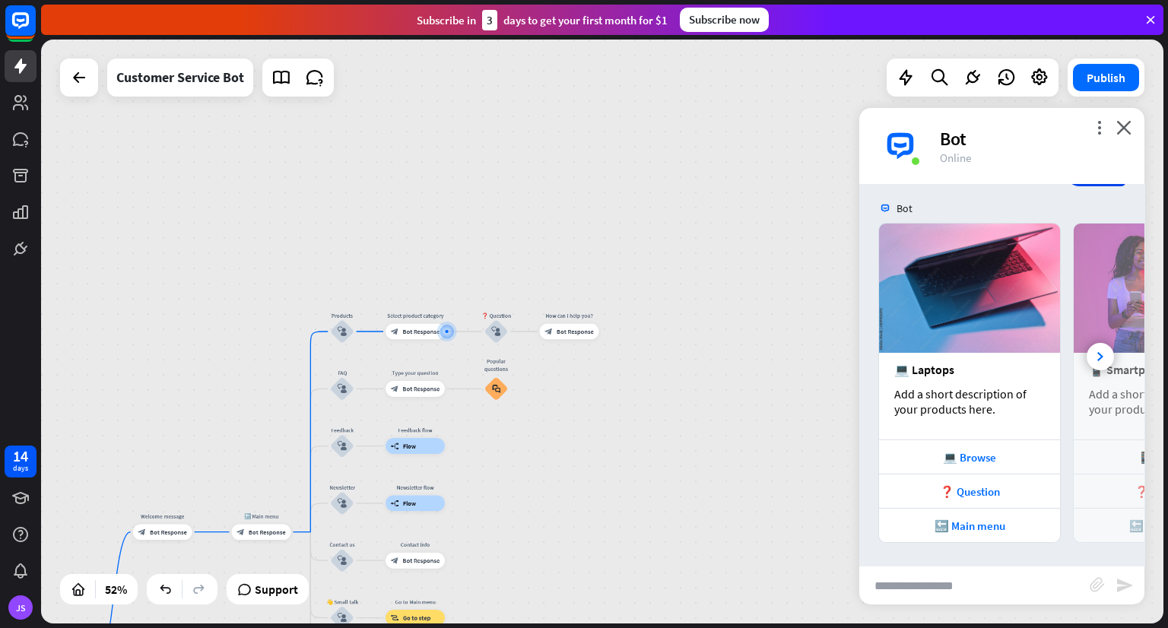
click at [876, 243] on div "JSON Response close { "id": "79ee3222-6cb7-4779-9c01-7d3974fa49a1" , "chatId": …" at bounding box center [584, 314] width 1168 height 628
click at [1098, 356] on div at bounding box center [1099, 356] width 27 height 27
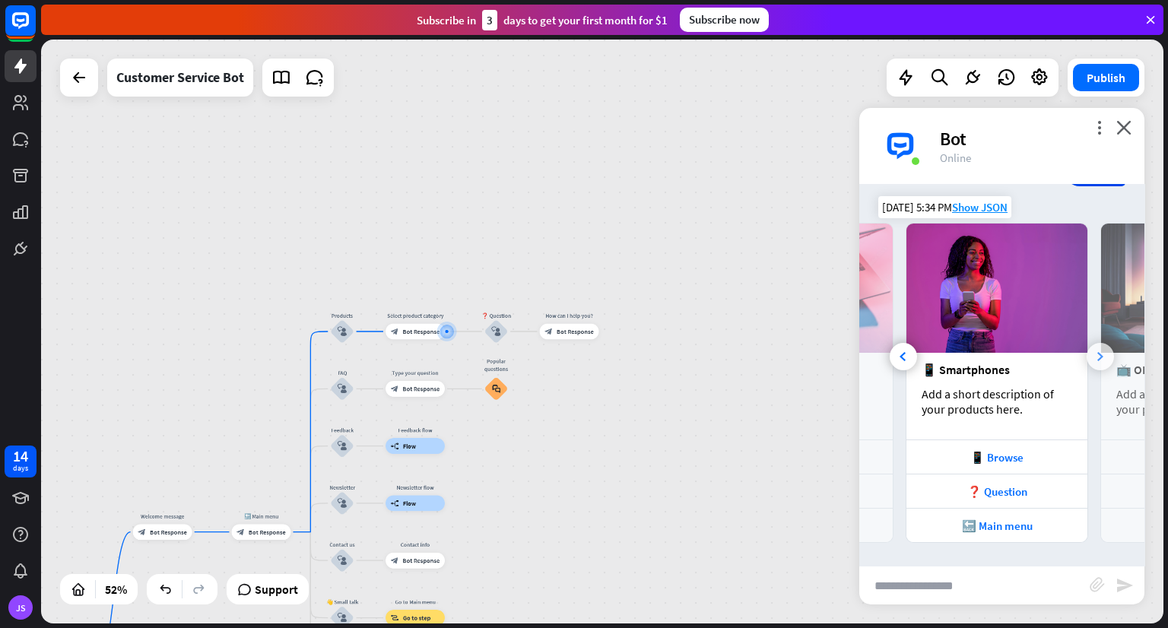
click at [1098, 356] on div at bounding box center [1099, 356] width 27 height 27
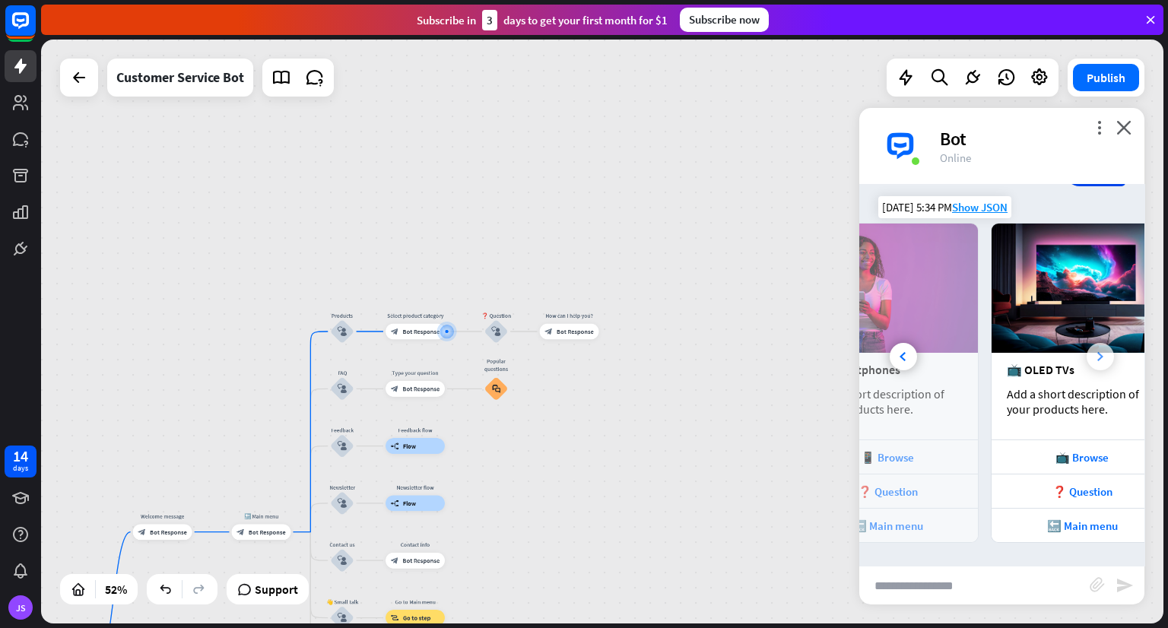
scroll to position [0, 336]
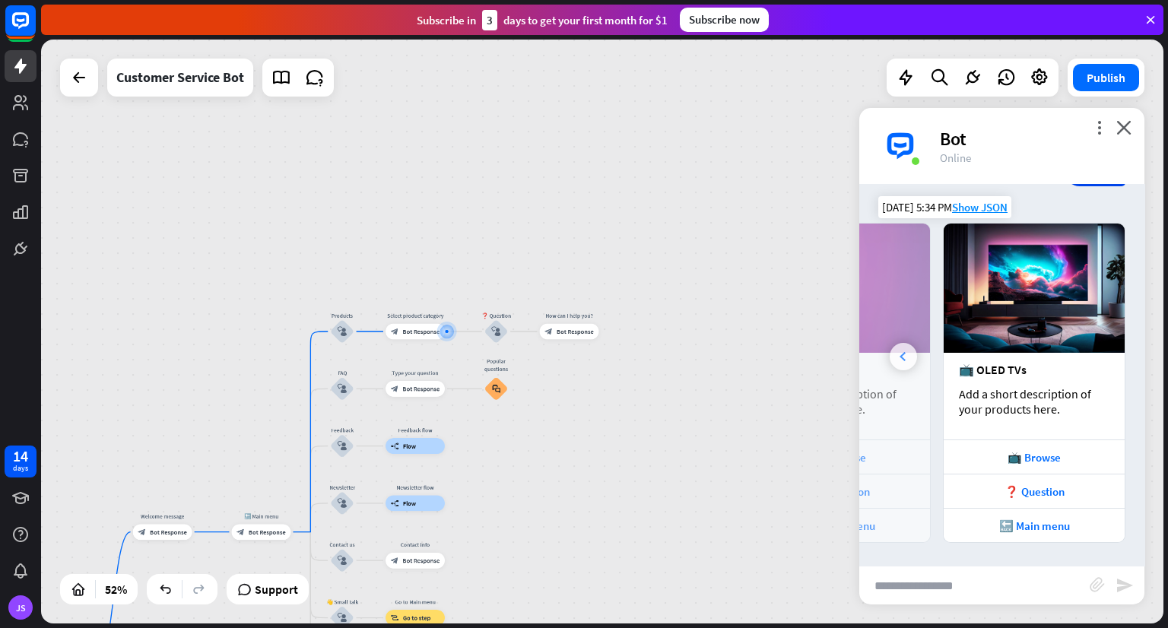
click at [896, 359] on div at bounding box center [902, 356] width 27 height 27
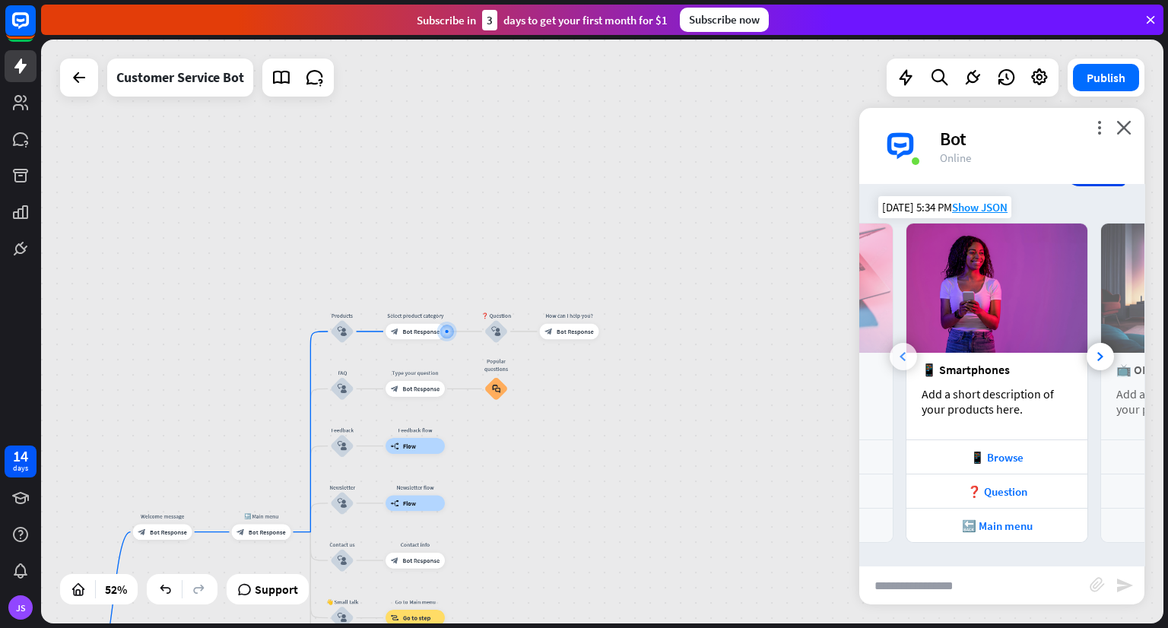
click at [896, 359] on div at bounding box center [902, 356] width 27 height 27
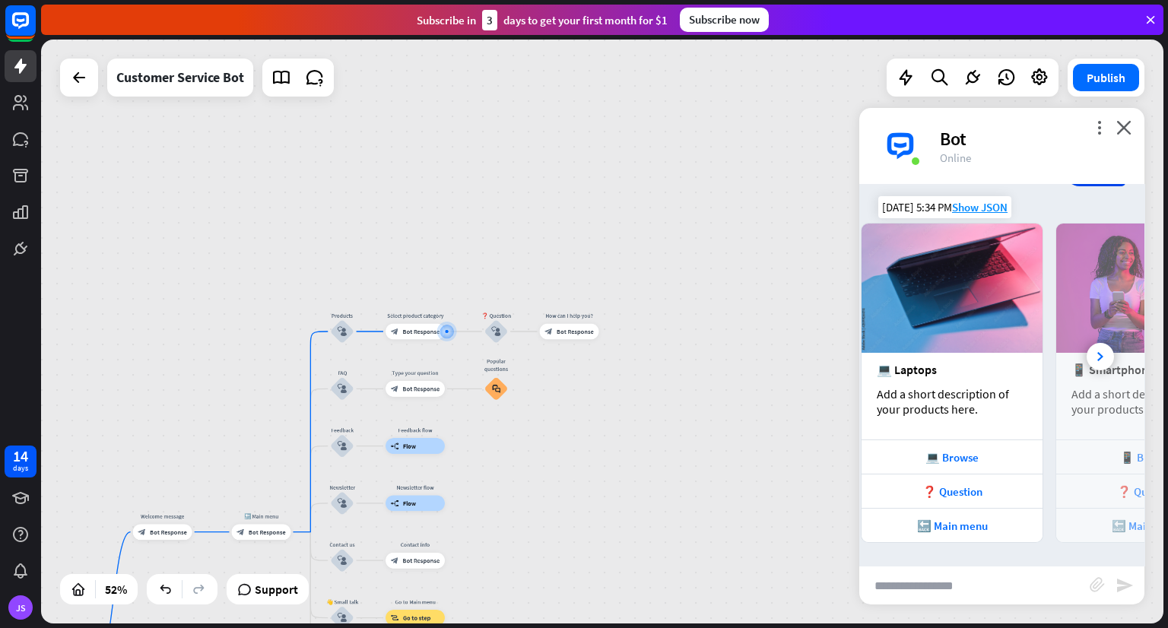
scroll to position [0, 0]
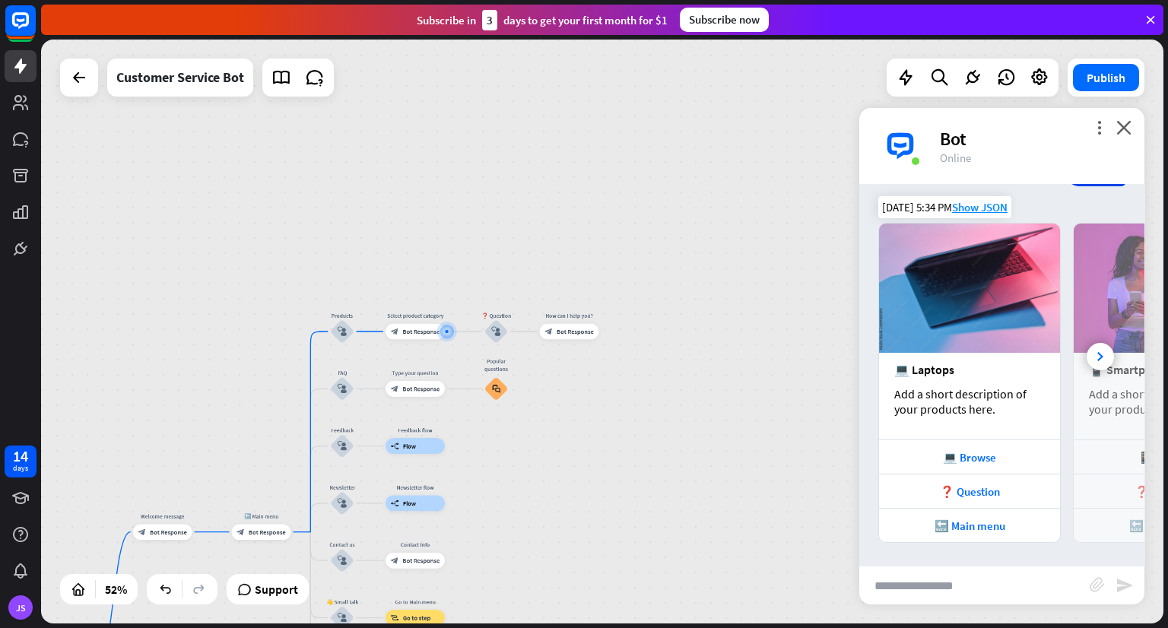
click at [896, 359] on div "💻 Laptops Add a short description of your products here." at bounding box center [969, 396] width 181 height 87
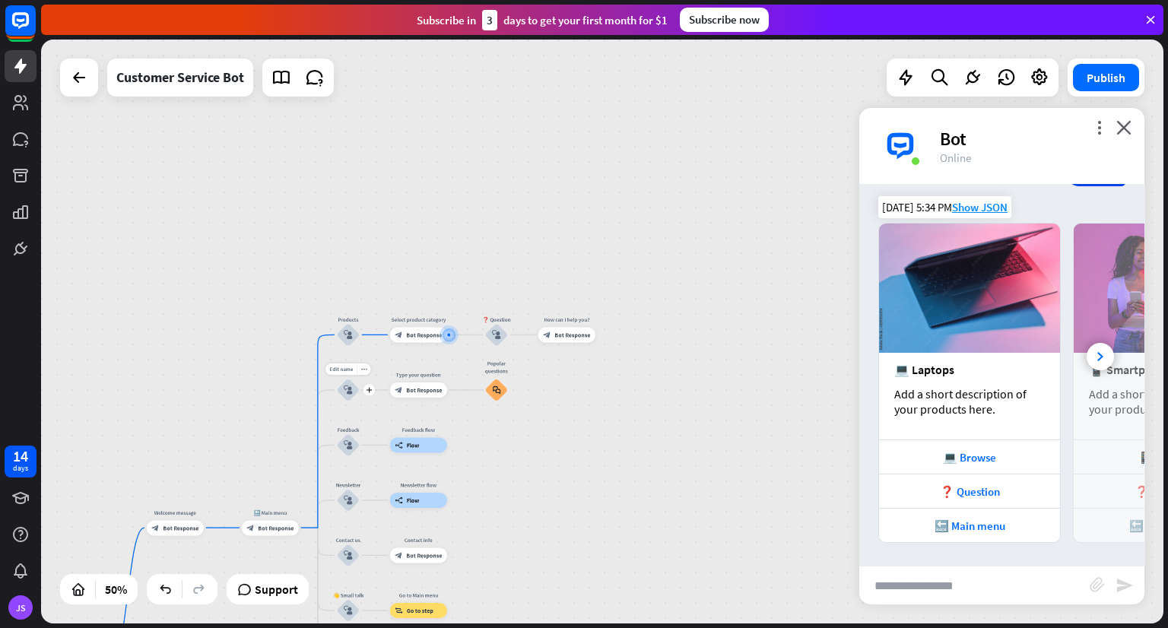
click at [341, 385] on div "block_user_input" at bounding box center [348, 390] width 23 height 23
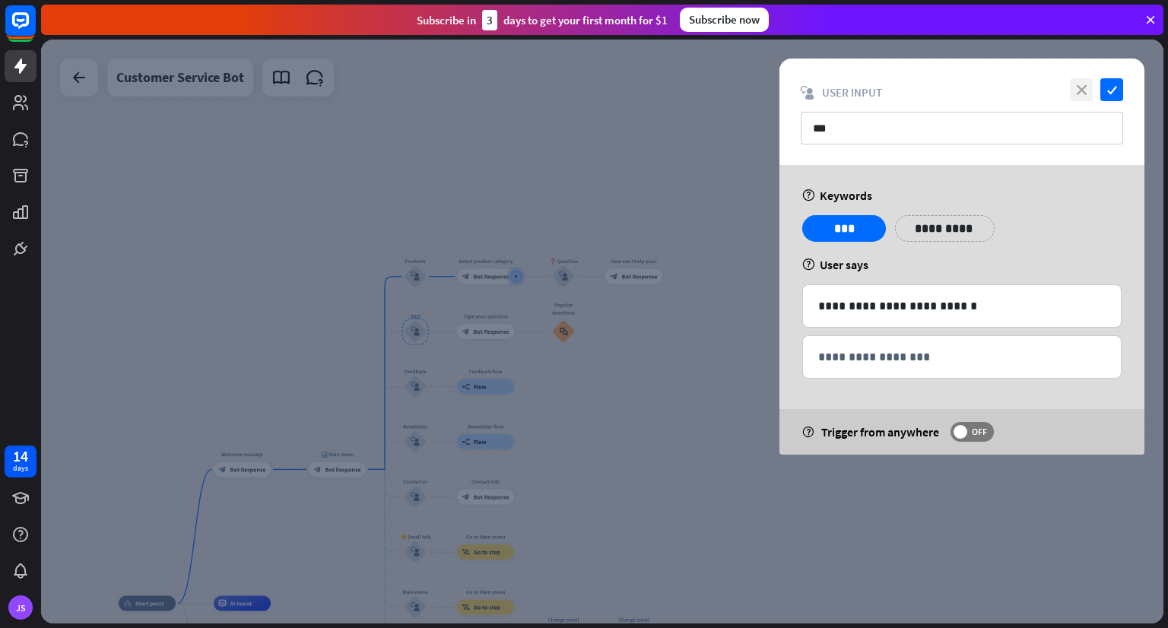
click at [1074, 94] on icon "close" at bounding box center [1080, 89] width 23 height 23
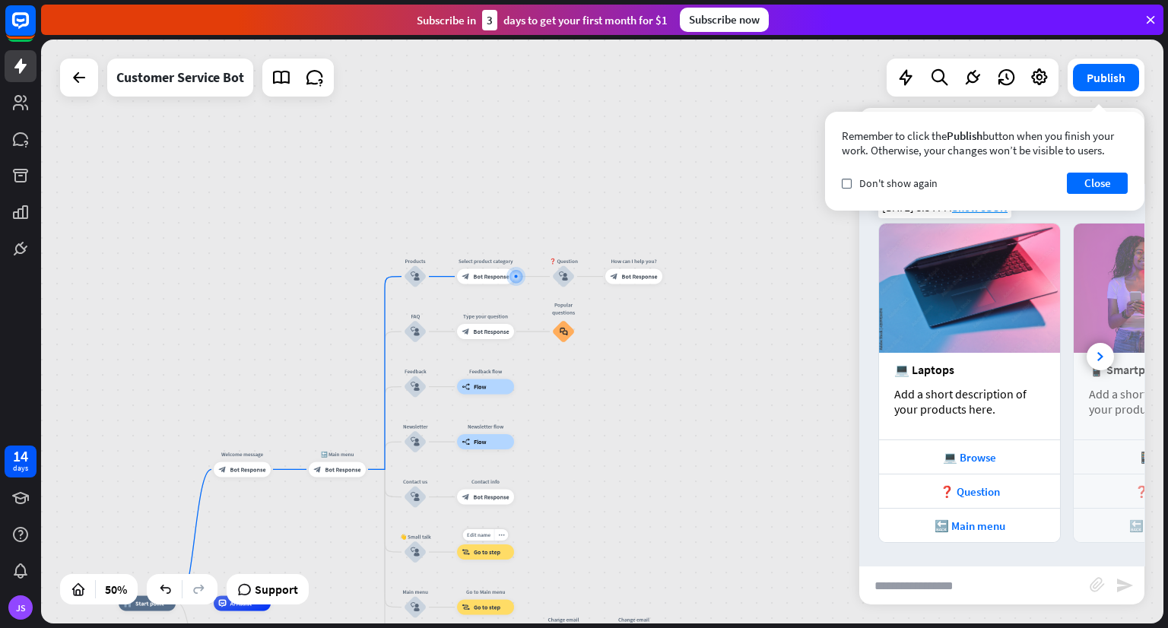
click at [489, 554] on span "Go to step" at bounding box center [487, 552] width 27 height 8
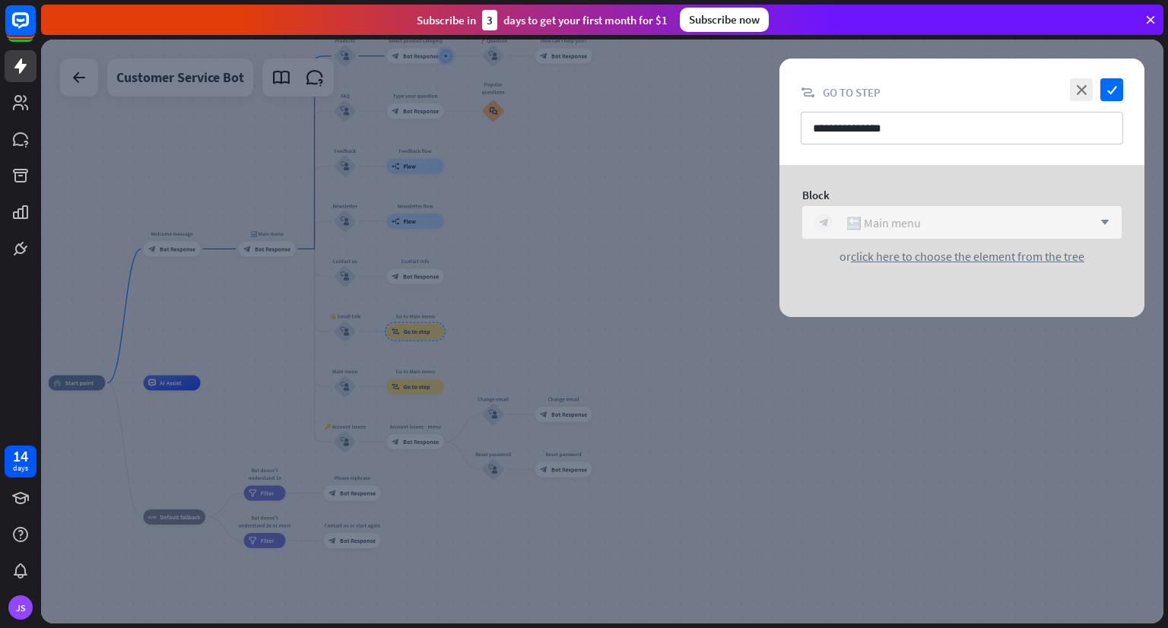
click at [896, 228] on div "🔙 Main menu" at bounding box center [883, 222] width 74 height 15
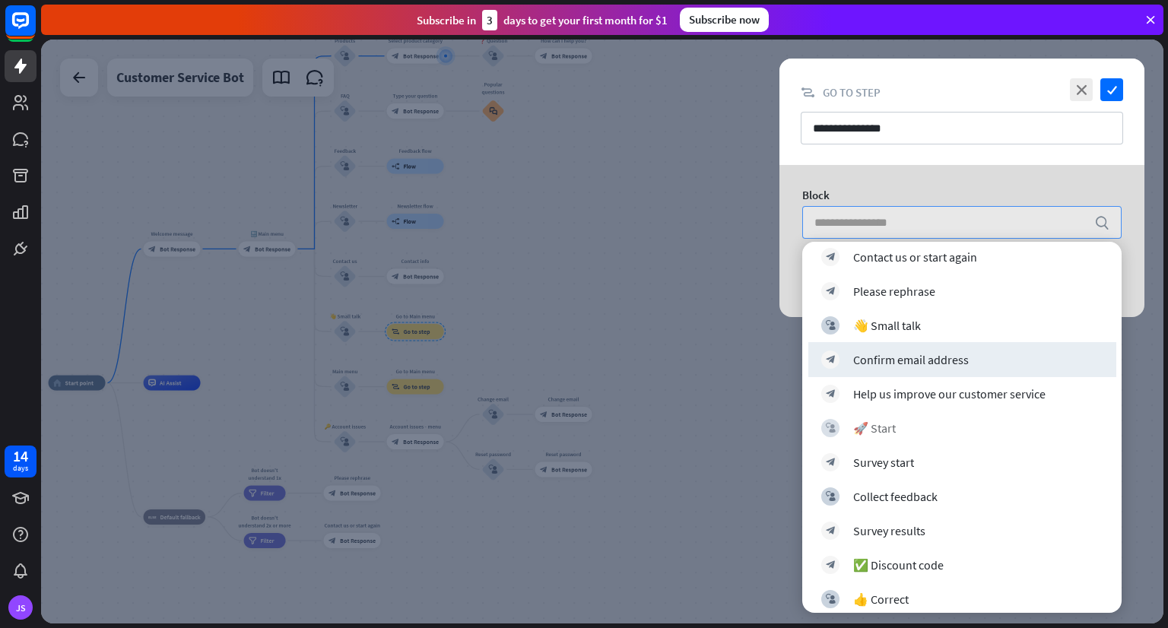
scroll to position [532, 0]
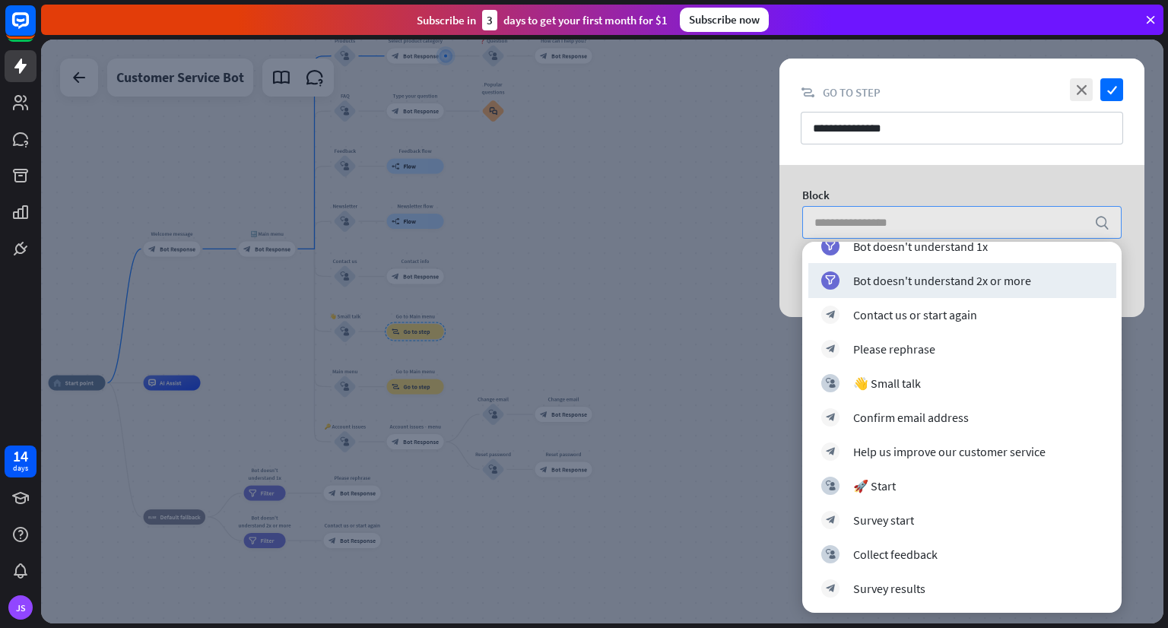
click at [775, 264] on div "Block search or click here to choose the element from the tree" at bounding box center [961, 241] width 403 height 152
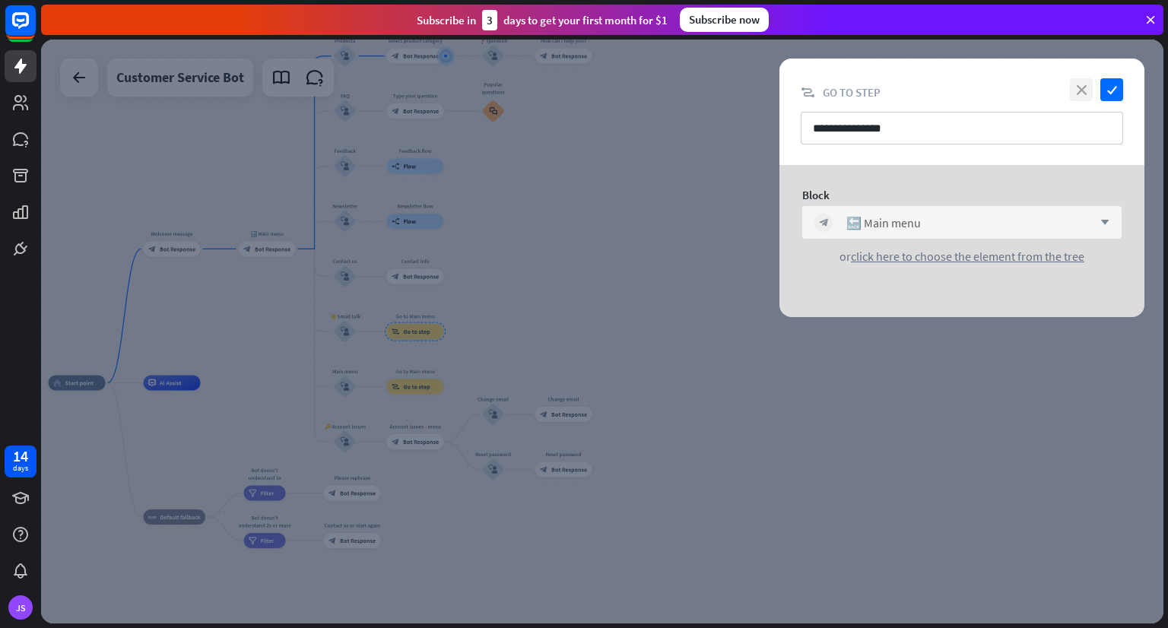
click at [1073, 84] on icon "close" at bounding box center [1080, 89] width 23 height 23
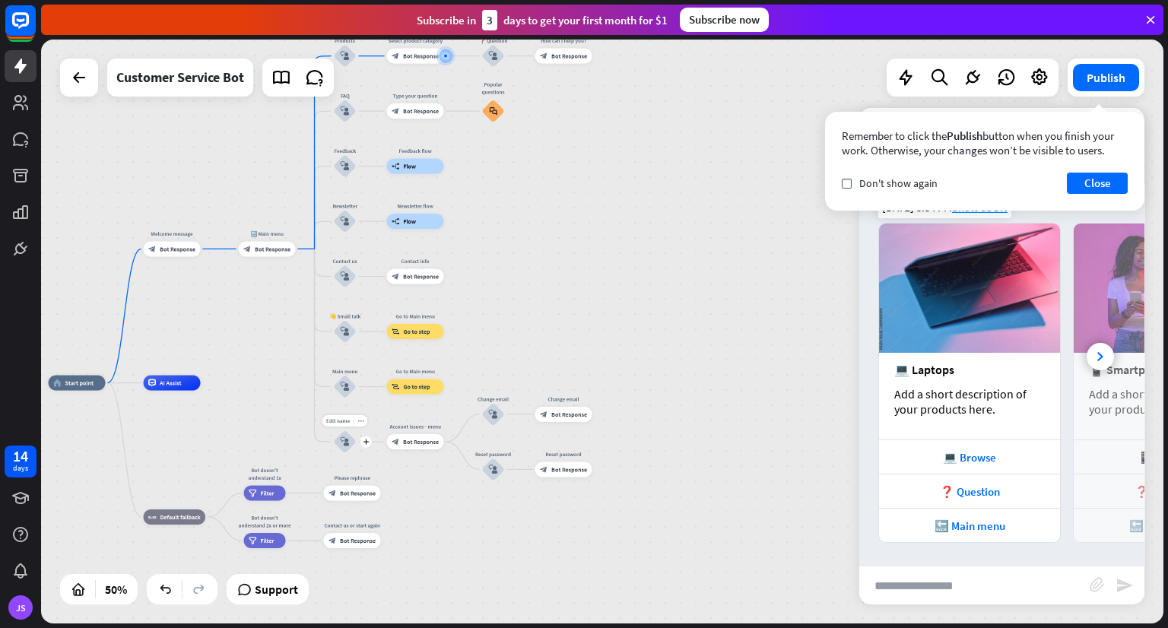
click at [341, 445] on icon "block_user_input" at bounding box center [345, 441] width 9 height 9
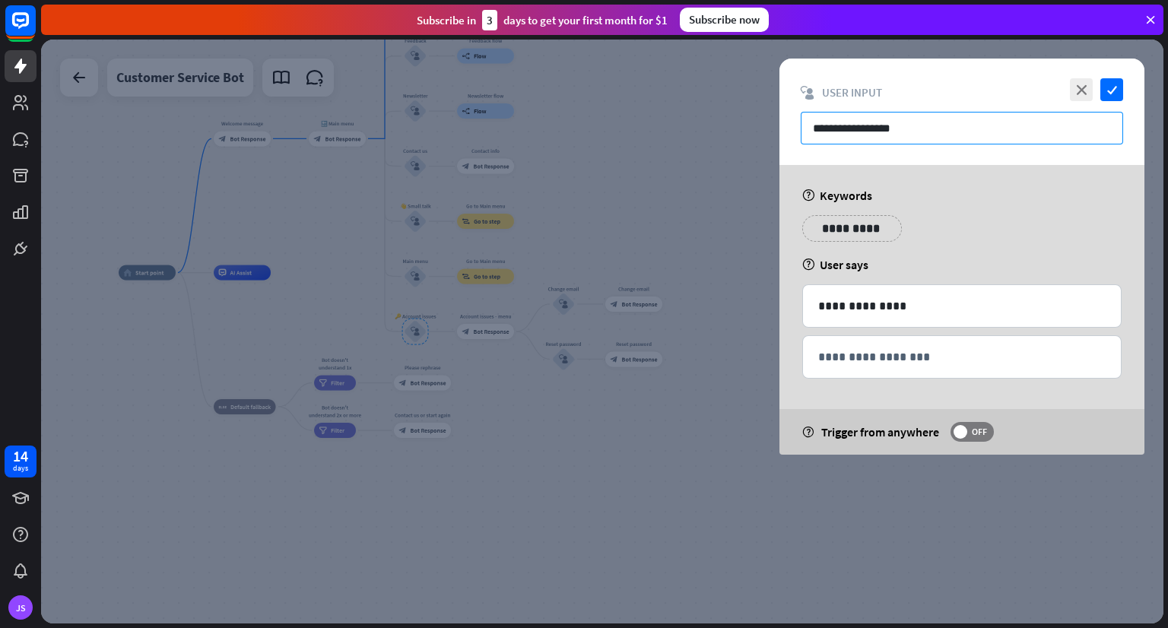
click at [976, 122] on input "**********" at bounding box center [961, 128] width 322 height 33
click at [945, 208] on div "**********" at bounding box center [961, 310] width 365 height 290
click at [582, 328] on div at bounding box center [602, 332] width 1122 height 584
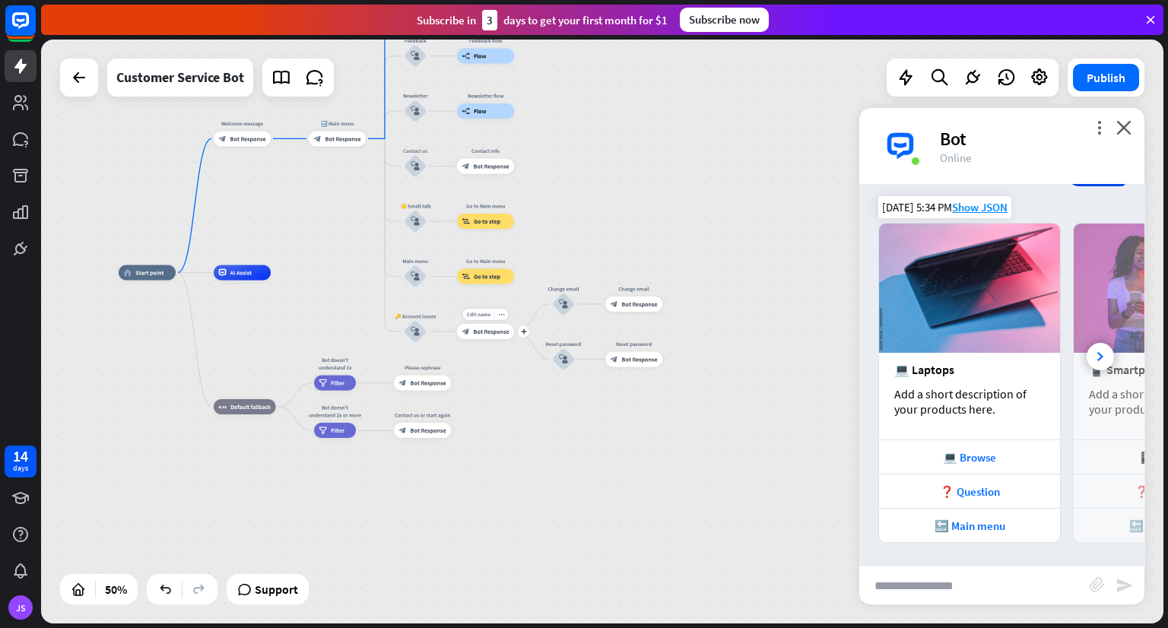
click at [483, 339] on div "Edit name more_horiz plus Account issues - menu block_bot_response Bot Response" at bounding box center [485, 331] width 57 height 15
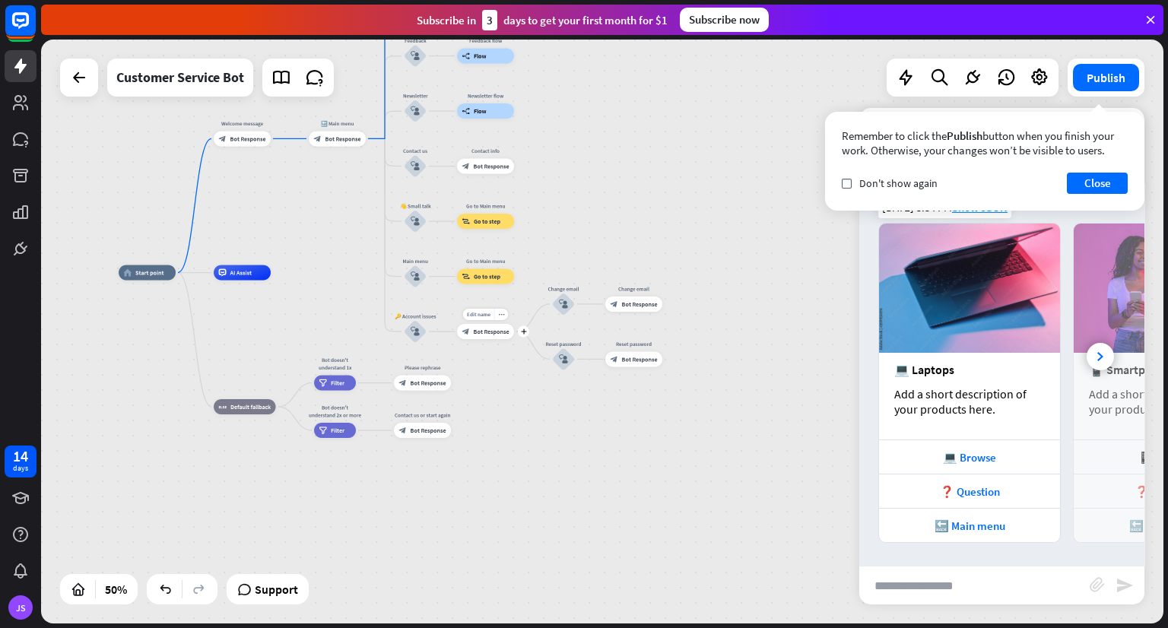
click at [479, 331] on span "Bot Response" at bounding box center [492, 332] width 36 height 8
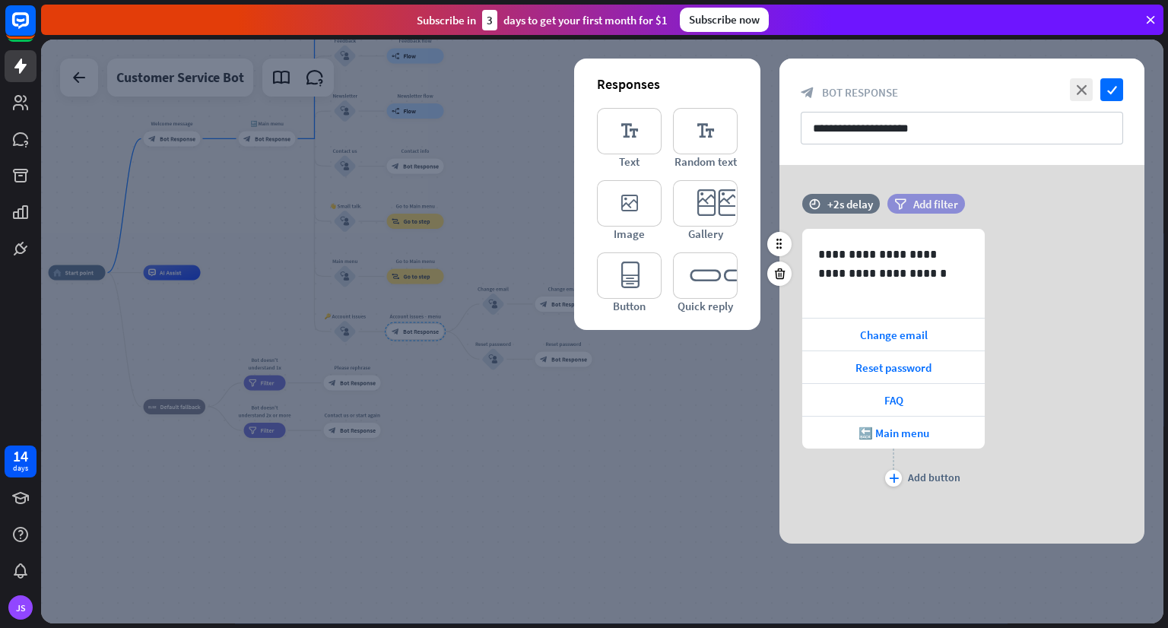
click at [930, 198] on span "Add filter" at bounding box center [935, 204] width 45 height 14
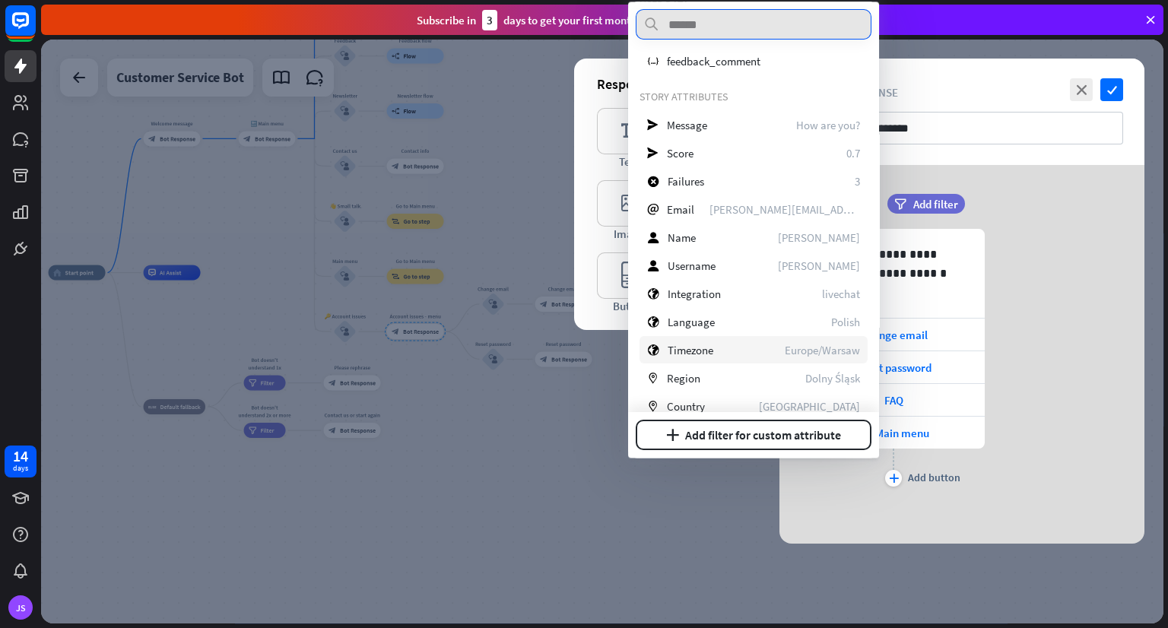
scroll to position [62, 0]
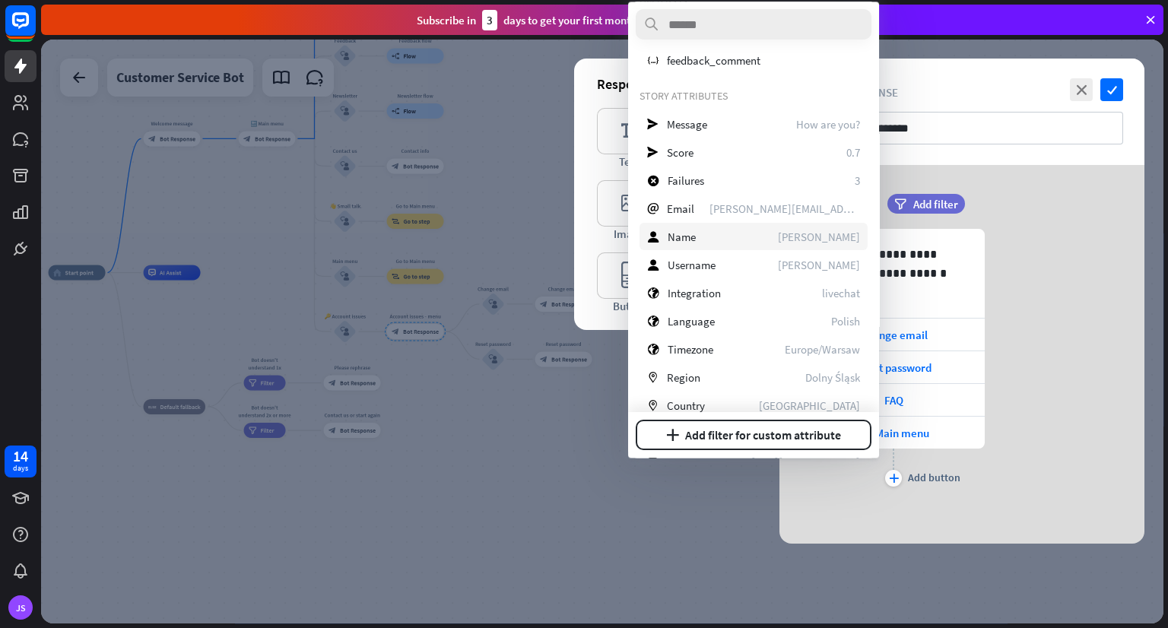
click at [721, 236] on div "user Name [PERSON_NAME]" at bounding box center [753, 236] width 228 height 27
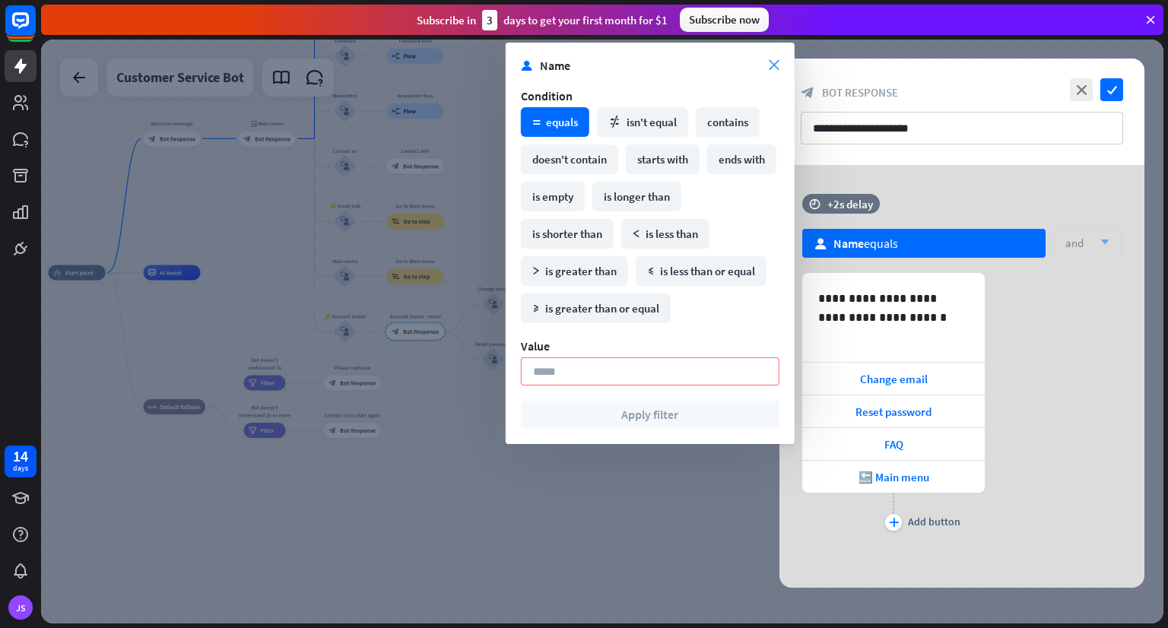
click at [775, 60] on icon "close" at bounding box center [773, 65] width 11 height 11
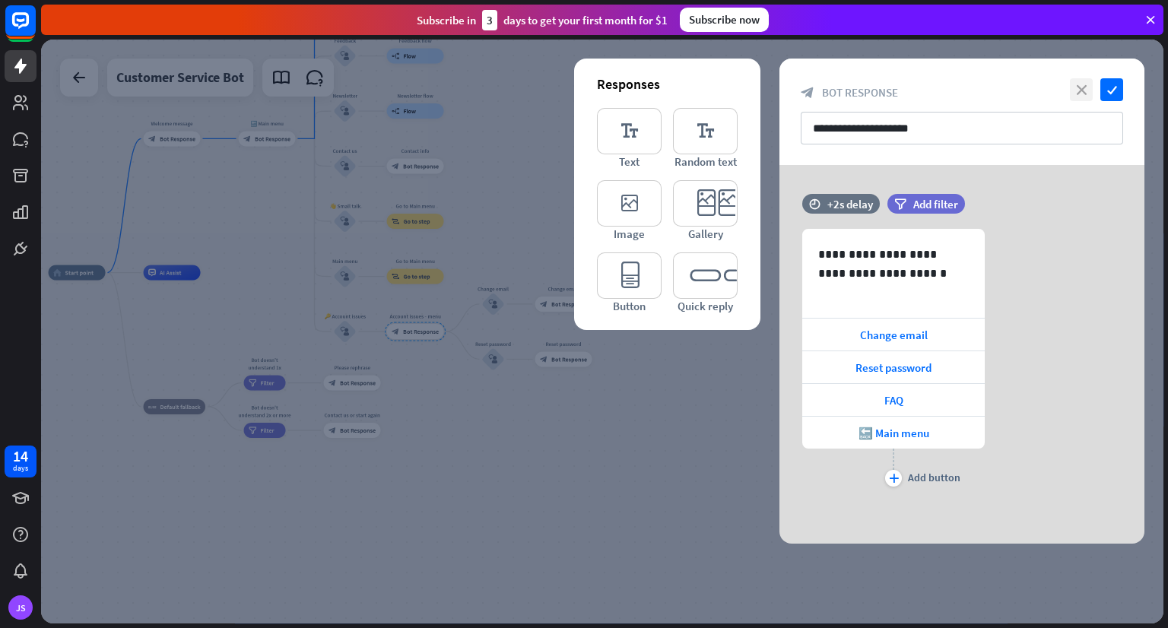
click at [1076, 84] on icon "close" at bounding box center [1080, 89] width 23 height 23
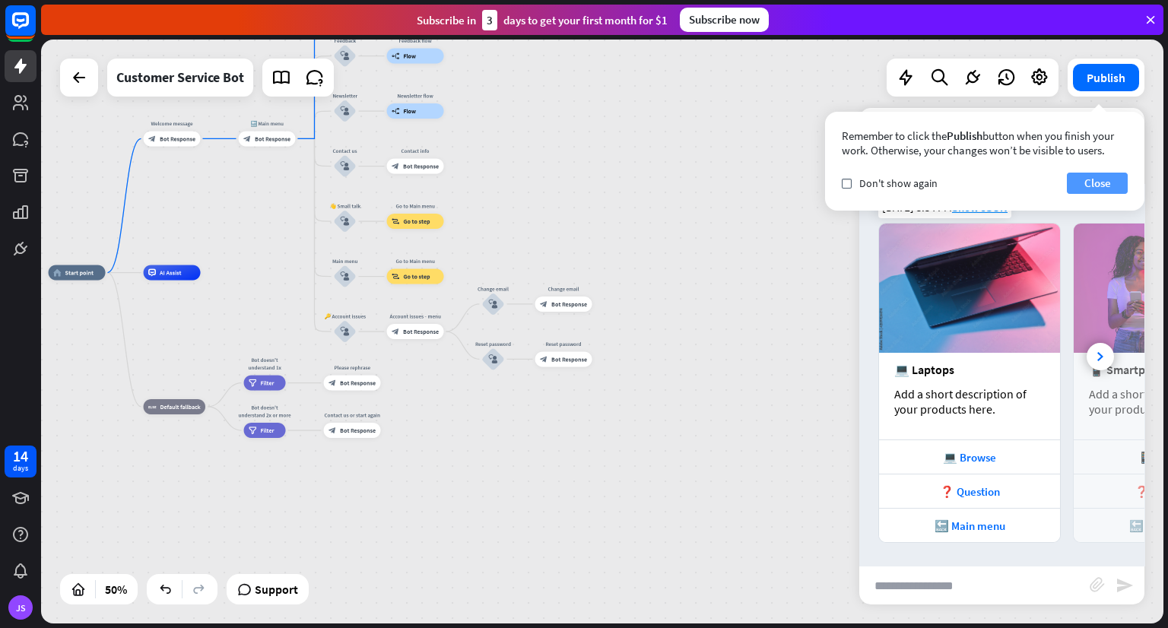
click at [1088, 179] on button "Close" at bounding box center [1096, 183] width 61 height 21
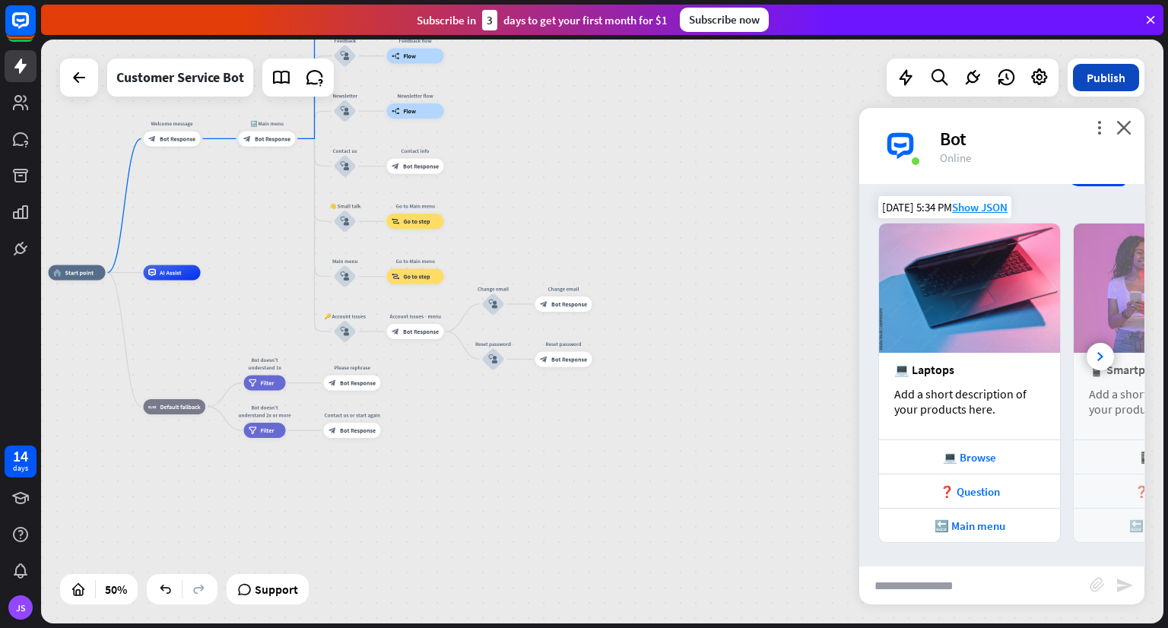
click at [1115, 81] on button "Publish" at bounding box center [1106, 77] width 66 height 27
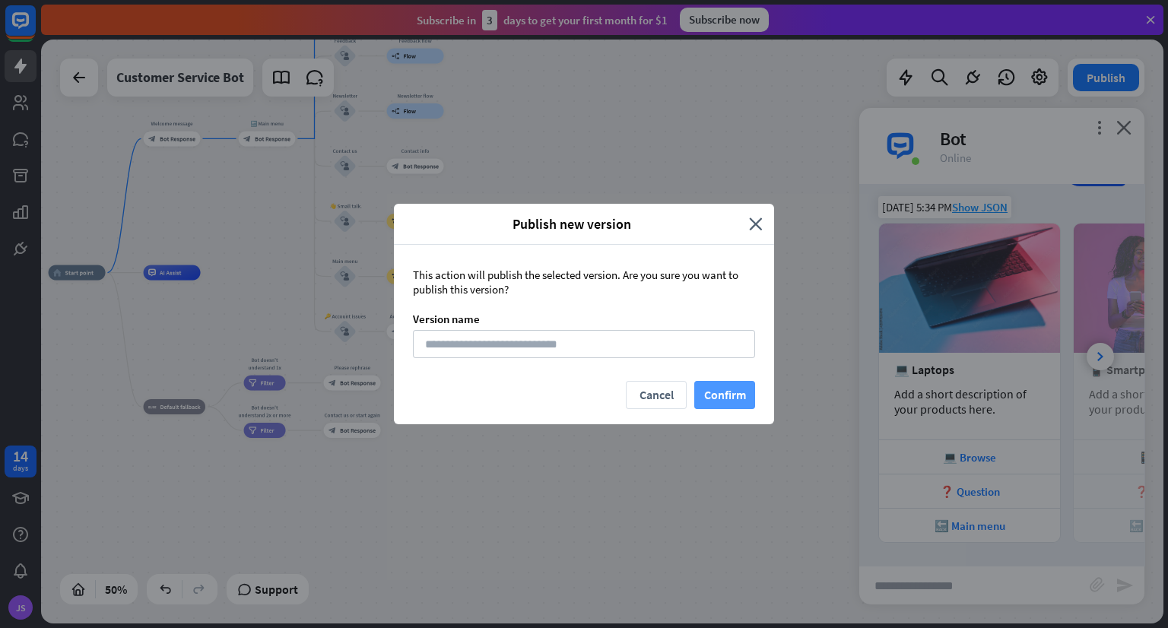
click at [725, 393] on button "Confirm" at bounding box center [724, 395] width 61 height 28
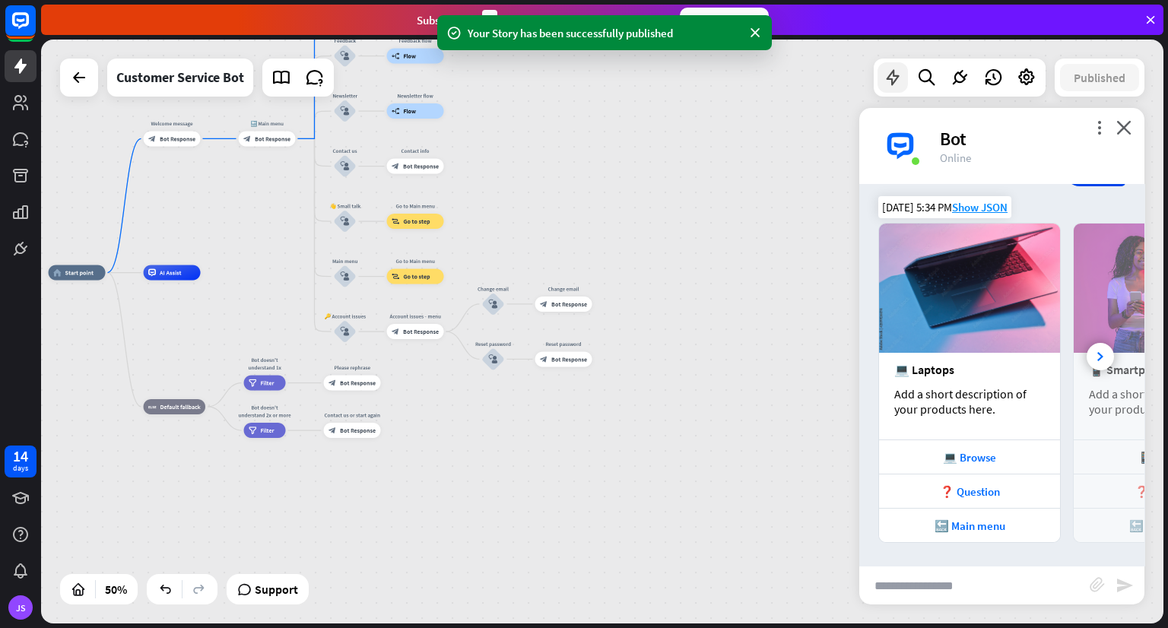
click at [890, 77] on icon at bounding box center [892, 78] width 20 height 20
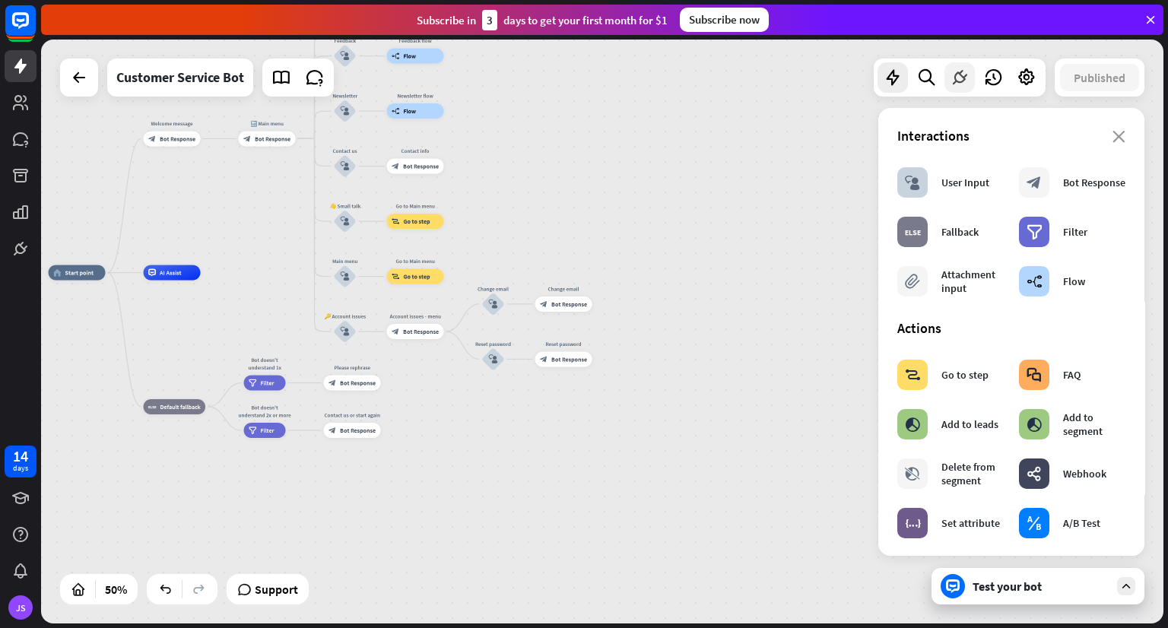
click at [952, 84] on icon at bounding box center [959, 78] width 20 height 20
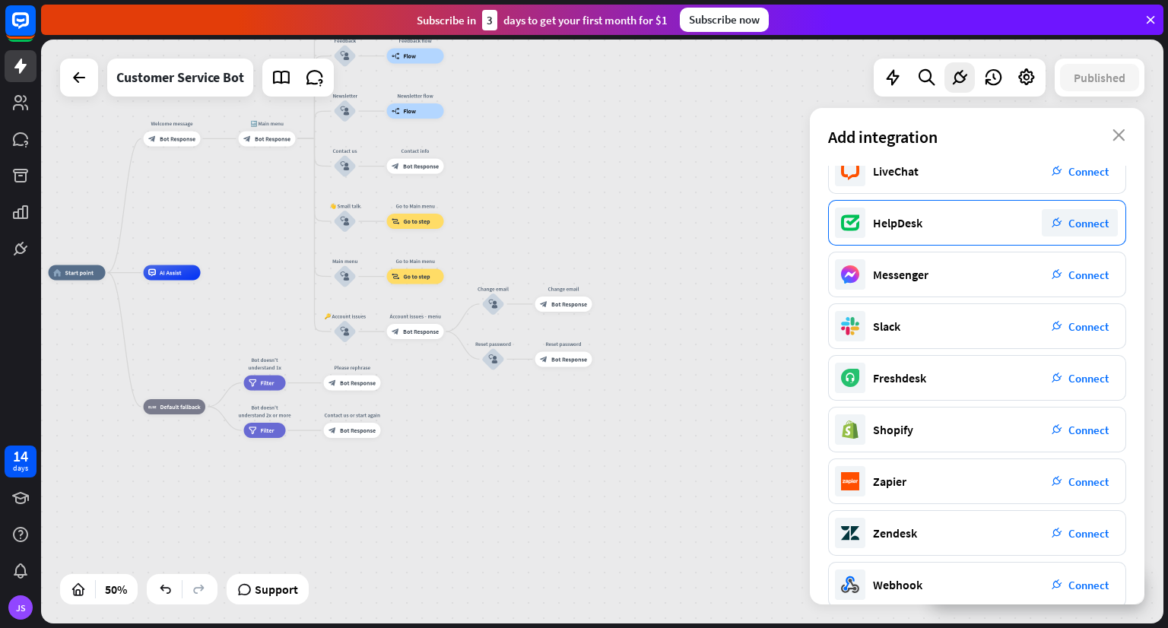
scroll to position [142, 0]
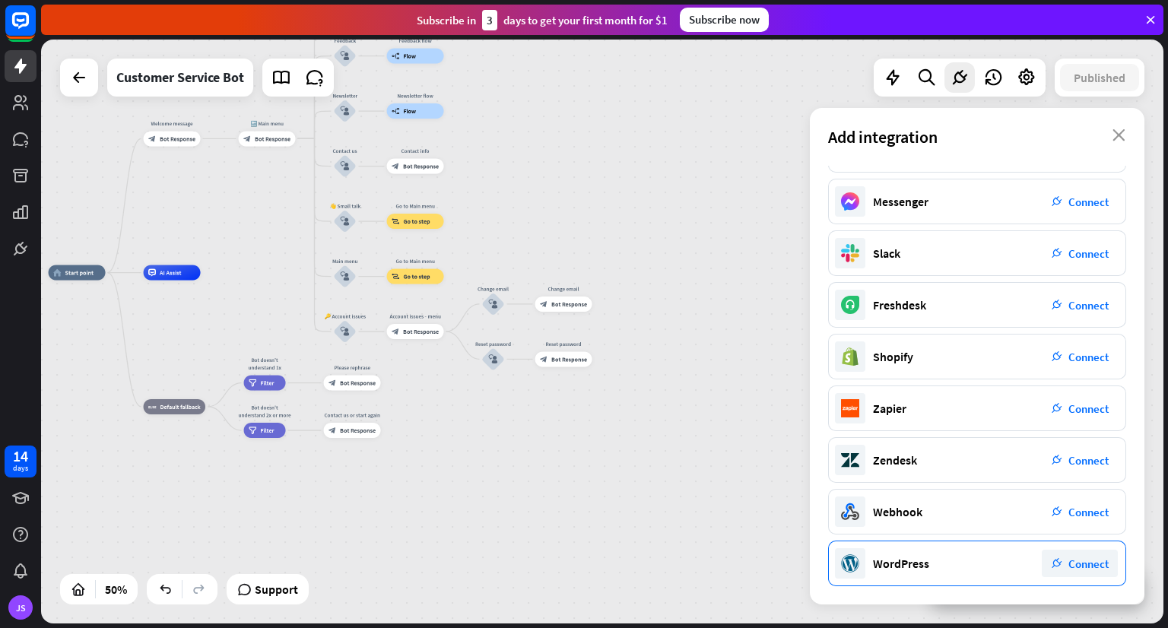
click at [1085, 560] on span "Connect" at bounding box center [1088, 563] width 40 height 14
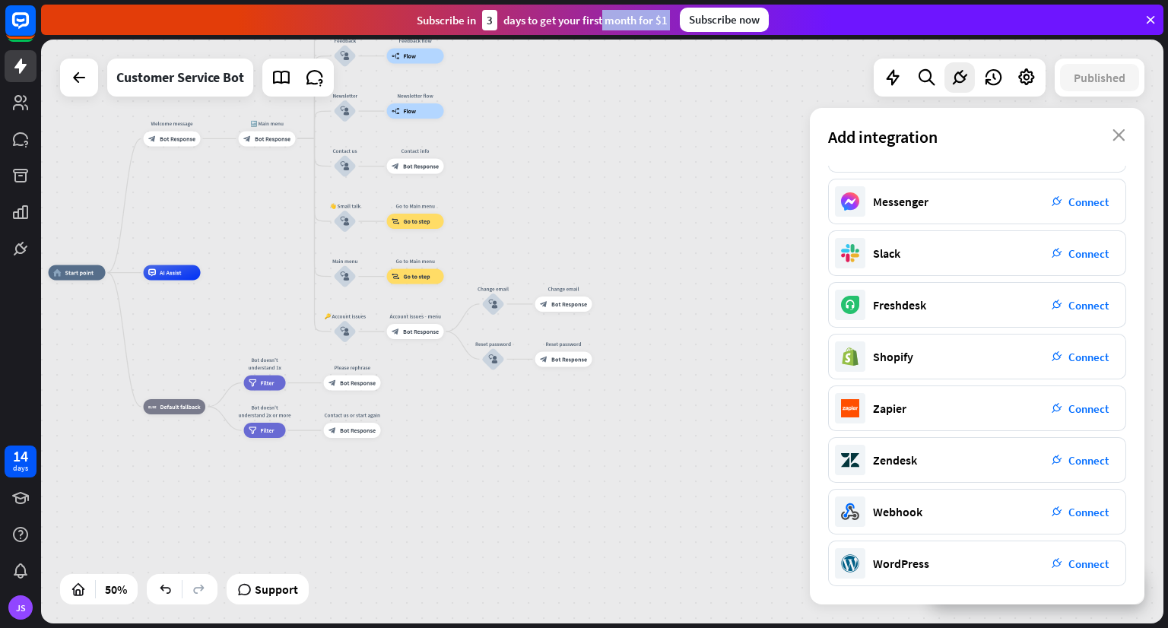
drag, startPoint x: 546, startPoint y: 17, endPoint x: 685, endPoint y: 3, distance: 139.8
click at [685, 3] on div "Subscribe [DATE] to get your first month for $1 Subscribe now" at bounding box center [604, 20] width 1126 height 40
drag, startPoint x: 725, startPoint y: 24, endPoint x: 671, endPoint y: 142, distance: 130.3
click at [671, 142] on div "home_2 Start point Welcome message block_bot_response Bot Response 🔙 Main menu …" at bounding box center [602, 332] width 1122 height 584
click at [756, 18] on div "Subscribe now" at bounding box center [724, 20] width 89 height 24
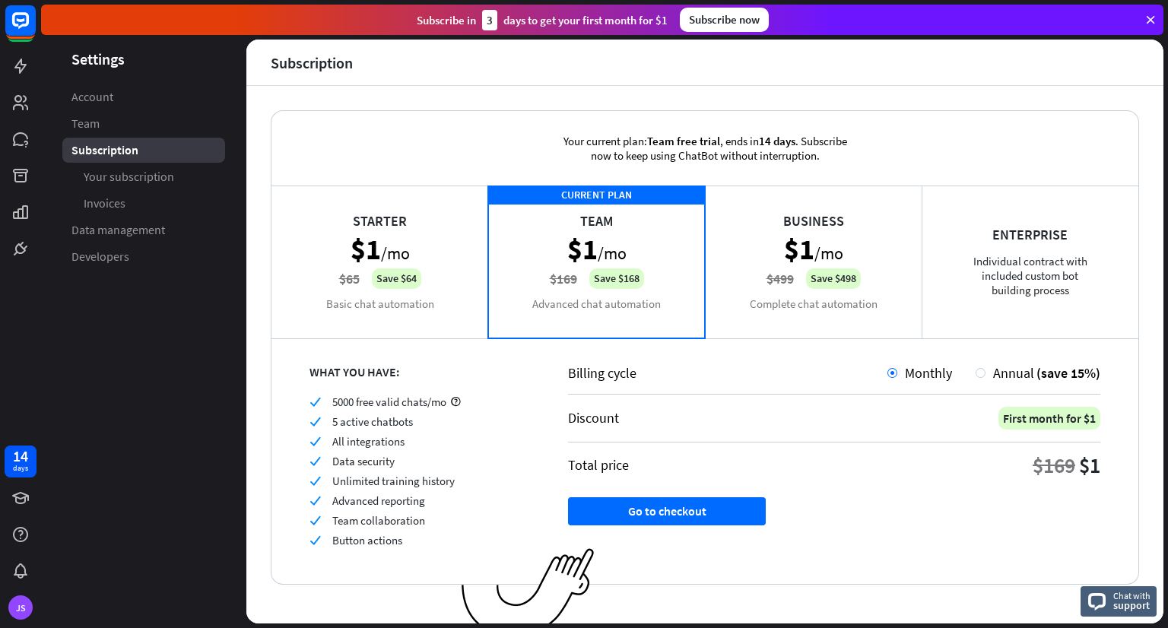
click at [395, 309] on div "Starter $1 /mo $65 Save $64 Basic chat automation" at bounding box center [379, 261] width 217 height 152
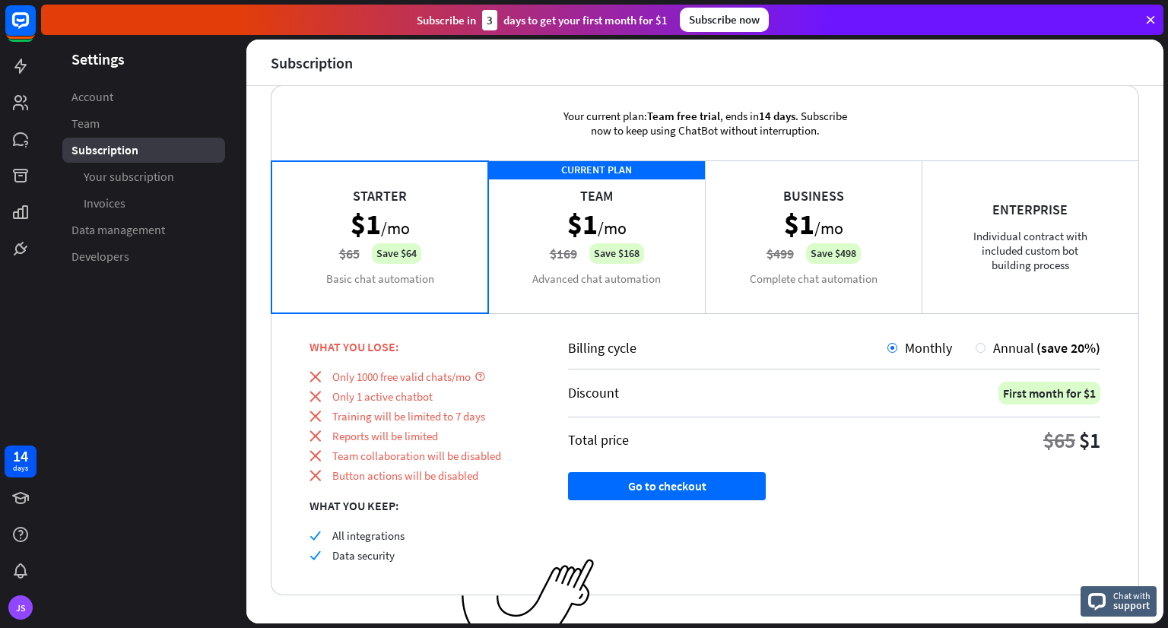
scroll to position [24, 0]
click at [675, 208] on div "CURRENT PLAN Team $1 /mo $169 Save $168 Advanced chat automation" at bounding box center [596, 237] width 217 height 152
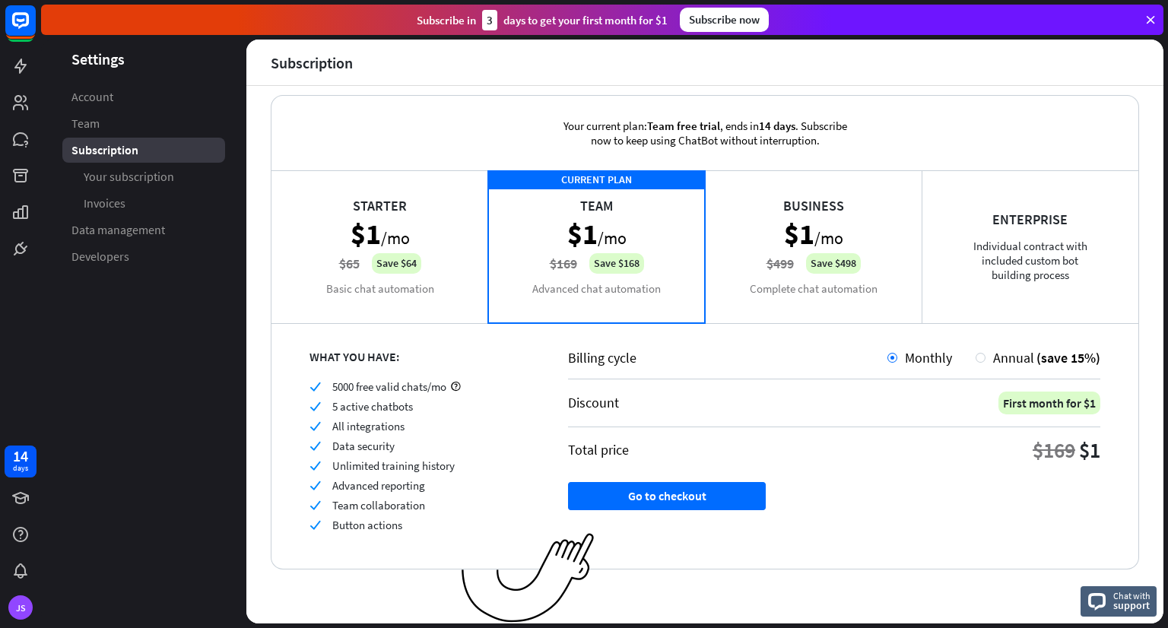
scroll to position [14, 0]
click at [985, 357] on div "Annual (save 15%)" at bounding box center [1042, 358] width 115 height 17
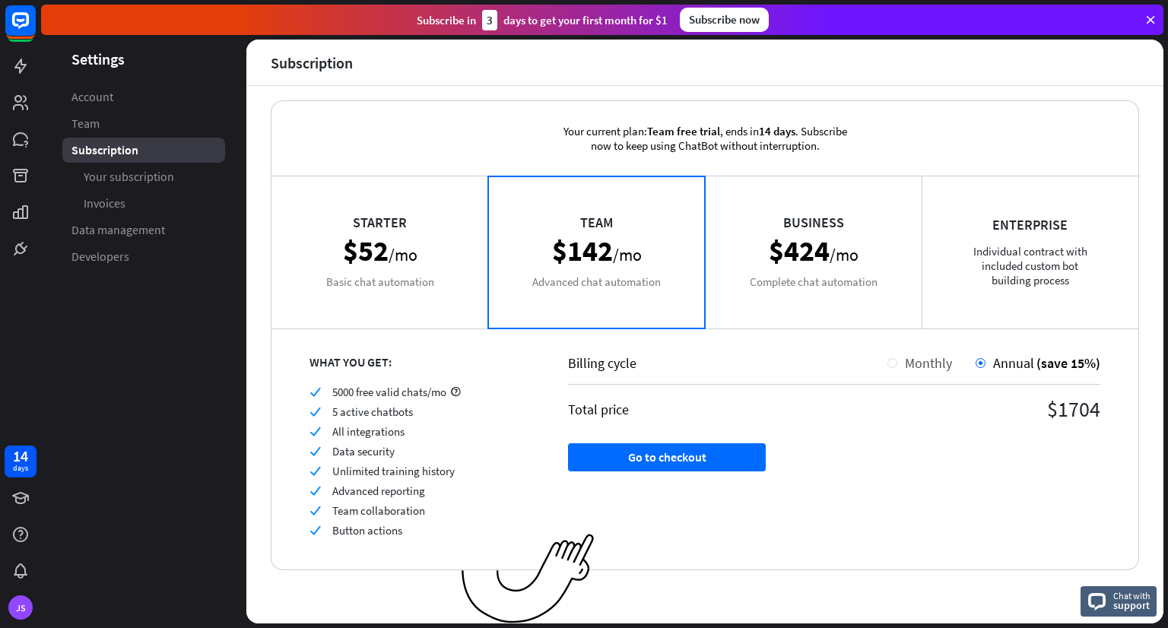
click at [905, 366] on span "Monthly" at bounding box center [928, 362] width 47 height 17
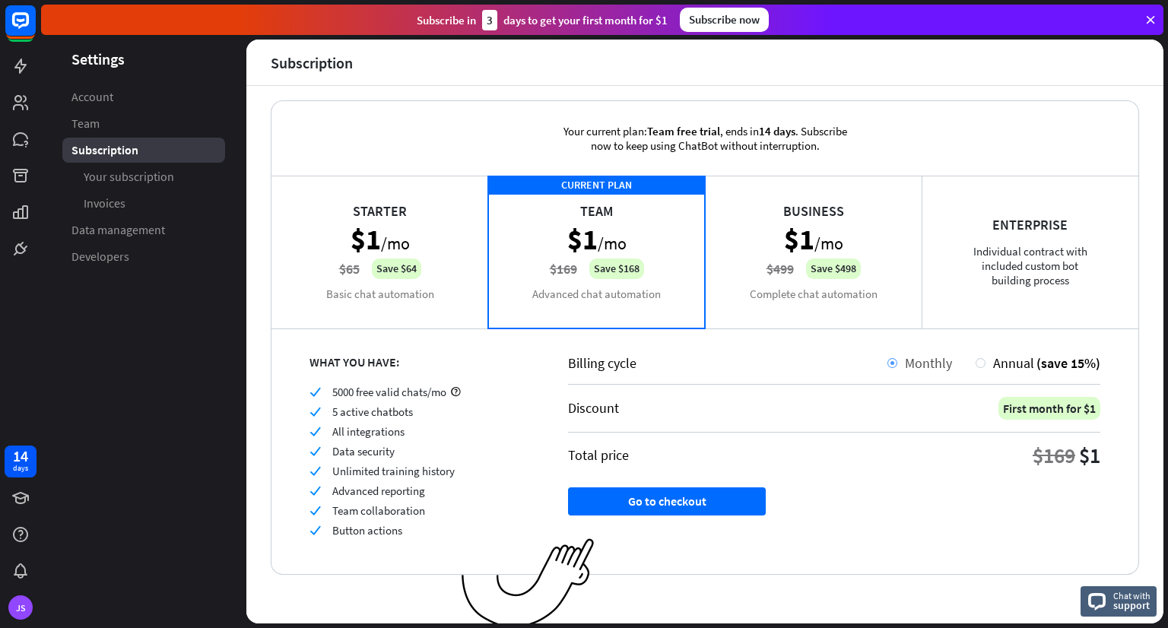
scroll to position [14, 0]
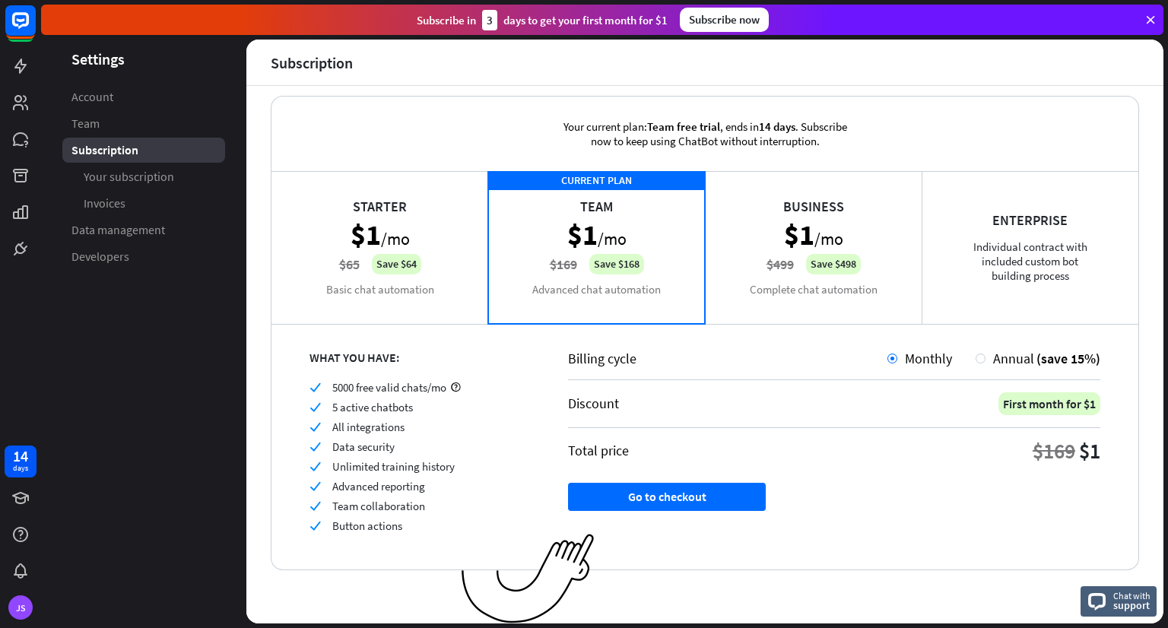
click at [812, 293] on div "Business $1 /mo $499 Save $498 Complete chat automation" at bounding box center [813, 247] width 217 height 152
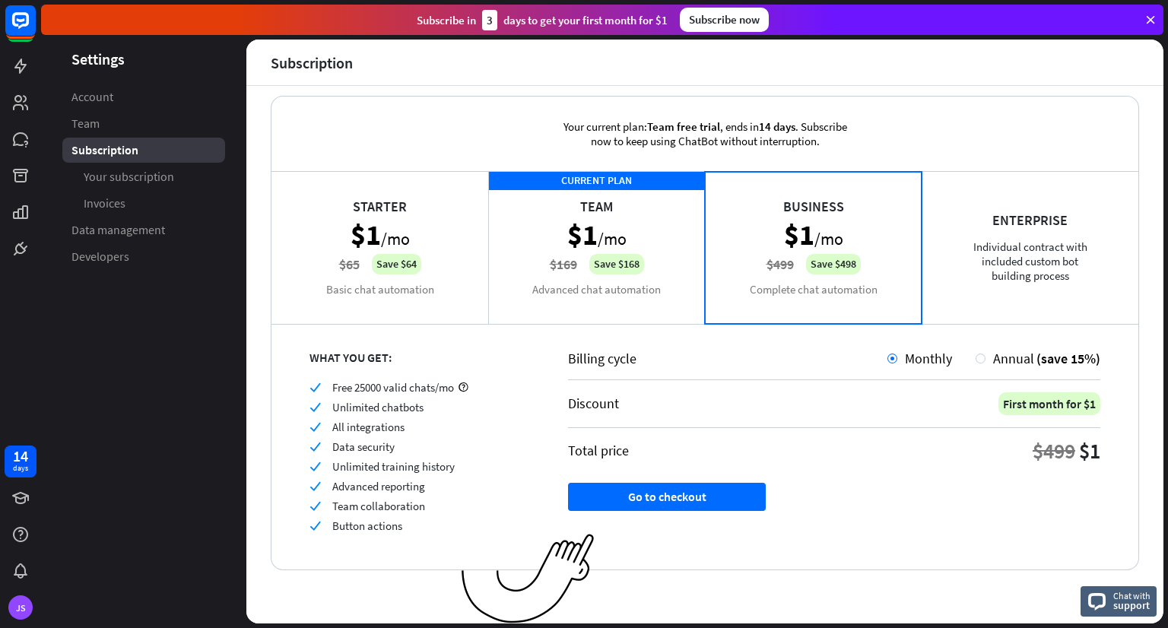
click at [595, 244] on div "CURRENT PLAN Team $1 /mo $169 Save $168 Advanced chat automation" at bounding box center [596, 247] width 217 height 152
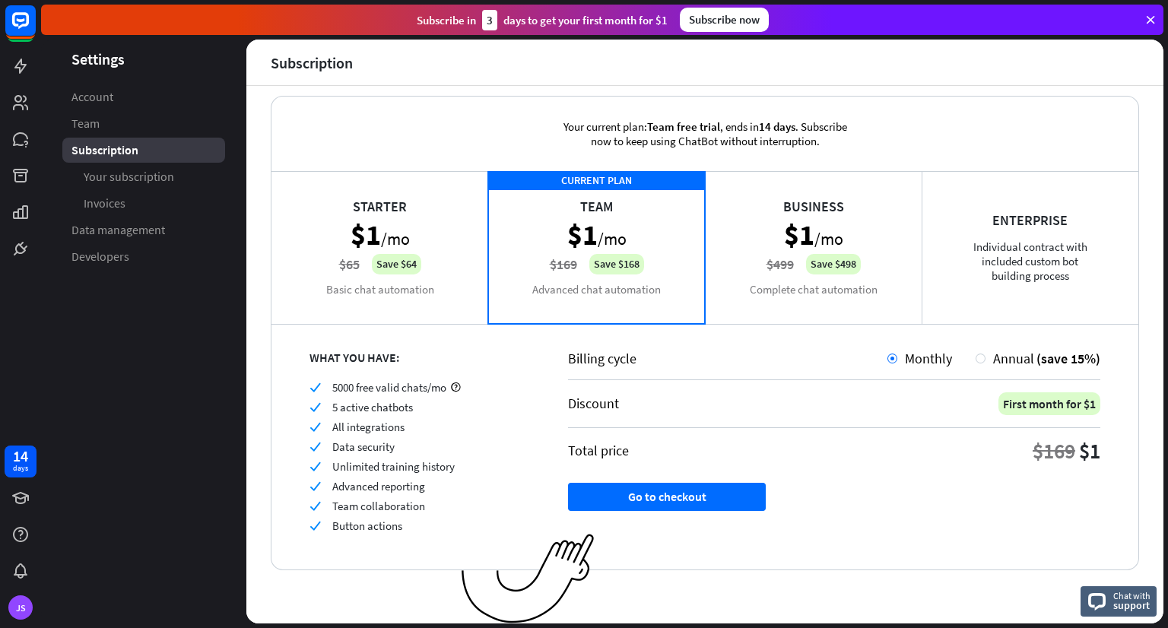
click at [417, 239] on div "Starter $1 /mo $65 Save $64 Basic chat automation" at bounding box center [379, 247] width 217 height 152
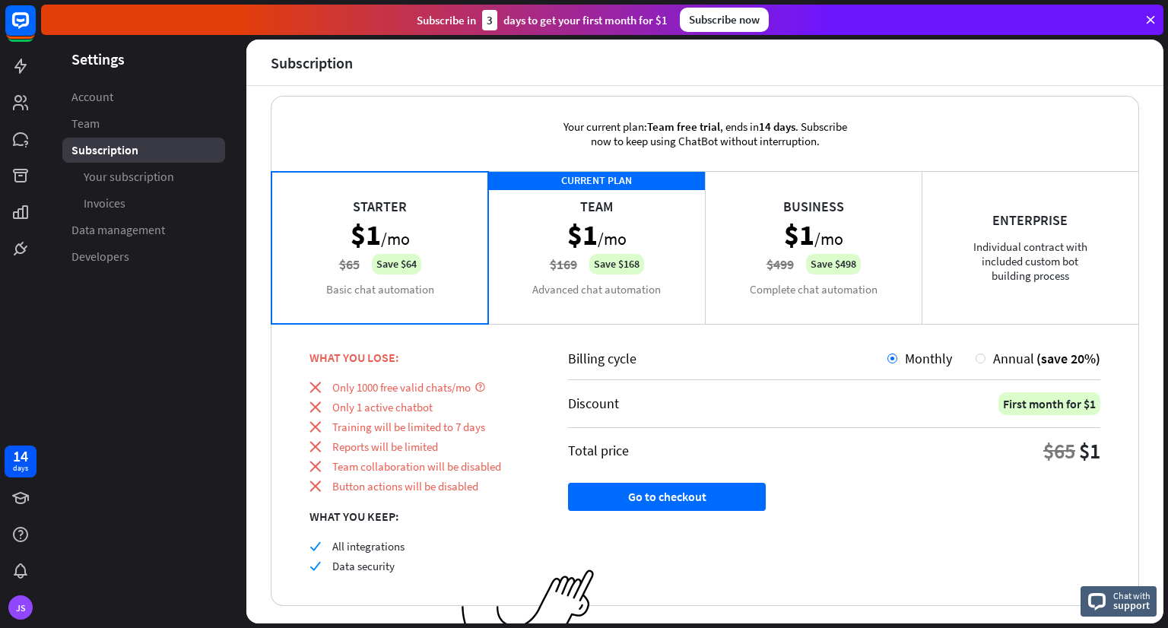
scroll to position [24, 0]
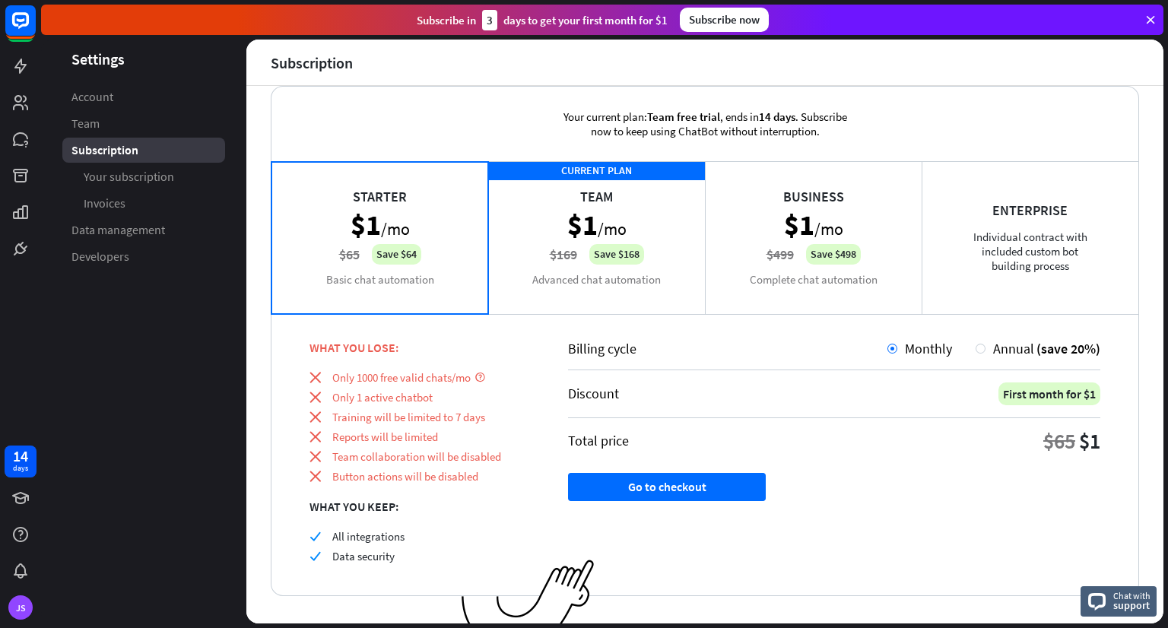
click at [588, 245] on div "CURRENT PLAN Team $1 /mo $169 Save $168 Advanced chat automation" at bounding box center [596, 237] width 217 height 152
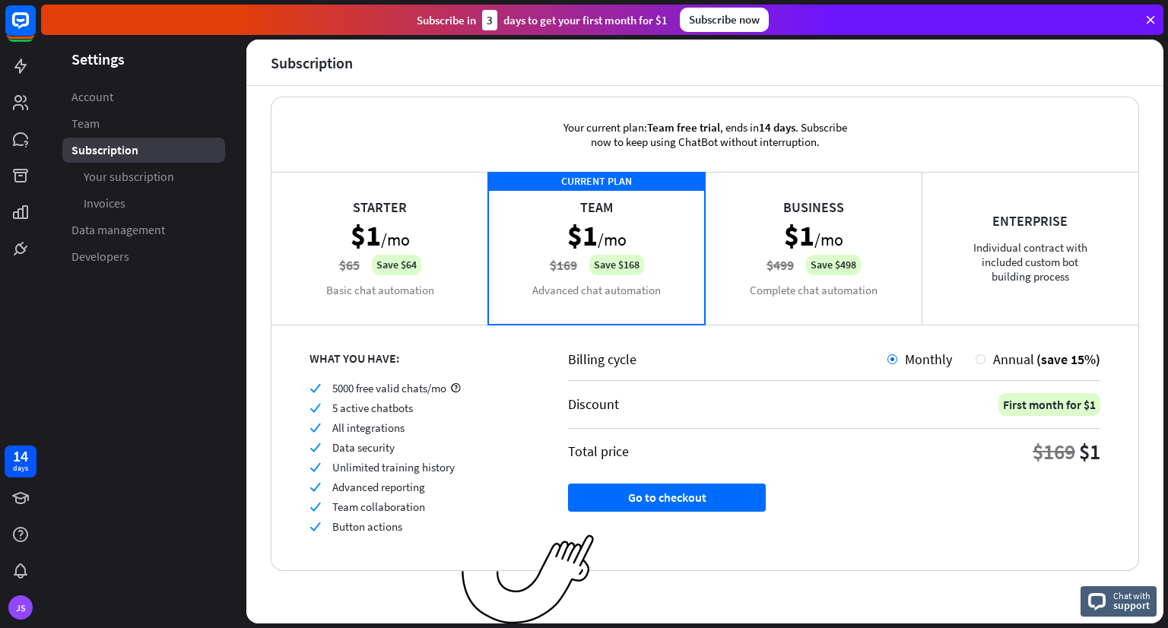
scroll to position [0, 0]
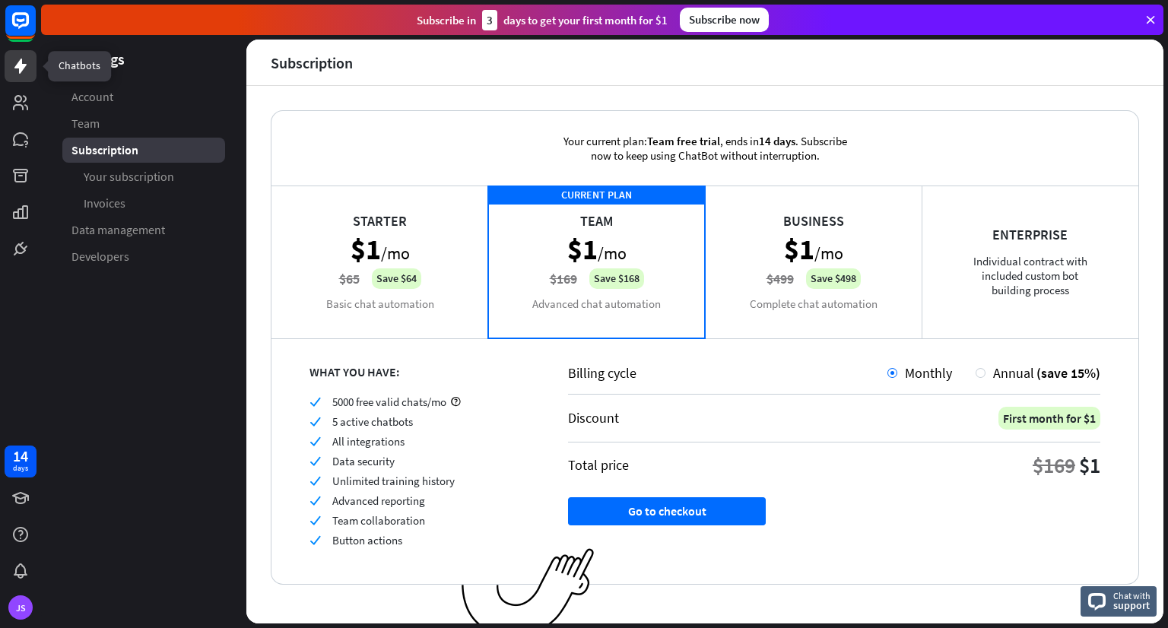
click at [27, 66] on icon at bounding box center [20, 66] width 18 height 18
